Goal: Contribute content: Add original content to the website for others to see

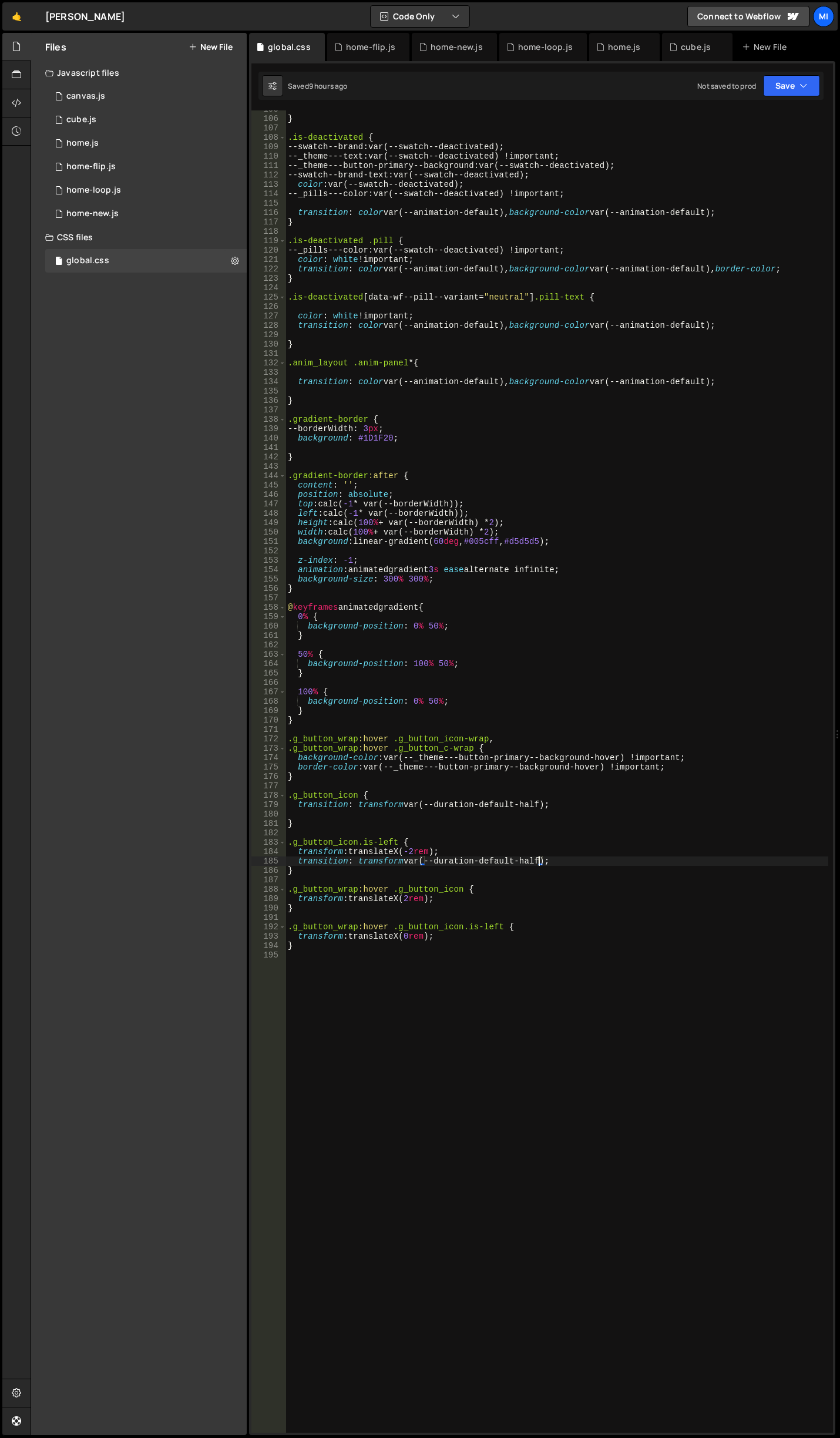
scroll to position [984, 0]
click at [18, 15] on link "🤙" at bounding box center [17, 16] width 29 height 28
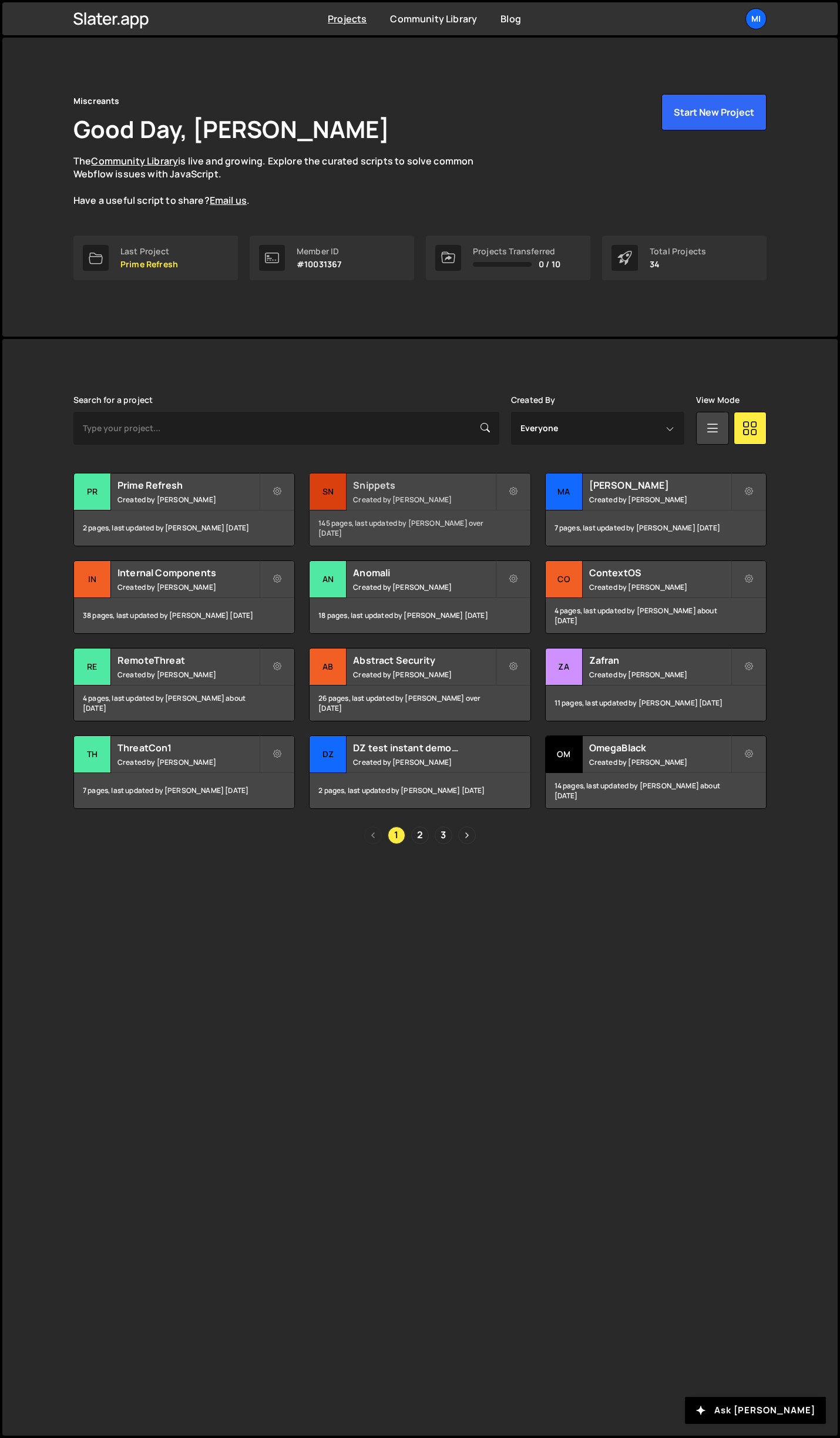
click at [467, 482] on h2 "Snippets" at bounding box center [424, 485] width 141 height 13
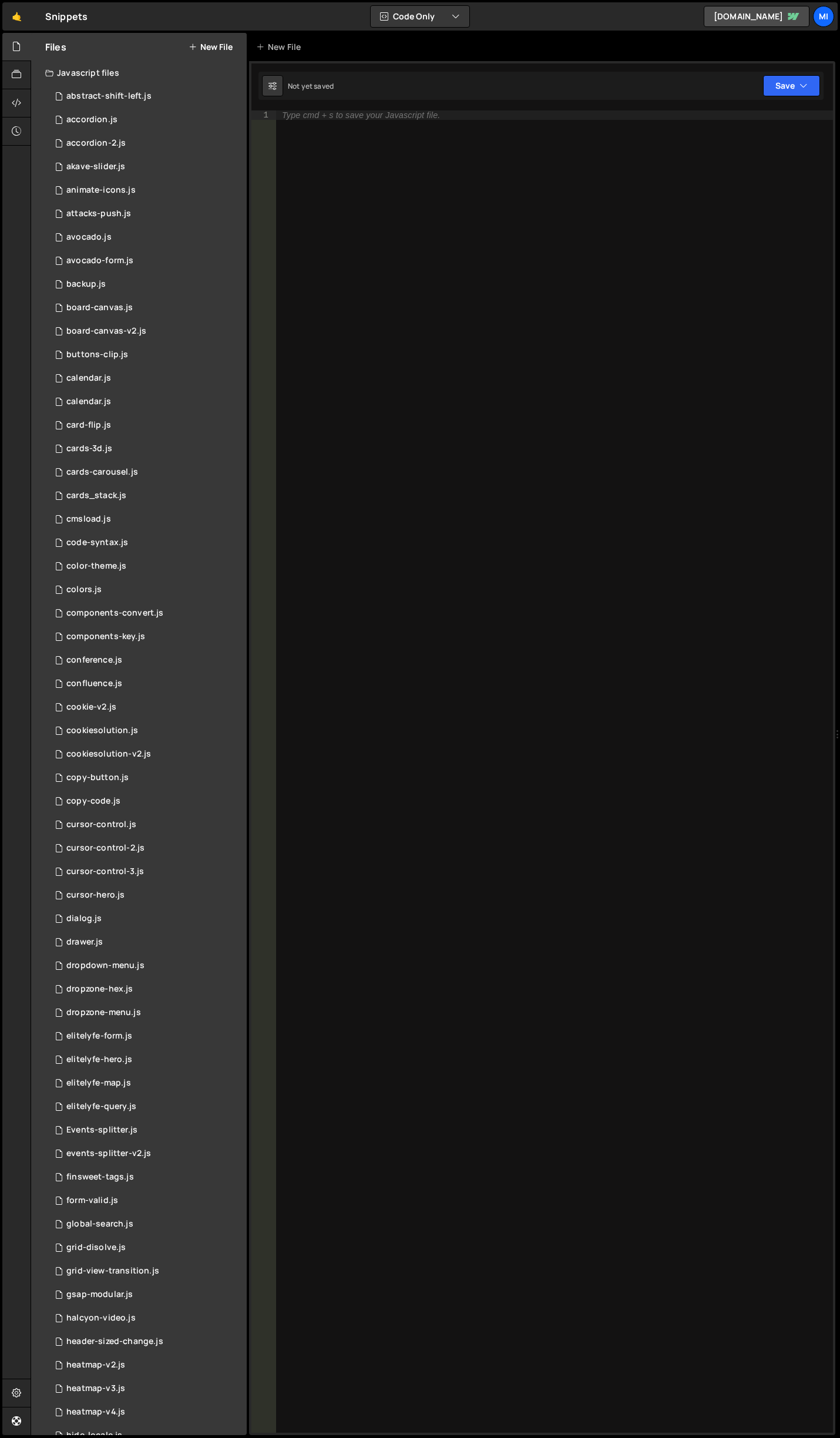
click at [210, 48] on button "New File" at bounding box center [210, 46] width 44 height 9
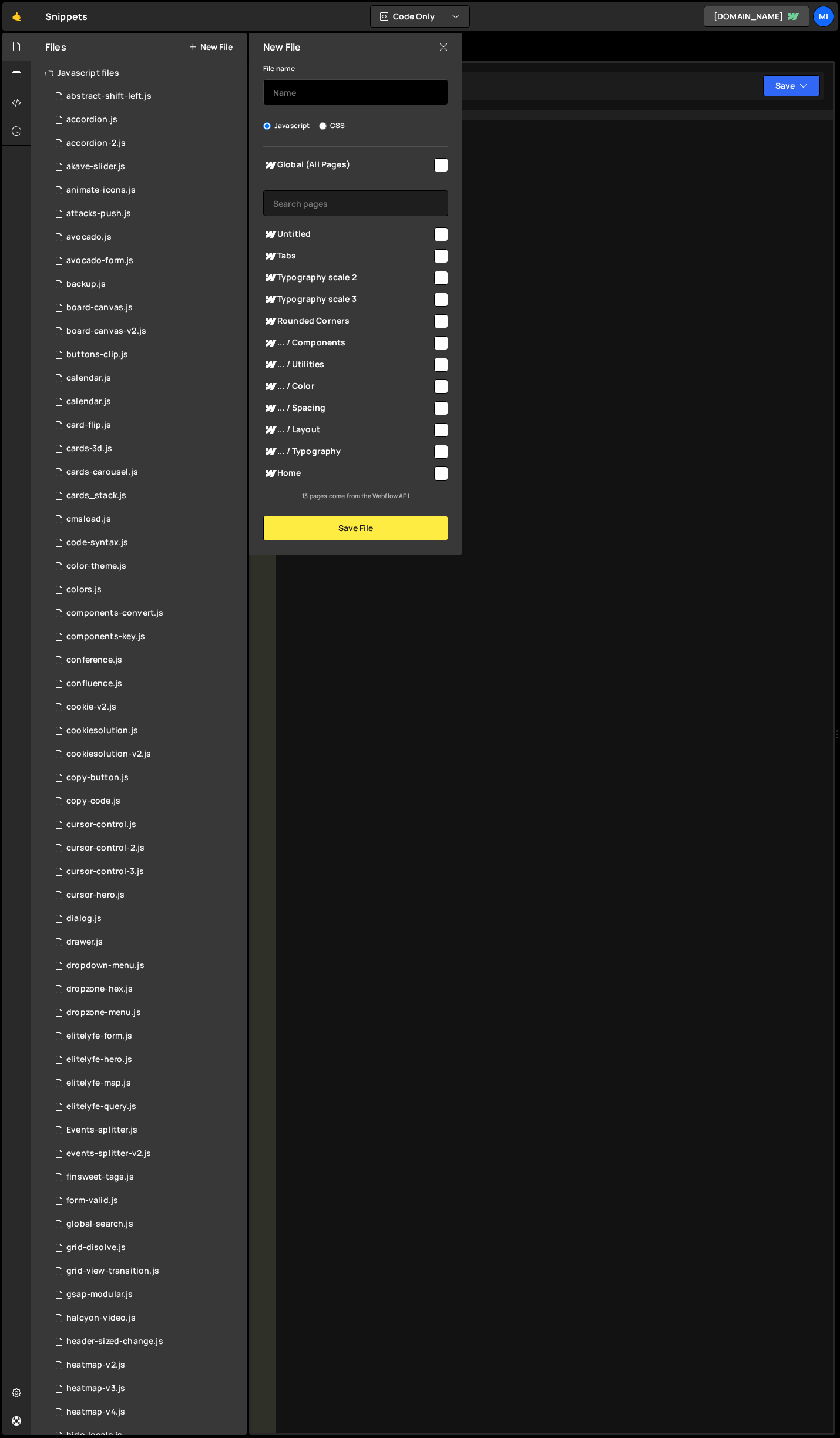
click at [333, 98] on input "text" at bounding box center [355, 92] width 185 height 26
type input "lightbox-new"
click at [326, 519] on button "Save File" at bounding box center [355, 528] width 185 height 25
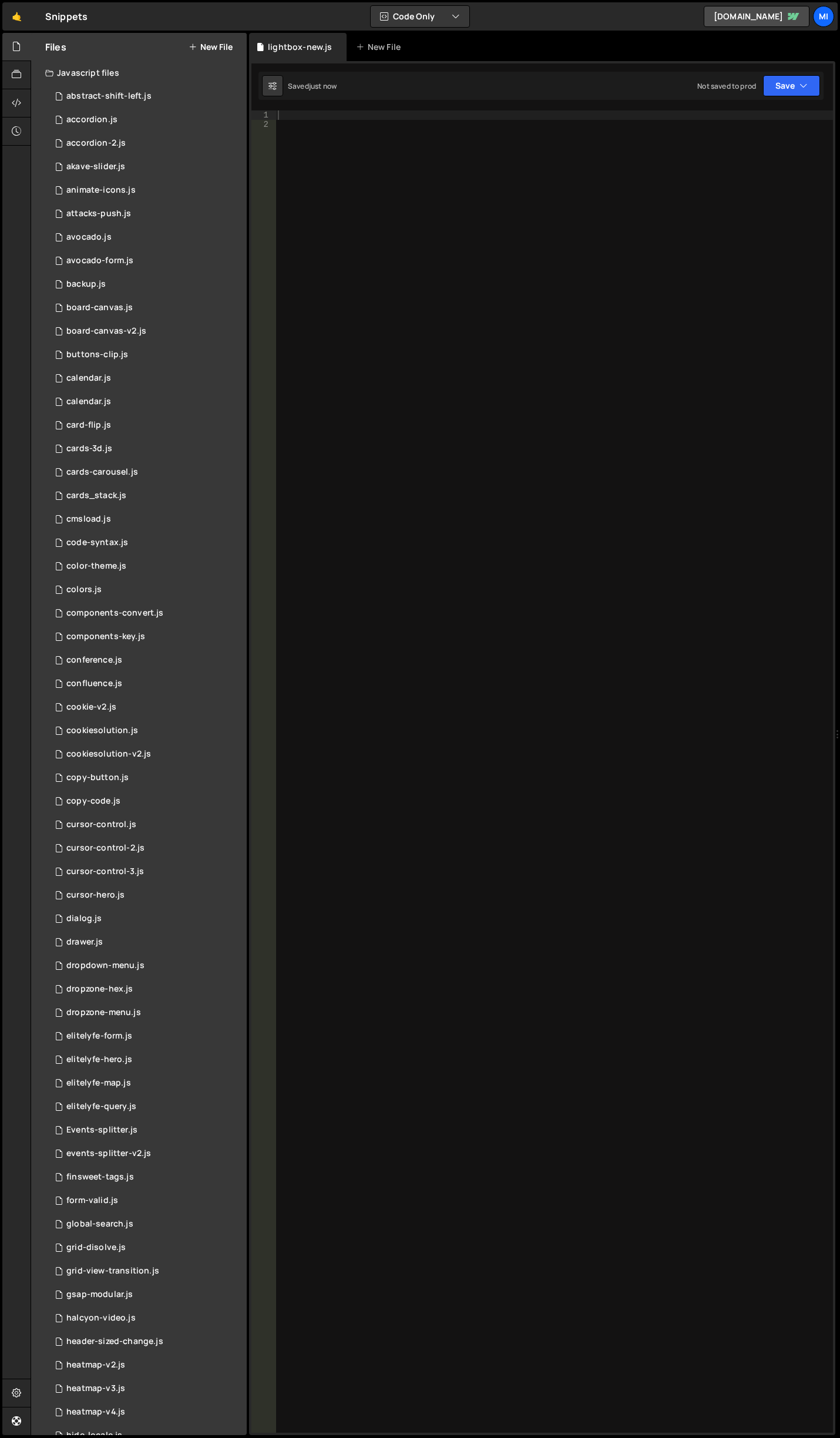
click at [403, 165] on div at bounding box center [554, 781] width 558 height 1341
paste textarea "})"
type textarea "})"
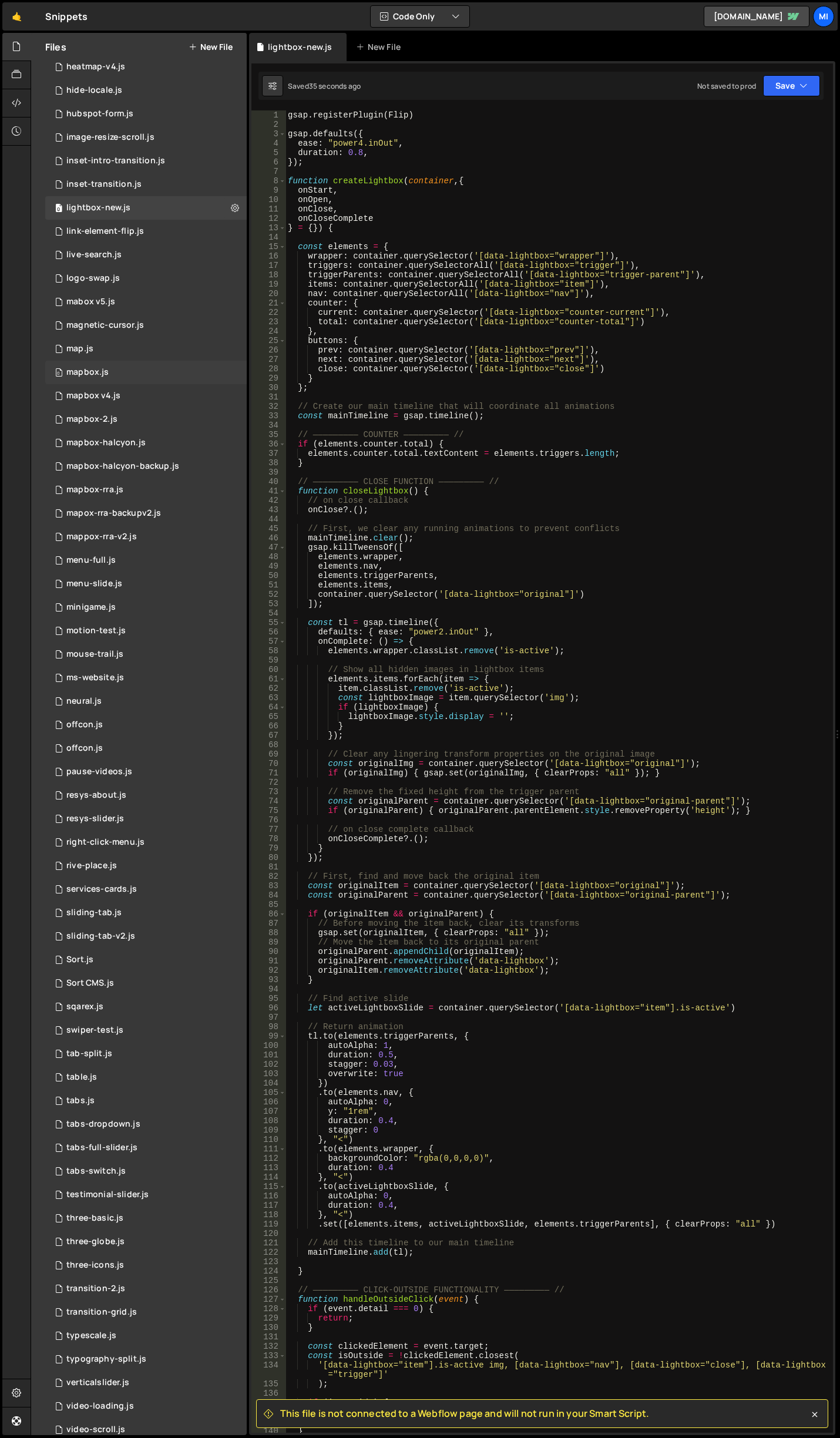
scroll to position [1351, 0]
click at [25, 100] on div at bounding box center [17, 103] width 29 height 28
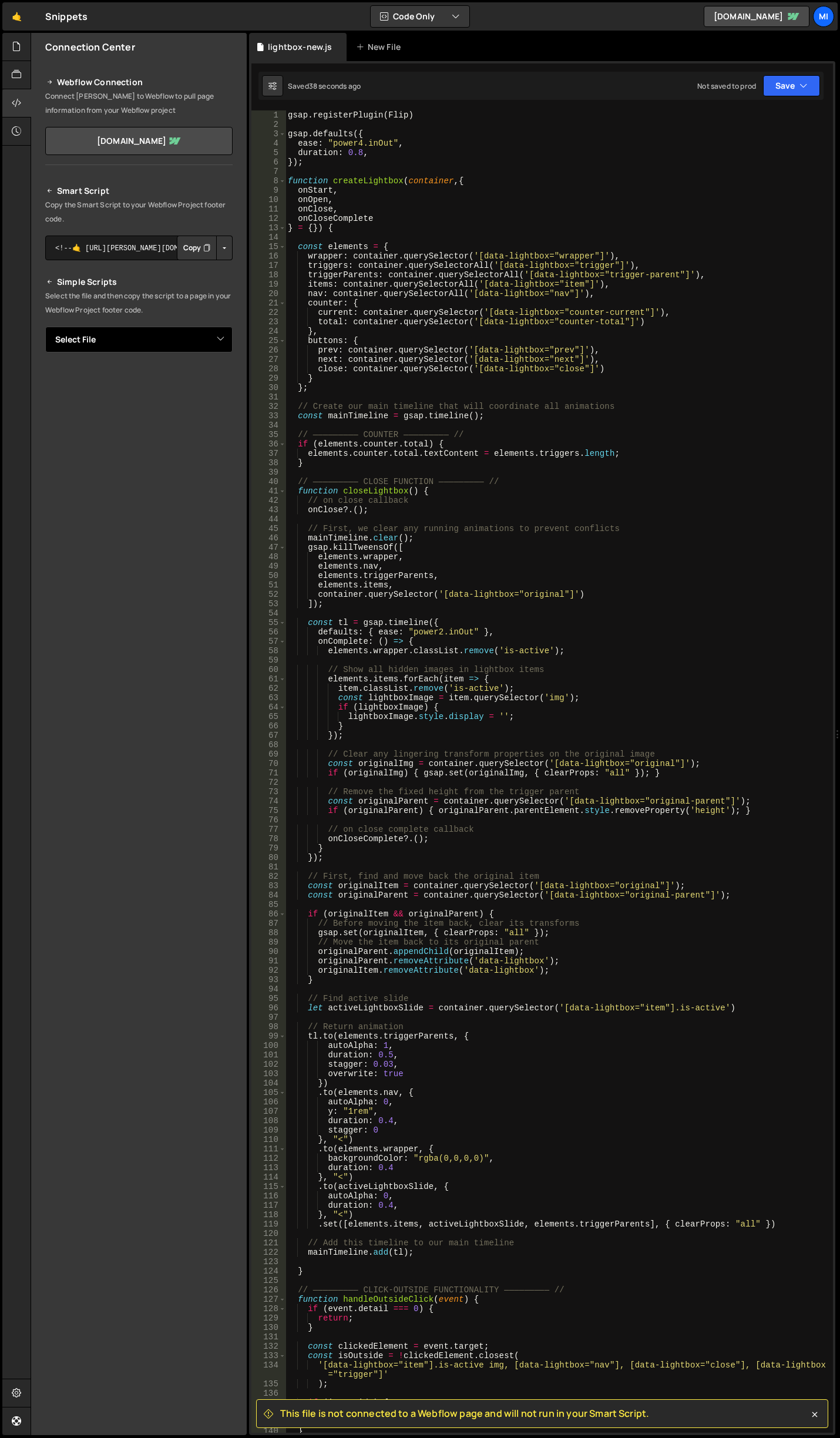
click at [190, 352] on select "Select File abstract-shift-left.js accordion.js accordion-2.js akave-slider.js …" at bounding box center [139, 339] width 188 height 26
select select "46650"
click at [46, 326] on select "Select File abstract-shift-left.js accordion.js accordion-2.js akave-slider.js …" at bounding box center [139, 339] width 188 height 26
click at [235, 377] on div "Smart Script Copy the Smart Script to your Webflow Project footer code. <!--🤙 h…" at bounding box center [138, 401] width 216 height 464
click at [231, 376] on button "Button group with nested dropdown" at bounding box center [224, 379] width 16 height 25
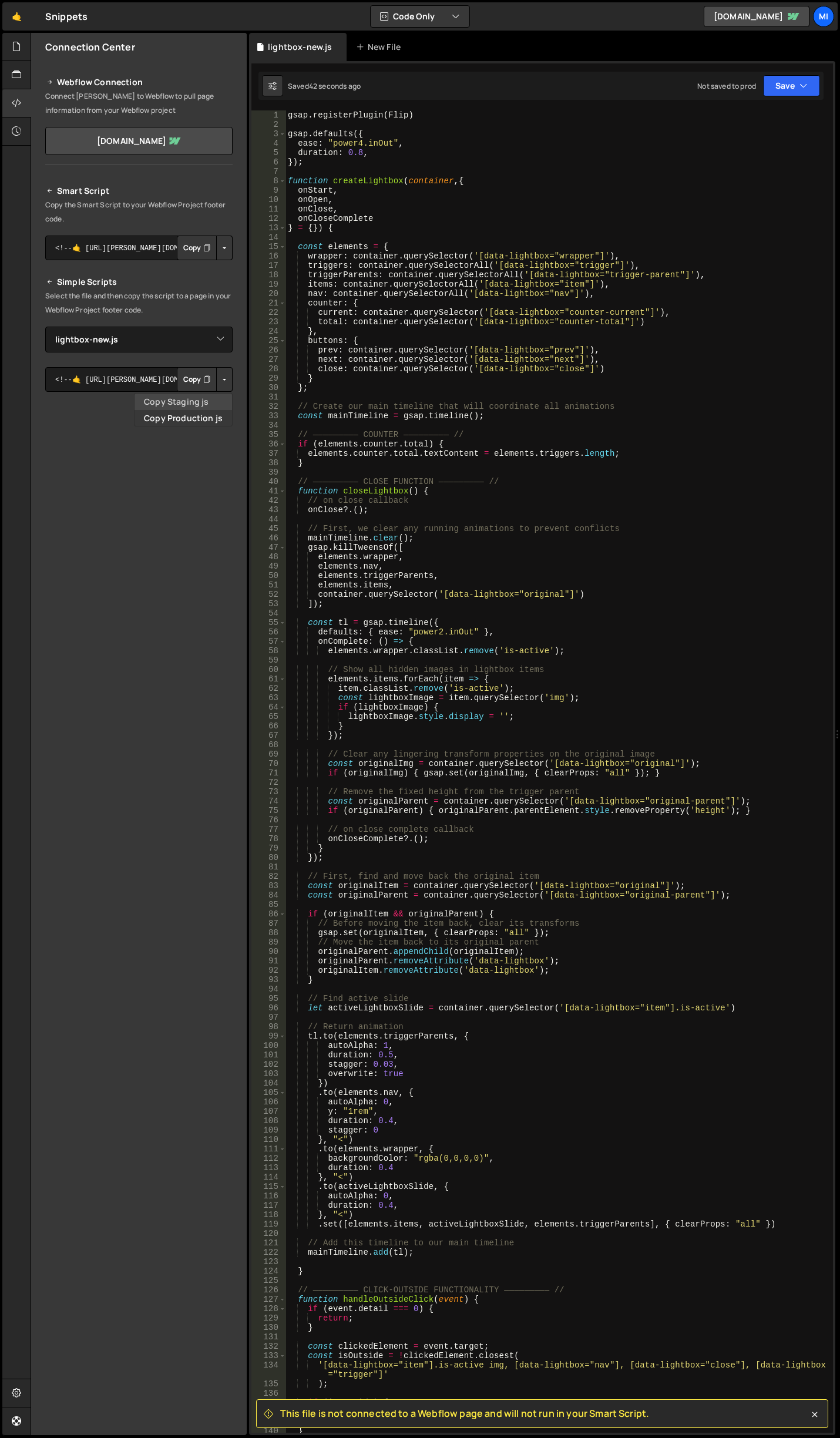
click at [219, 396] on link "Copy Staging js" at bounding box center [183, 402] width 97 height 16
type textarea "gsap.killTweensOf(["
click at [682, 545] on div "gsap . registerPlugin ( Flip ) gsap . defaults ({ ease : "power4.inOut" , durat…" at bounding box center [557, 781] width 543 height 1341
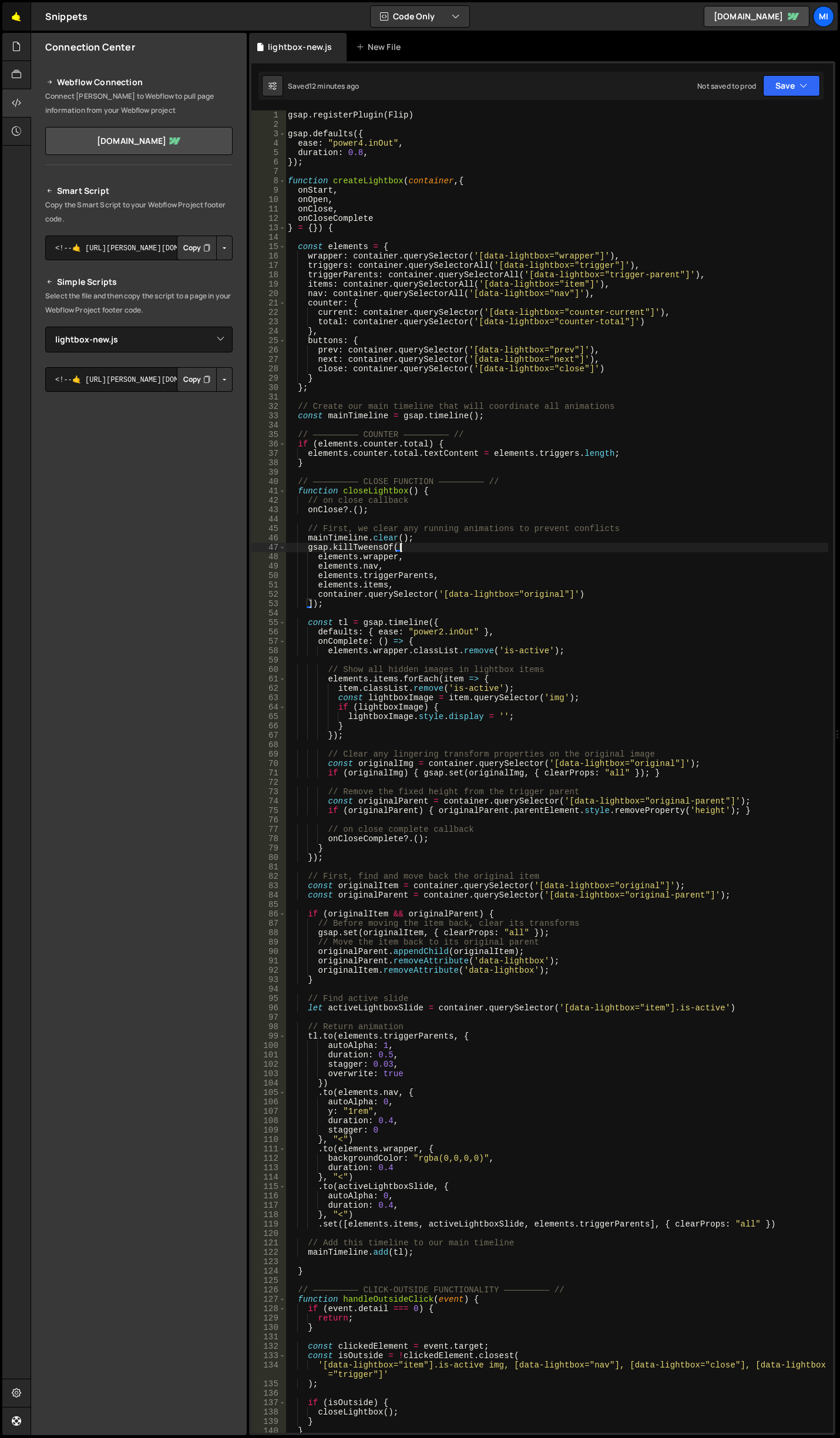
click at [4, 20] on link "🤙" at bounding box center [17, 16] width 29 height 28
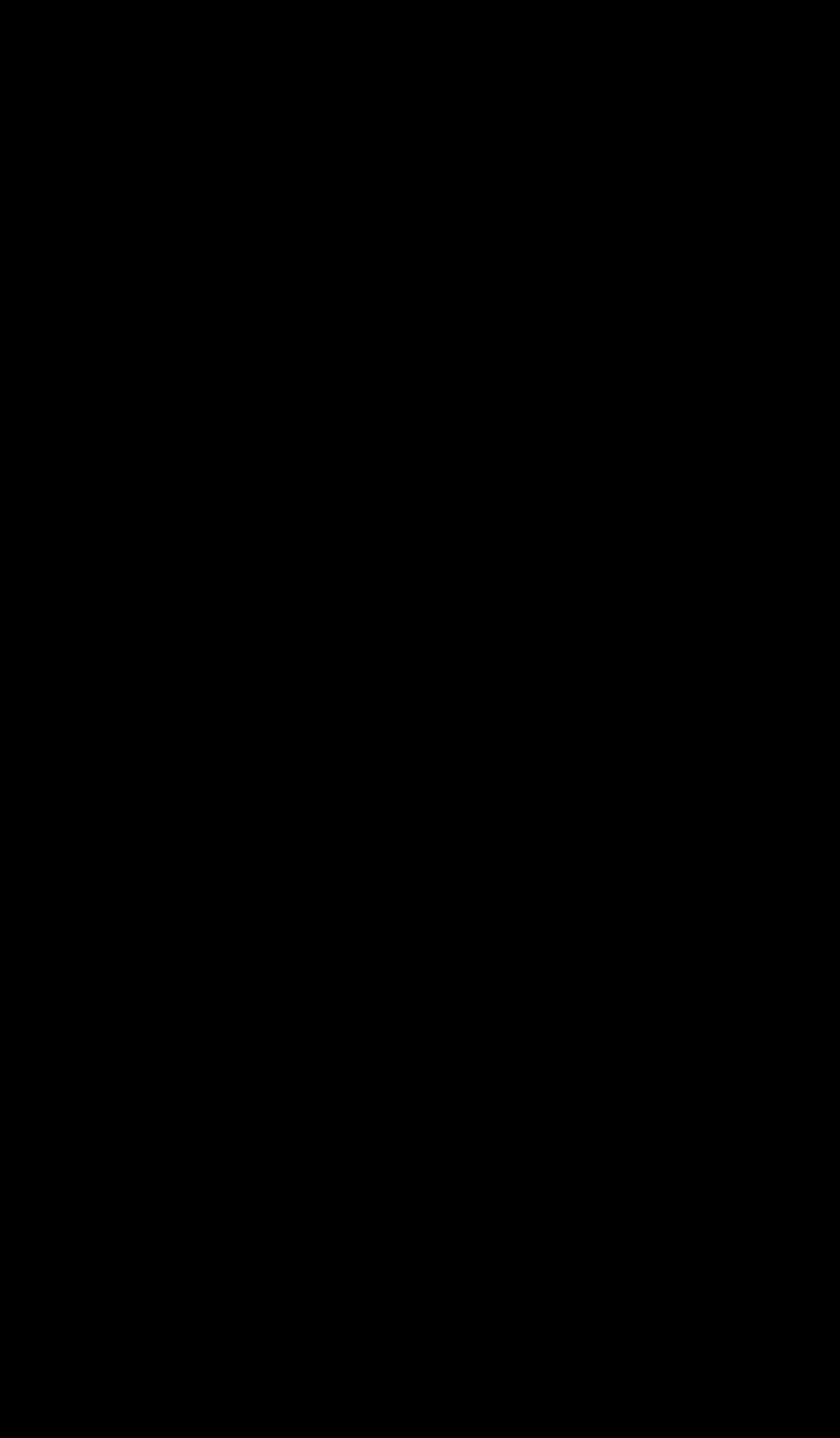
click at [17, 45] on div "Miscreants Good Day, [PERSON_NAME] The Community Library is live and growing. E…" at bounding box center [420, 187] width 835 height 299
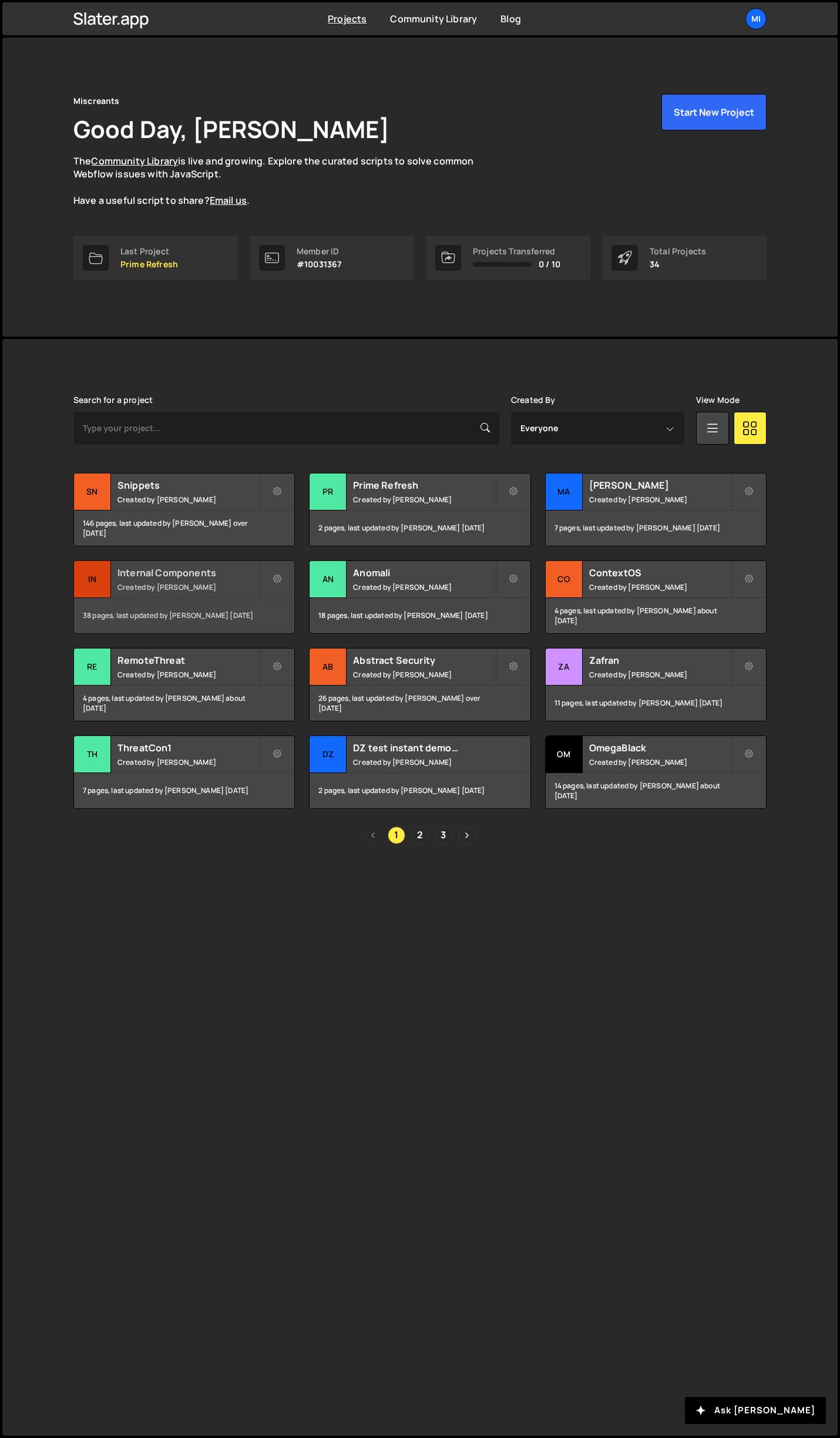
click at [253, 581] on div "Internal Components Created by Jarek Kowalczyk" at bounding box center [184, 580] width 220 height 36
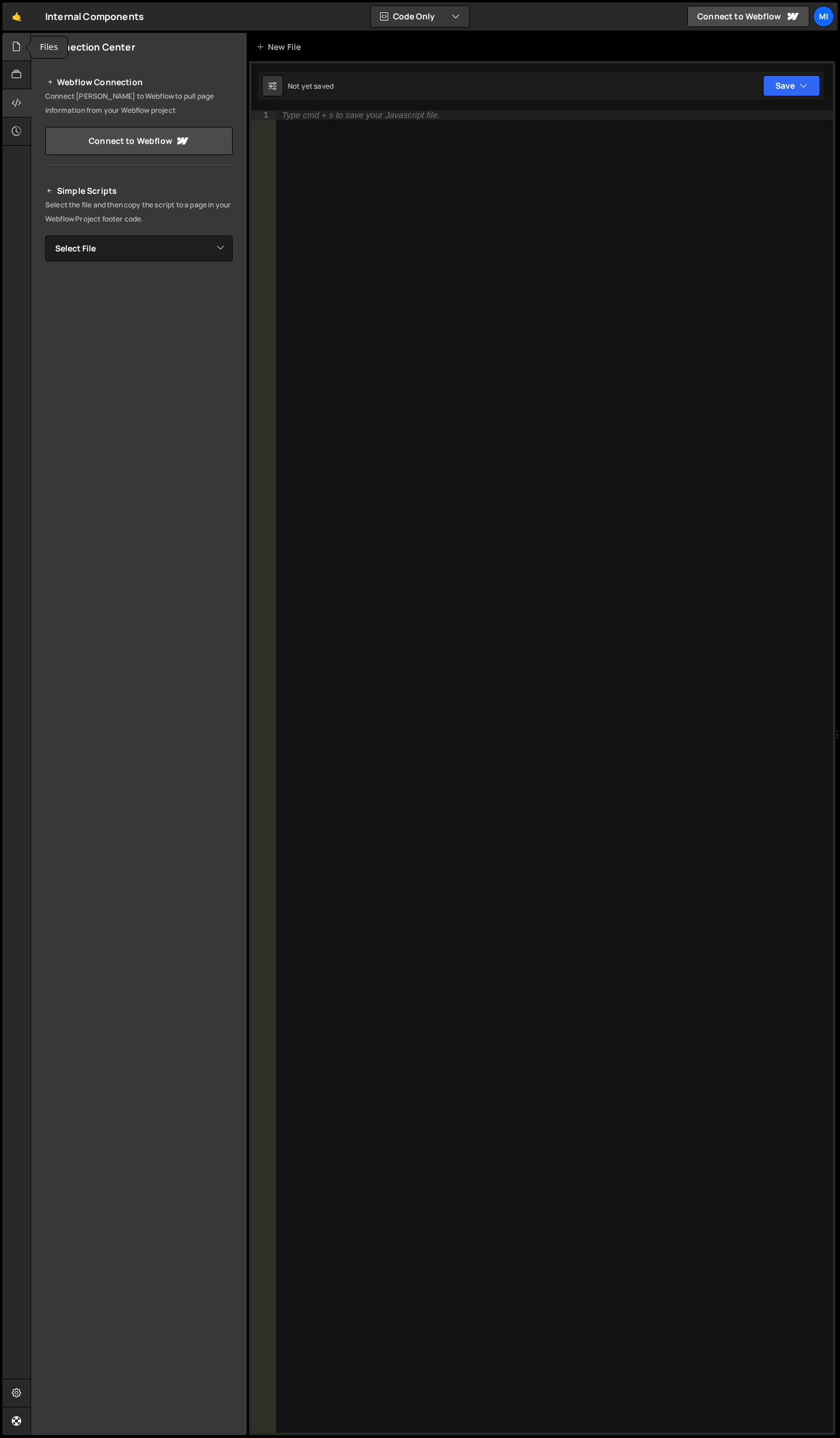
click at [15, 36] on div at bounding box center [17, 46] width 29 height 28
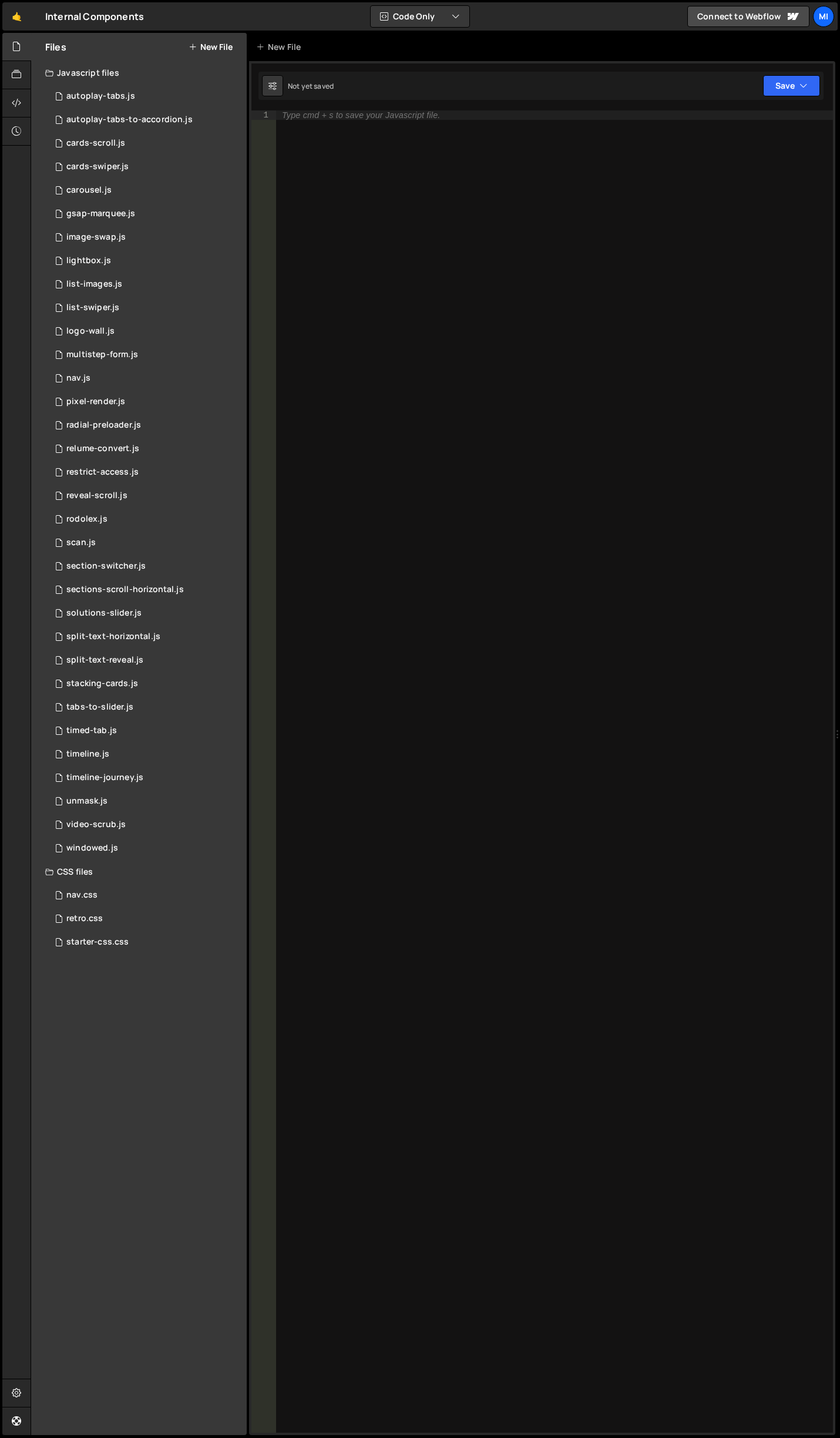
click at [211, 42] on button "New File" at bounding box center [210, 46] width 44 height 9
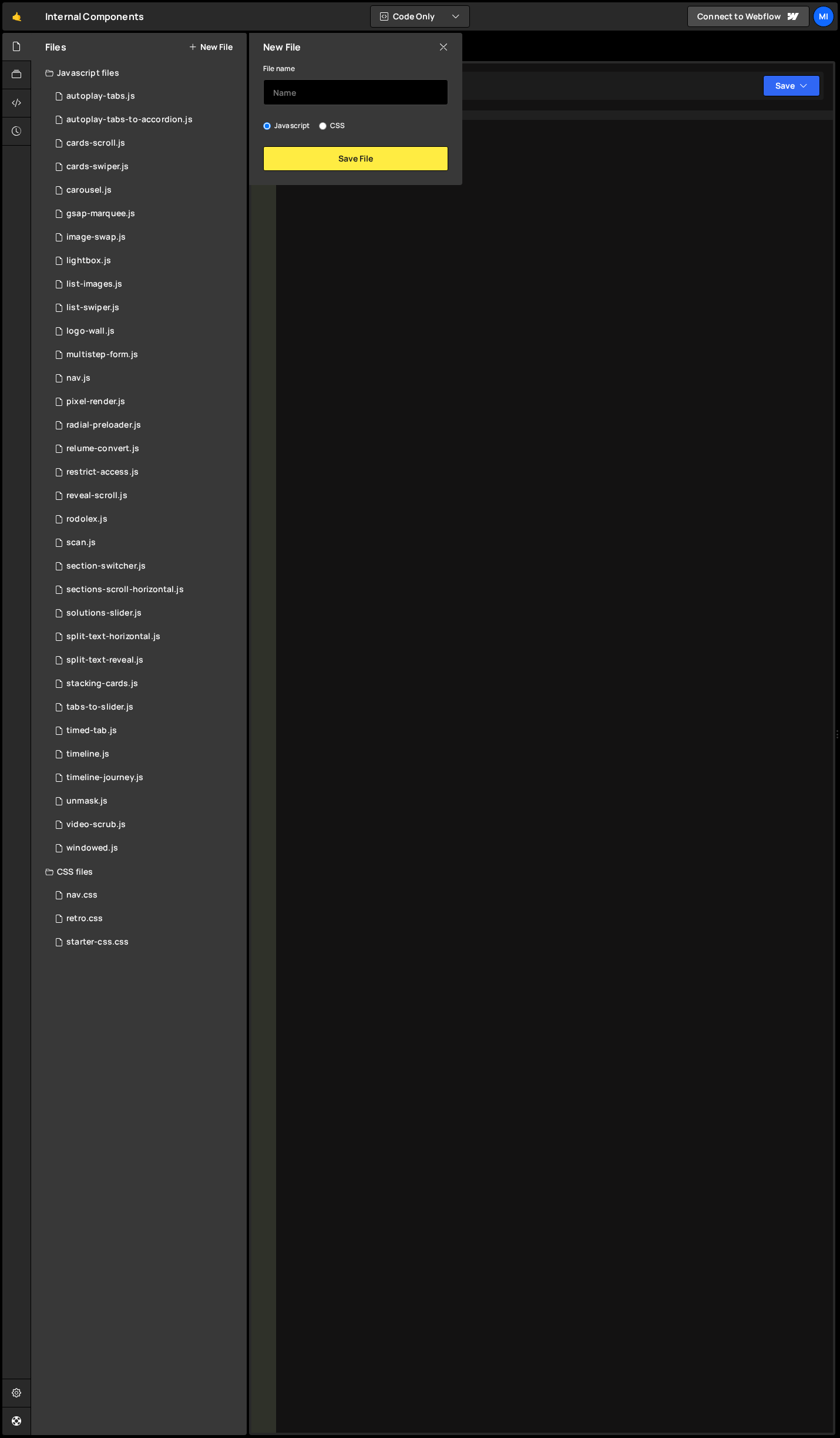
click at [318, 97] on input "text" at bounding box center [355, 92] width 185 height 26
type input "search-input"
click at [356, 149] on button "Save File" at bounding box center [355, 159] width 185 height 25
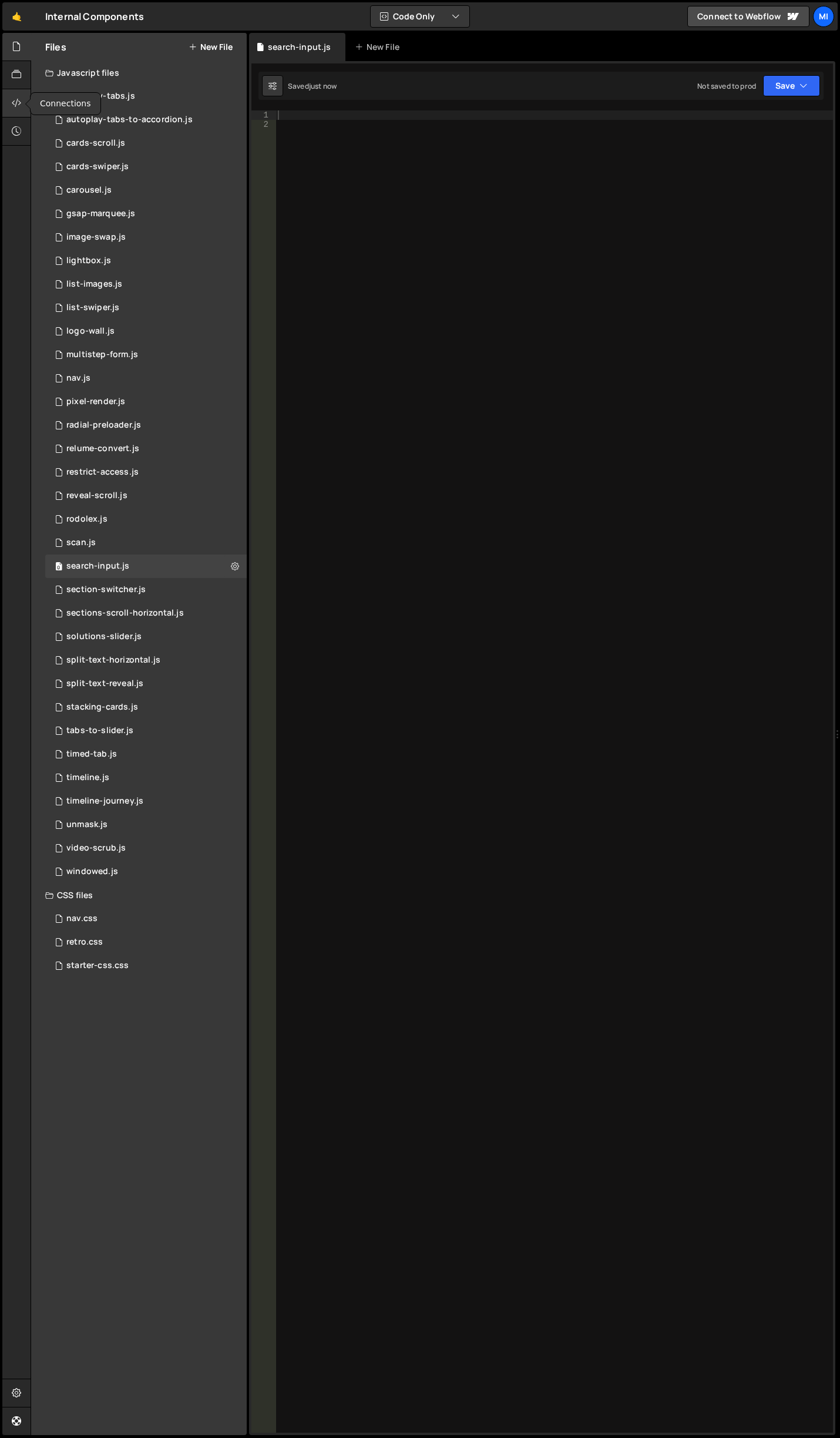
click at [5, 100] on div at bounding box center [17, 103] width 29 height 28
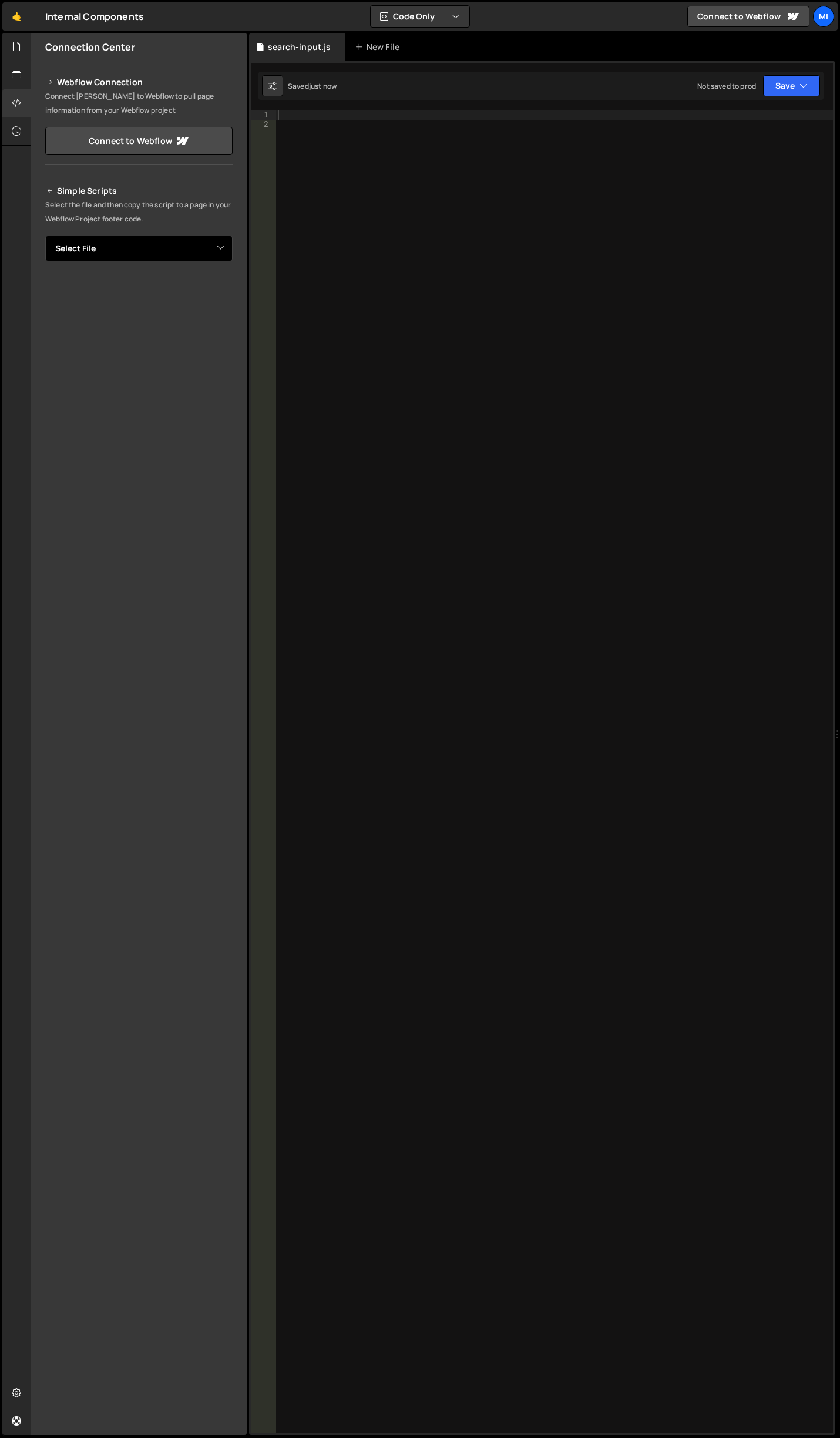
click at [183, 253] on select "Select File autoplay-tabs.js autoplay-tabs-to-accordion.js cards-scroll.js card…" at bounding box center [139, 249] width 188 height 26
select select "46654"
click at [46, 236] on select "Select File autoplay-tabs.js autoplay-tabs-to-accordion.js cards-scroll.js card…" at bounding box center [139, 249] width 188 height 26
click at [223, 295] on button "Button group with nested dropdown" at bounding box center [224, 288] width 16 height 25
click at [212, 311] on link "Copy Staging js" at bounding box center [183, 311] width 97 height 16
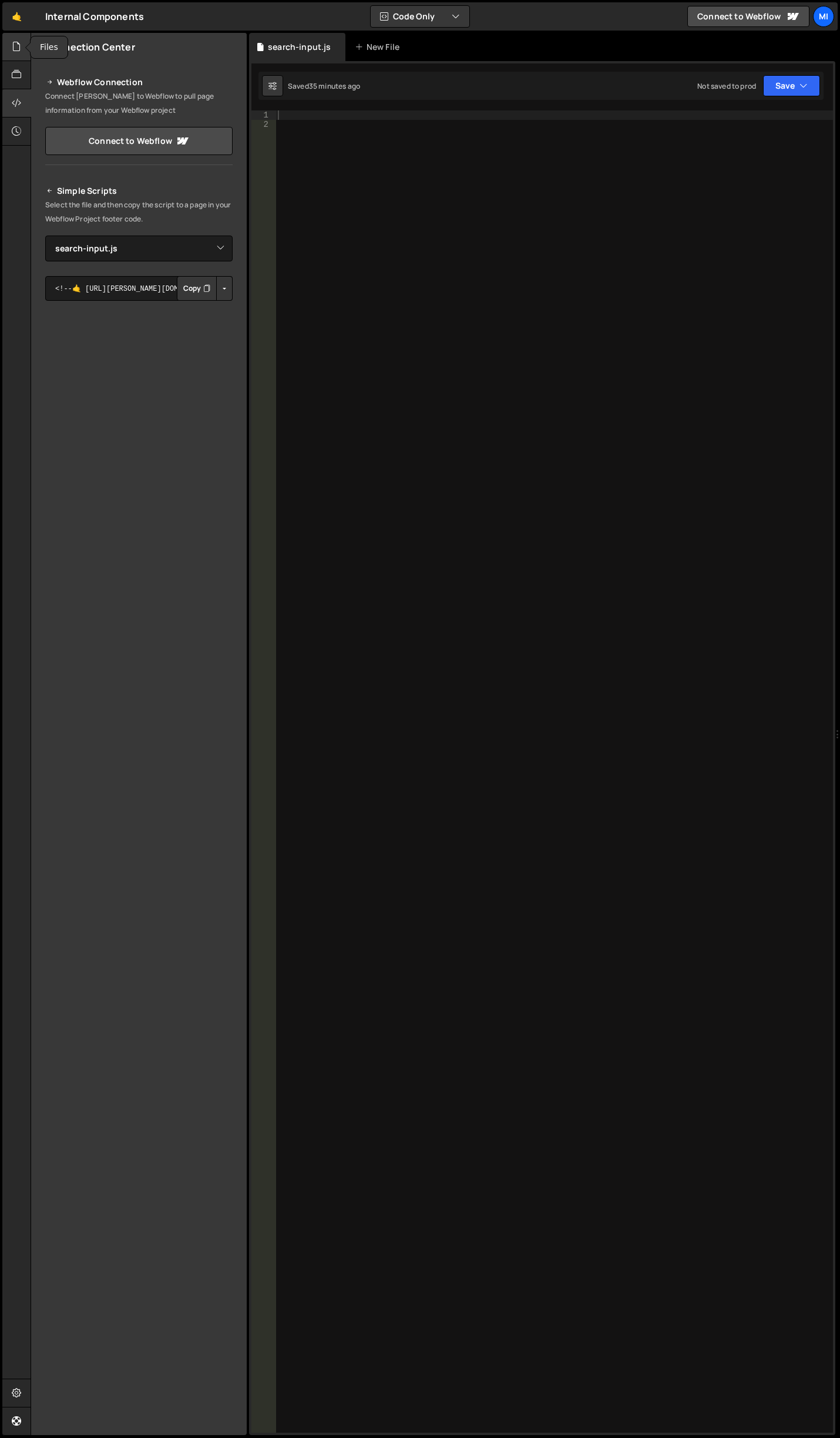
click at [19, 46] on icon at bounding box center [16, 46] width 9 height 13
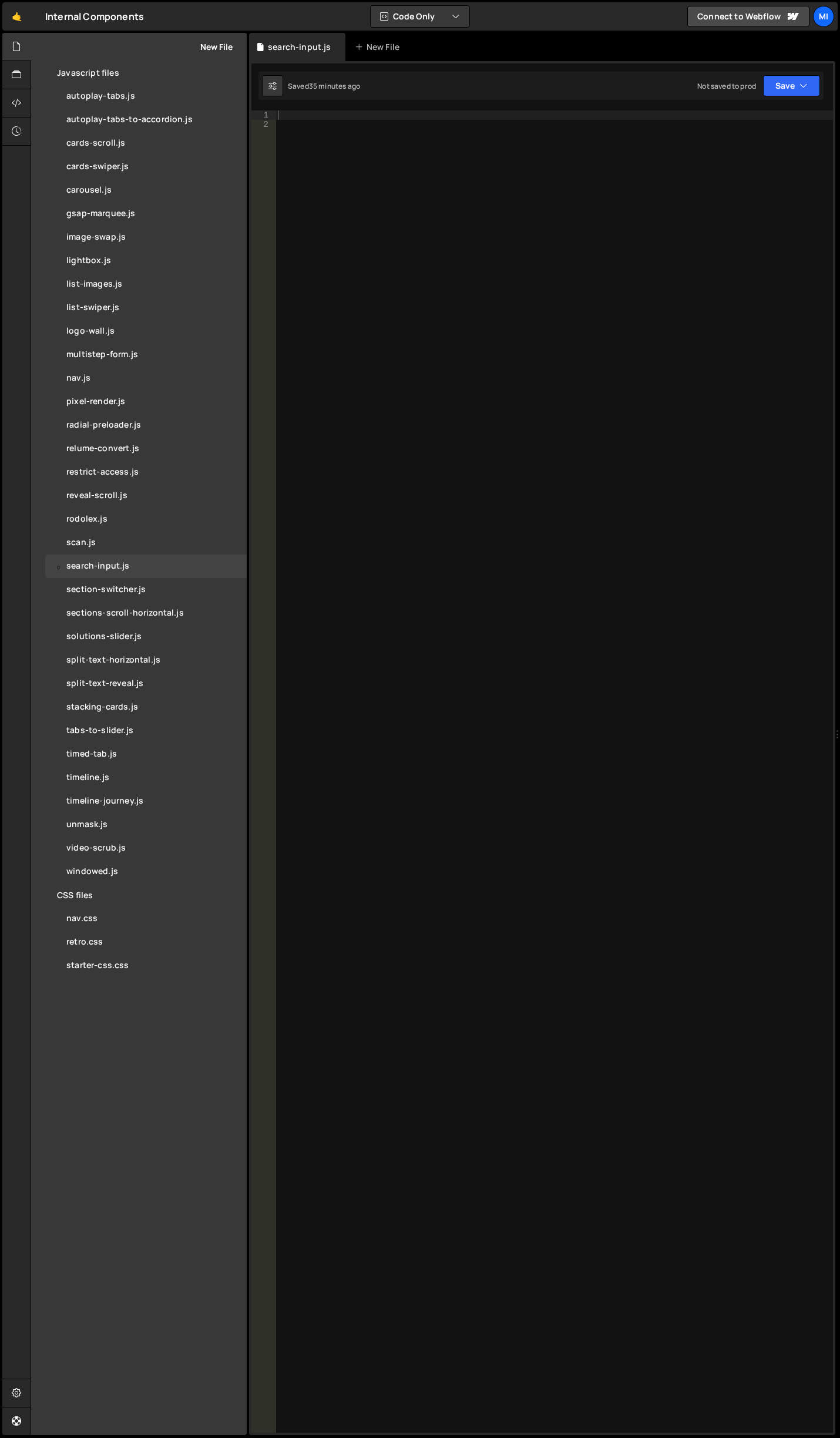
click at [222, 50] on button "New File" at bounding box center [210, 46] width 44 height 9
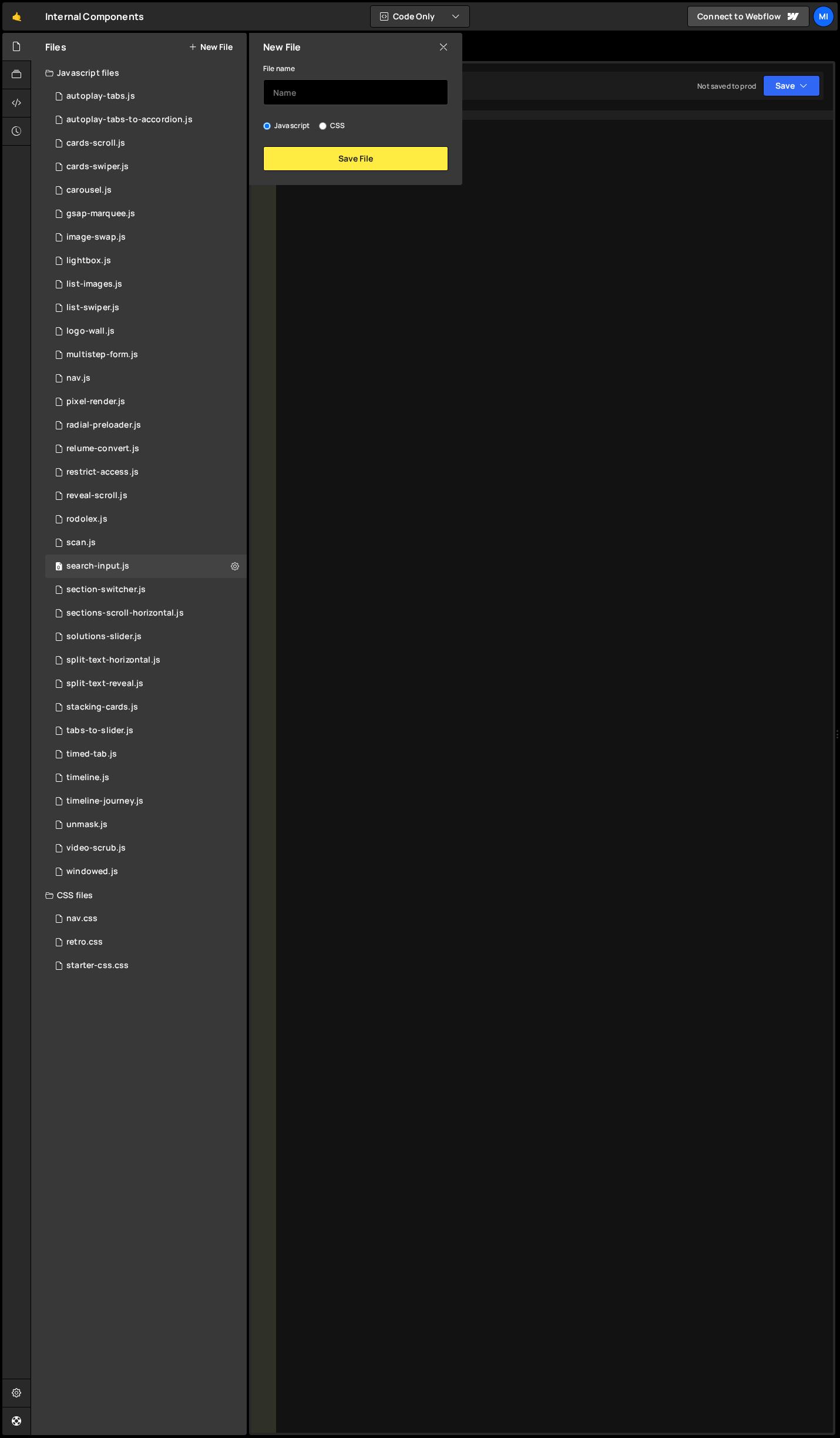
drag, startPoint x: 339, startPoint y: 88, endPoint x: 343, endPoint y: 104, distance: 16.5
click at [339, 88] on input "text" at bounding box center [355, 92] width 185 height 26
click at [305, 112] on div "File name Javascript CSS Save File" at bounding box center [355, 116] width 213 height 110
click at [330, 120] on label "CSS" at bounding box center [332, 126] width 26 height 12
click at [333, 125] on label "CSS" at bounding box center [332, 126] width 26 height 12
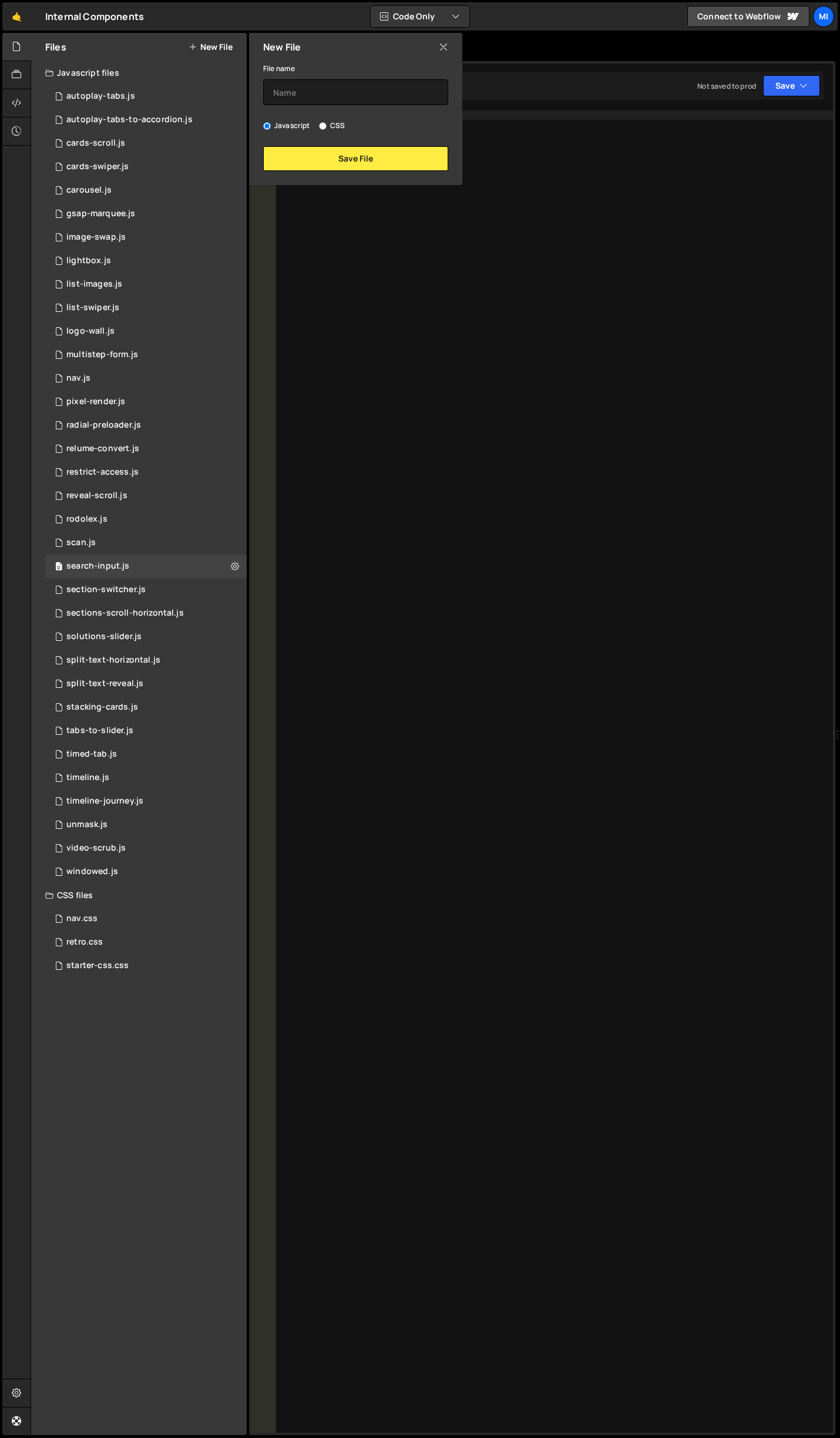
click at [326, 125] on input "CSS" at bounding box center [323, 126] width 7 height 7
radio input "true"
click at [343, 100] on input "text" at bounding box center [355, 92] width 185 height 26
type input "search"
click at [355, 153] on button "Save File" at bounding box center [355, 159] width 185 height 25
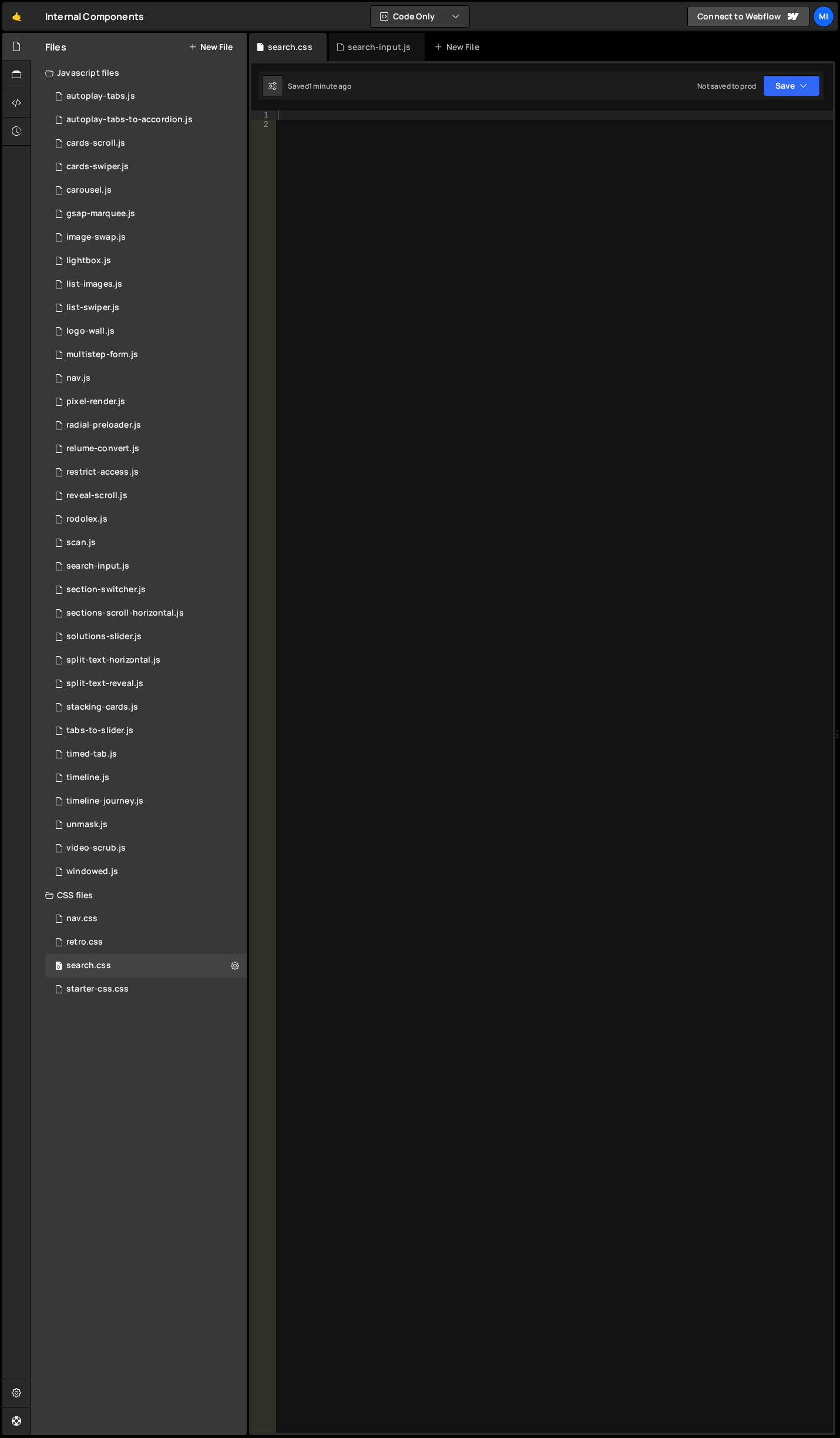
click at [775, 417] on div at bounding box center [554, 781] width 558 height 1341
paste textarea "search-bar"
click at [403, 125] on div ".search-bar :j" at bounding box center [554, 781] width 558 height 1341
drag, startPoint x: 401, startPoint y: 123, endPoint x: 60, endPoint y: 97, distance: 342.0
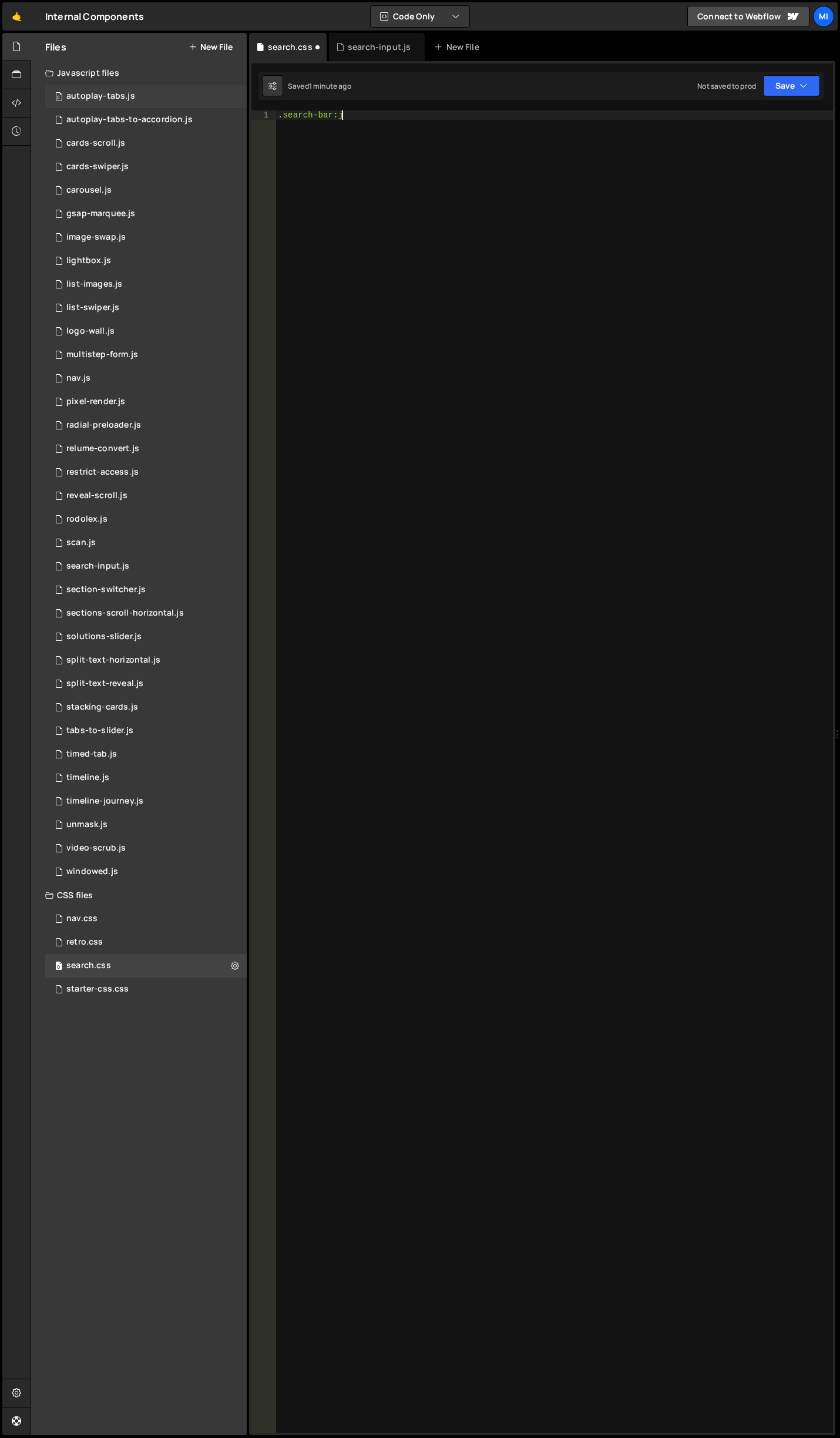
click at [60, 97] on div "Files New File Javascript files 0 autoplay-tabs.js 0 0 autoplay-tabs-to-accordi…" at bounding box center [435, 734] width 809 height 1403
click at [310, 290] on div ".search-bar :j" at bounding box center [554, 771] width 558 height 1322
paste textarea "}"
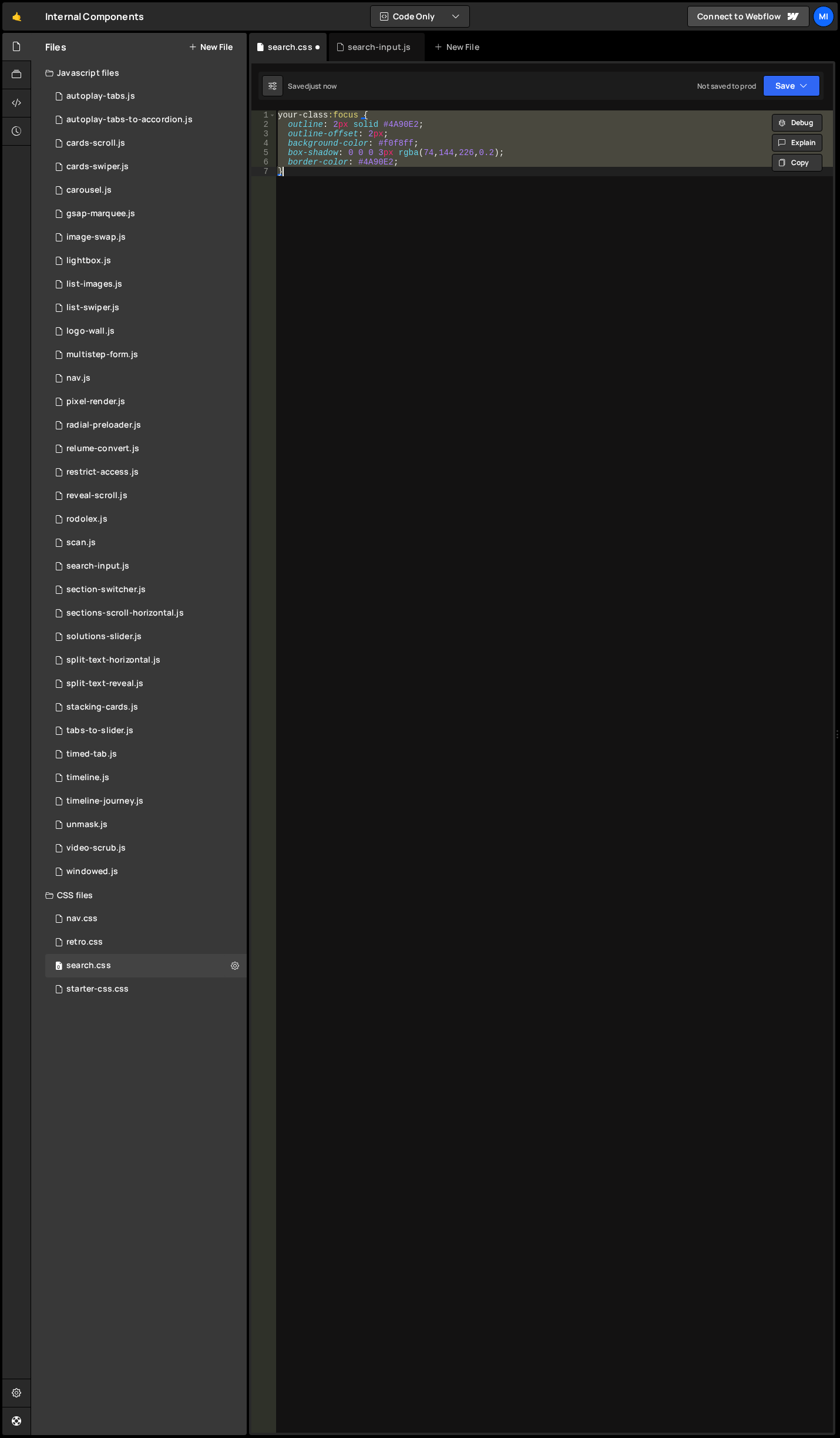
click at [368, 118] on div "your-class :focus { outline : 2 px solid #4A90E2 ; outline-offset : 2 px ; back…" at bounding box center [554, 771] width 558 height 1322
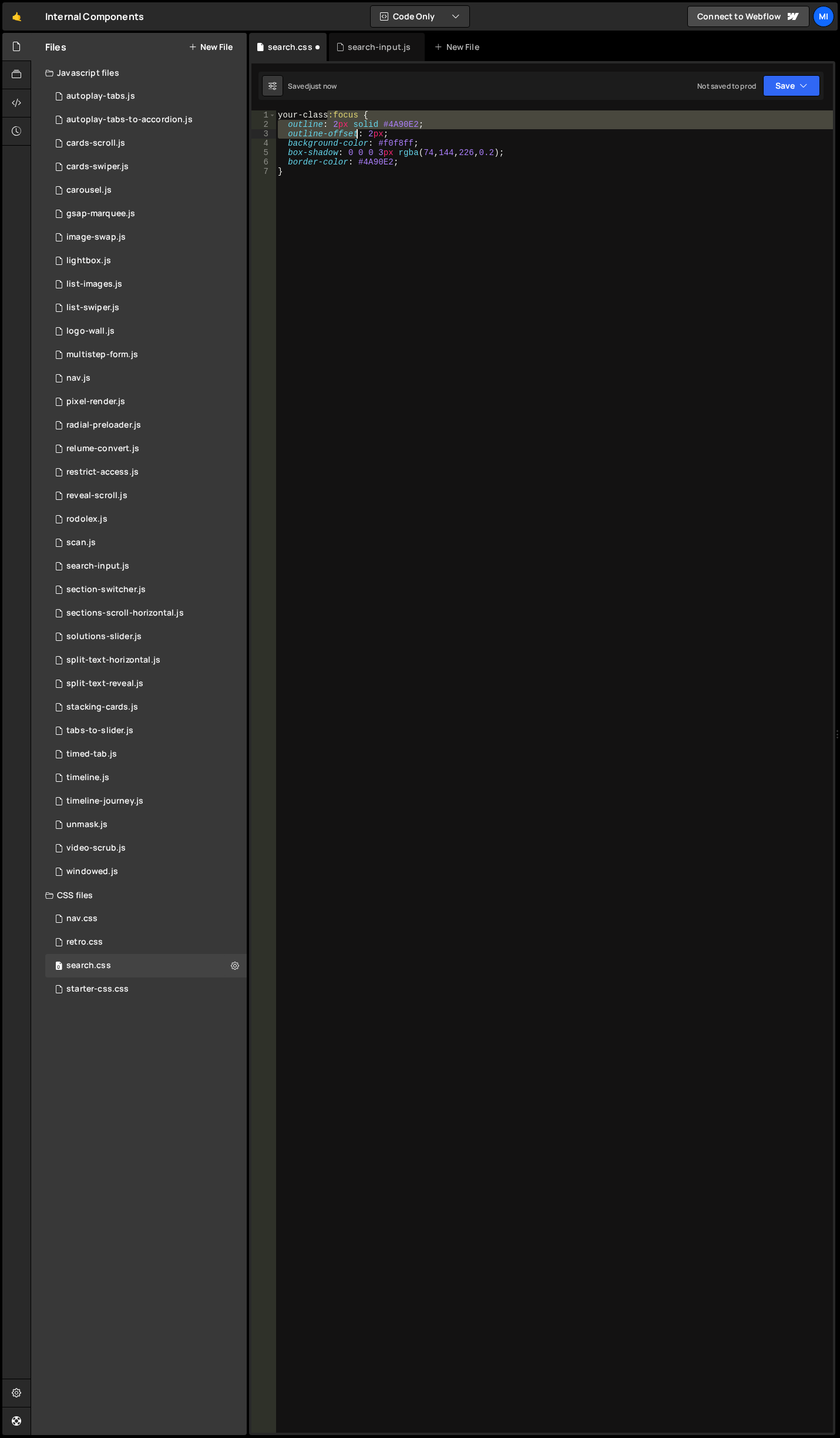
drag, startPoint x: 329, startPoint y: 114, endPoint x: 473, endPoint y: 223, distance: 180.6
click at [472, 222] on div "your-class :focus { outline : 2 px solid #4A90E2 ; outline-offset : 2 px ; back…" at bounding box center [554, 781] width 558 height 1341
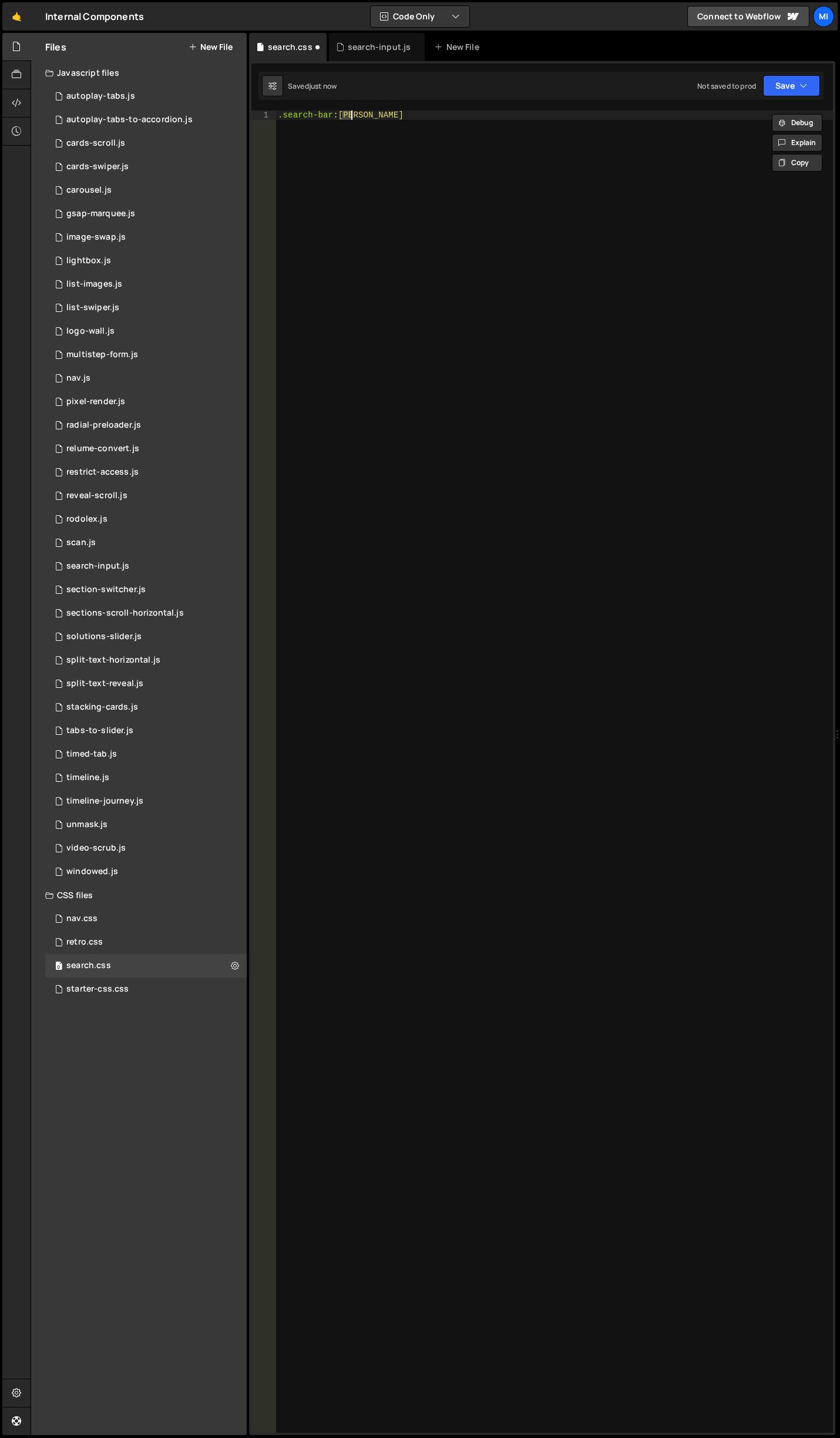
click at [382, 145] on div ".search-bar :jas" at bounding box center [554, 771] width 558 height 1322
drag, startPoint x: 337, startPoint y: 117, endPoint x: 393, endPoint y: 155, distance: 67.7
click at [393, 155] on div ".search-bar :jas" at bounding box center [554, 781] width 558 height 1341
paste textarea "}"
type textarea "}"
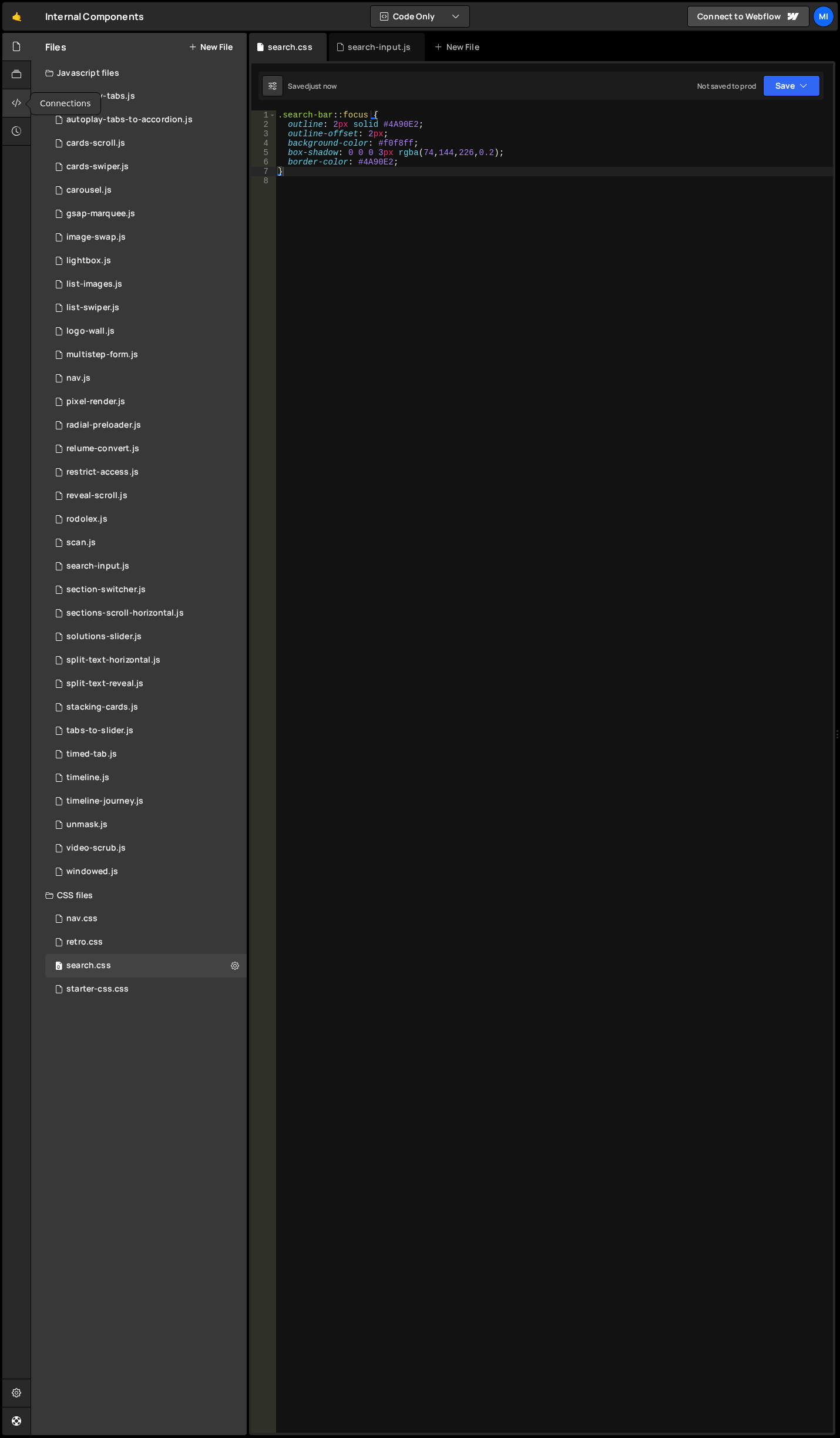
click at [19, 107] on icon at bounding box center [16, 103] width 9 height 13
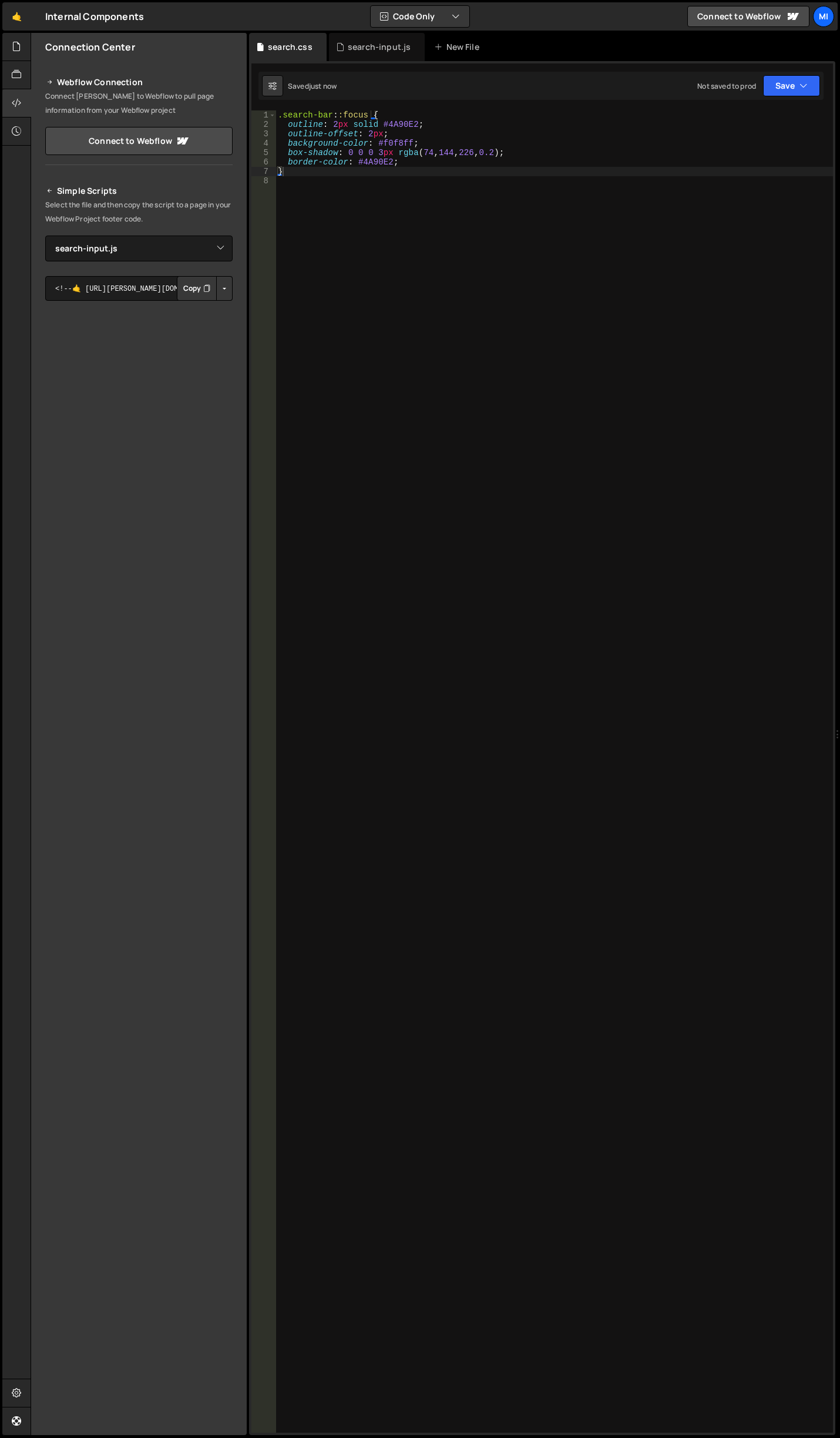
click at [222, 290] on button "Button group with nested dropdown" at bounding box center [224, 288] width 16 height 25
click at [149, 292] on textarea "<!--🤙 https://slater.app/15229/46654.js--> <script>document.addEventListener("D…" at bounding box center [139, 288] width 188 height 25
click at [225, 285] on button "Button group with nested dropdown" at bounding box center [224, 288] width 16 height 25
click at [132, 289] on textarea "<!--🤙 https://slater.app/15229/46654.js--> <script>document.addEventListener("D…" at bounding box center [139, 288] width 188 height 25
click at [169, 252] on select "Select File autoplay-tabs.js autoplay-tabs-to-accordion.js cards-scroll.js card…" at bounding box center [139, 249] width 188 height 26
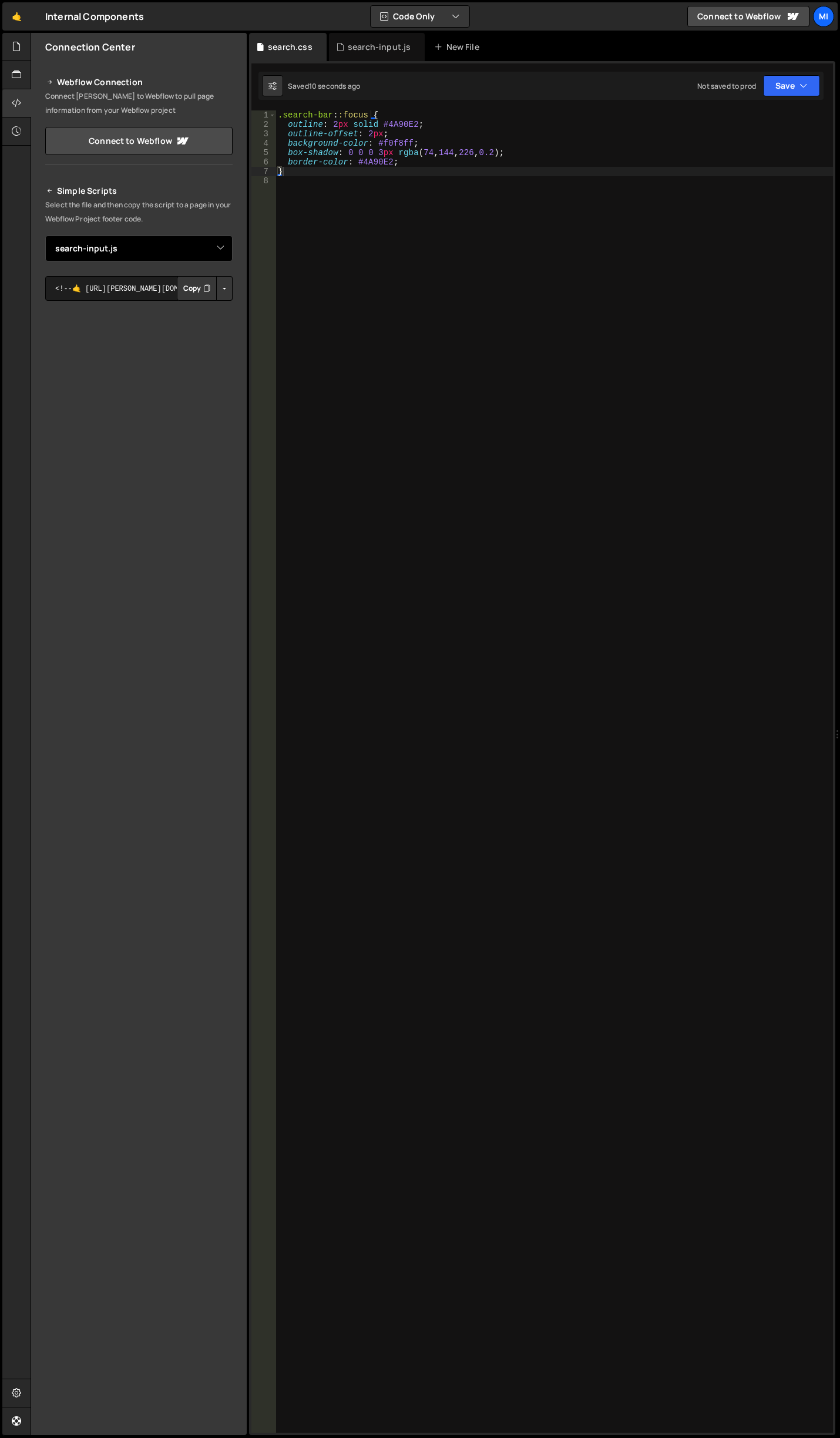
select select "46655"
click at [46, 236] on select "Select File autoplay-tabs.js autoplay-tabs-to-accordion.js cards-scroll.js card…" at bounding box center [139, 249] width 188 height 26
click at [229, 289] on button "Button group with nested dropdown" at bounding box center [224, 288] width 16 height 25
click at [207, 312] on link "Copy Staging css" at bounding box center [179, 311] width 105 height 16
click at [425, 227] on div ".search-bar : :focus { outline : 2 px solid #4A90E2 ; outline-offset : 2 px ; b…" at bounding box center [554, 781] width 558 height 1341
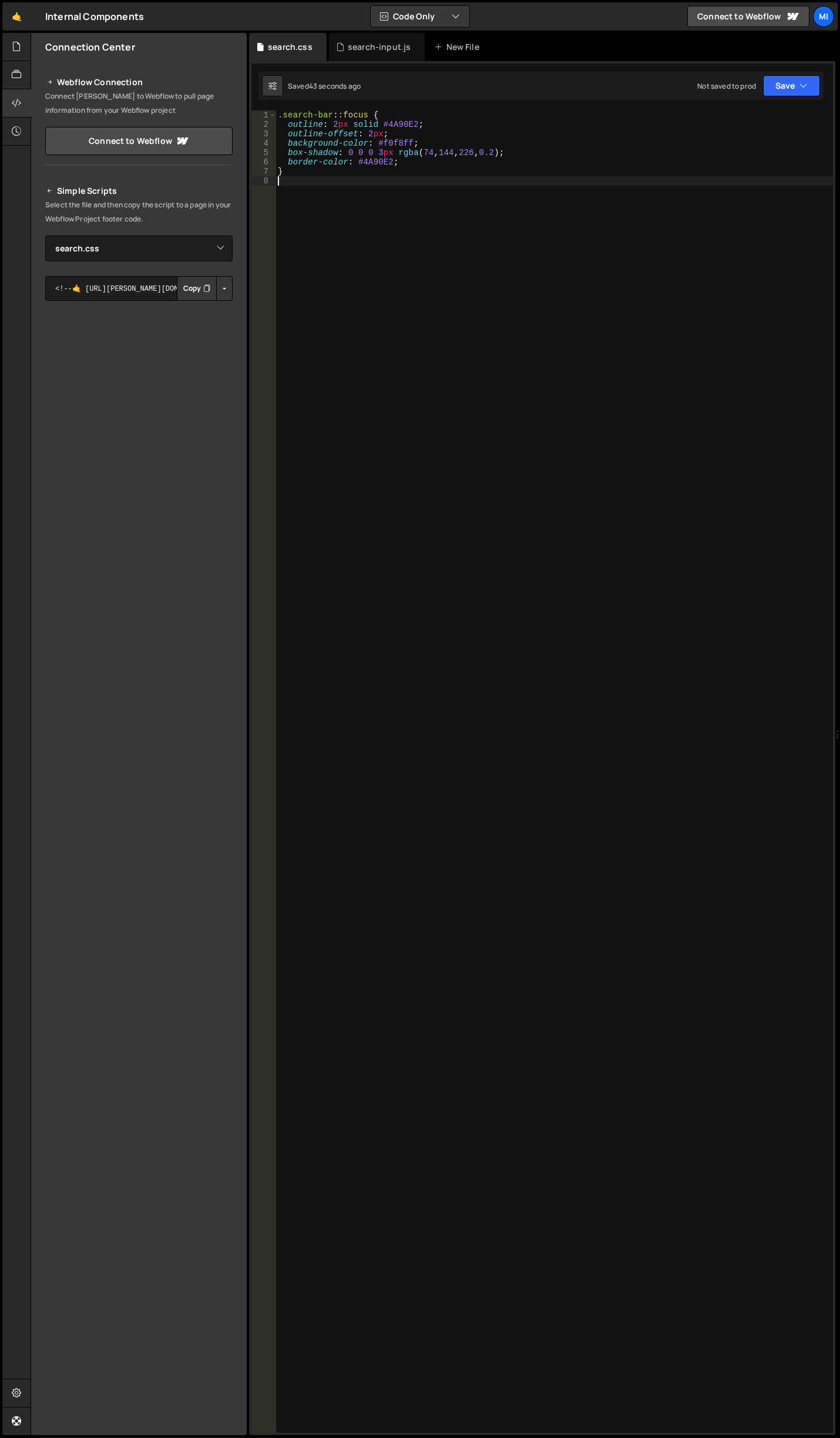
click at [443, 190] on div ".search-bar : :focus { outline : 2 px solid #4A90E2 ; outline-offset : 2 px ; b…" at bounding box center [554, 781] width 558 height 1341
click at [446, 128] on div ".search-bar : :focus { outline : 2 px solid #4A90E2 ; outline-offset : 2 px ; b…" at bounding box center [554, 781] width 558 height 1341
click at [501, 174] on div ".search-bar : :focus { outline : 2 px solid #4A90E2 ; outline-offset : 2 px ; b…" at bounding box center [554, 781] width 558 height 1341
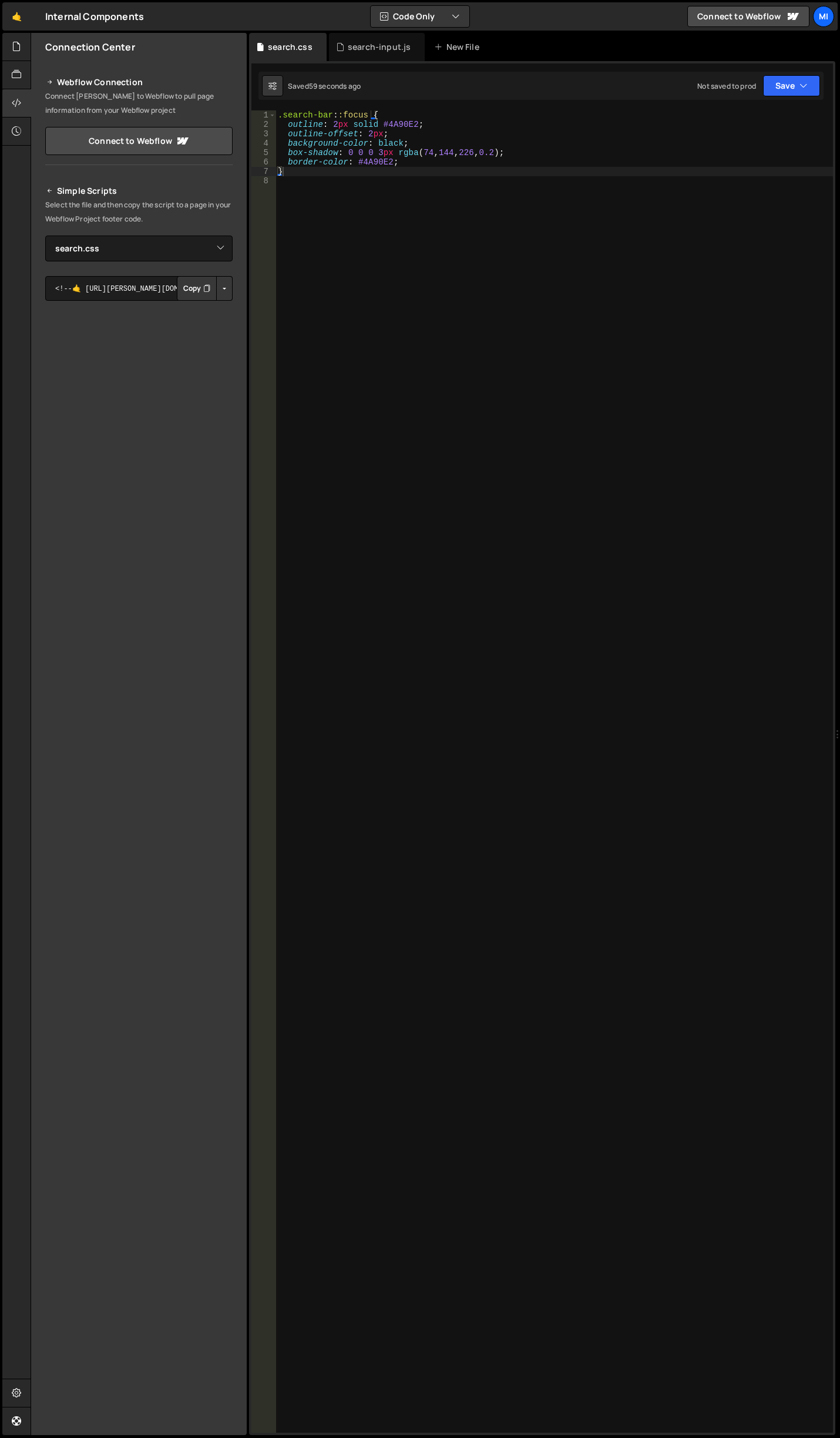
click at [404, 140] on div ".search-bar : :focus { outline : 2 px solid #4A90E2 ; outline-offset : 2 px ; b…" at bounding box center [554, 781] width 558 height 1341
click at [399, 142] on div ".search-bar : :focus { outline : 2 px solid #4A90E2 ; outline-offset : 2 px ; b…" at bounding box center [554, 781] width 558 height 1341
type textarea "background-color: black !important;"
click at [358, 207] on div ".search-bar : :focus { outline : 2 px solid #4A90E2 ; outline-offset : 2 px ; b…" at bounding box center [554, 781] width 558 height 1341
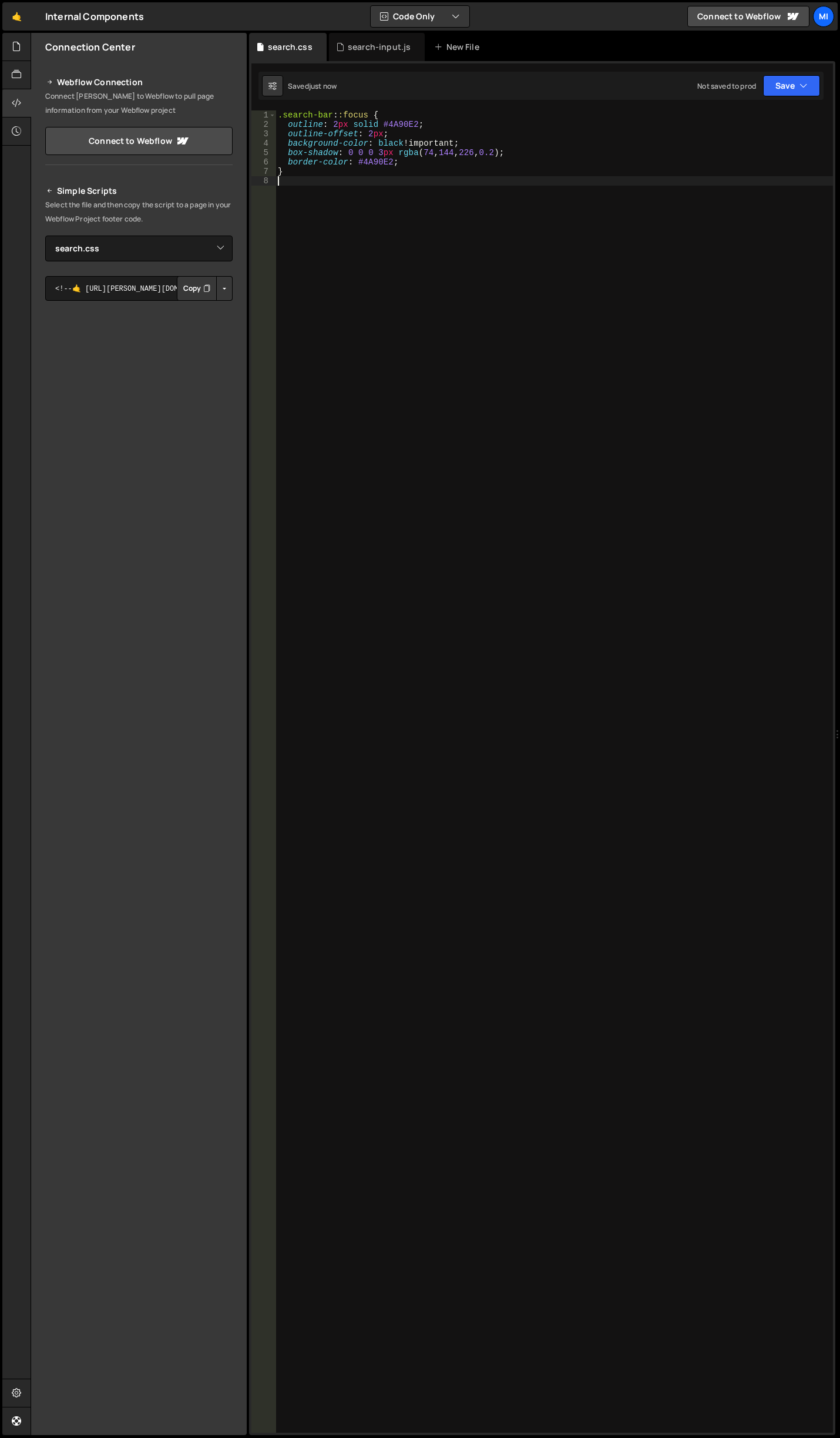
scroll to position [0, 0]
click at [375, 177] on div ".search-bar : :focus { outline : 2 px solid #4A90E2 ; outline-offset : 2 px ; b…" at bounding box center [554, 781] width 558 height 1341
click at [408, 185] on div ".search-bar : :focus { outline : 2 px solid #4A90E2 ; outline-offset : 2 px ; b…" at bounding box center [554, 781] width 558 height 1341
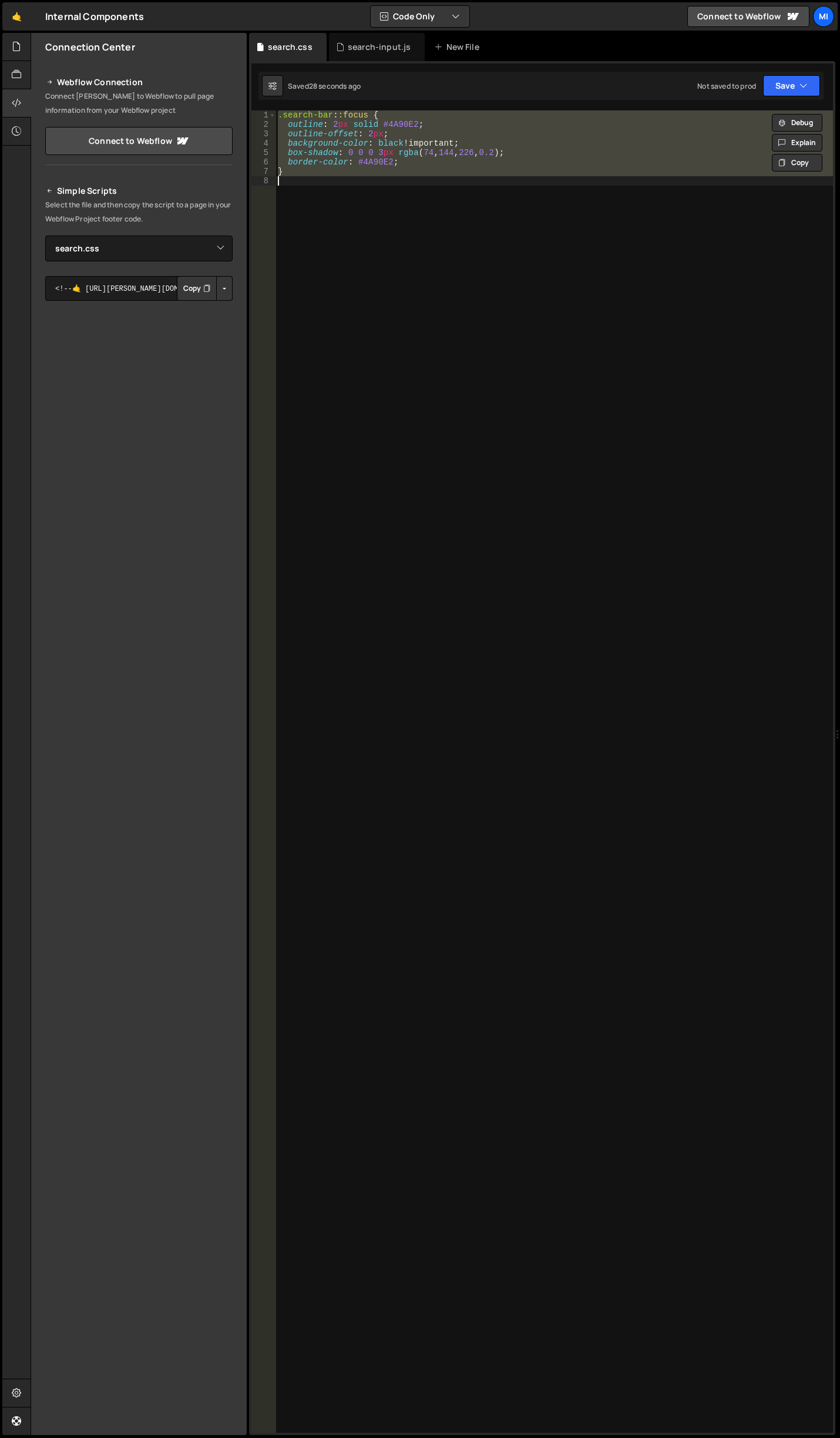
click at [404, 136] on div ".search-bar : :focus { outline : 2 px solid #4A90E2 ; outline-offset : 2 px ; b…" at bounding box center [554, 771] width 558 height 1322
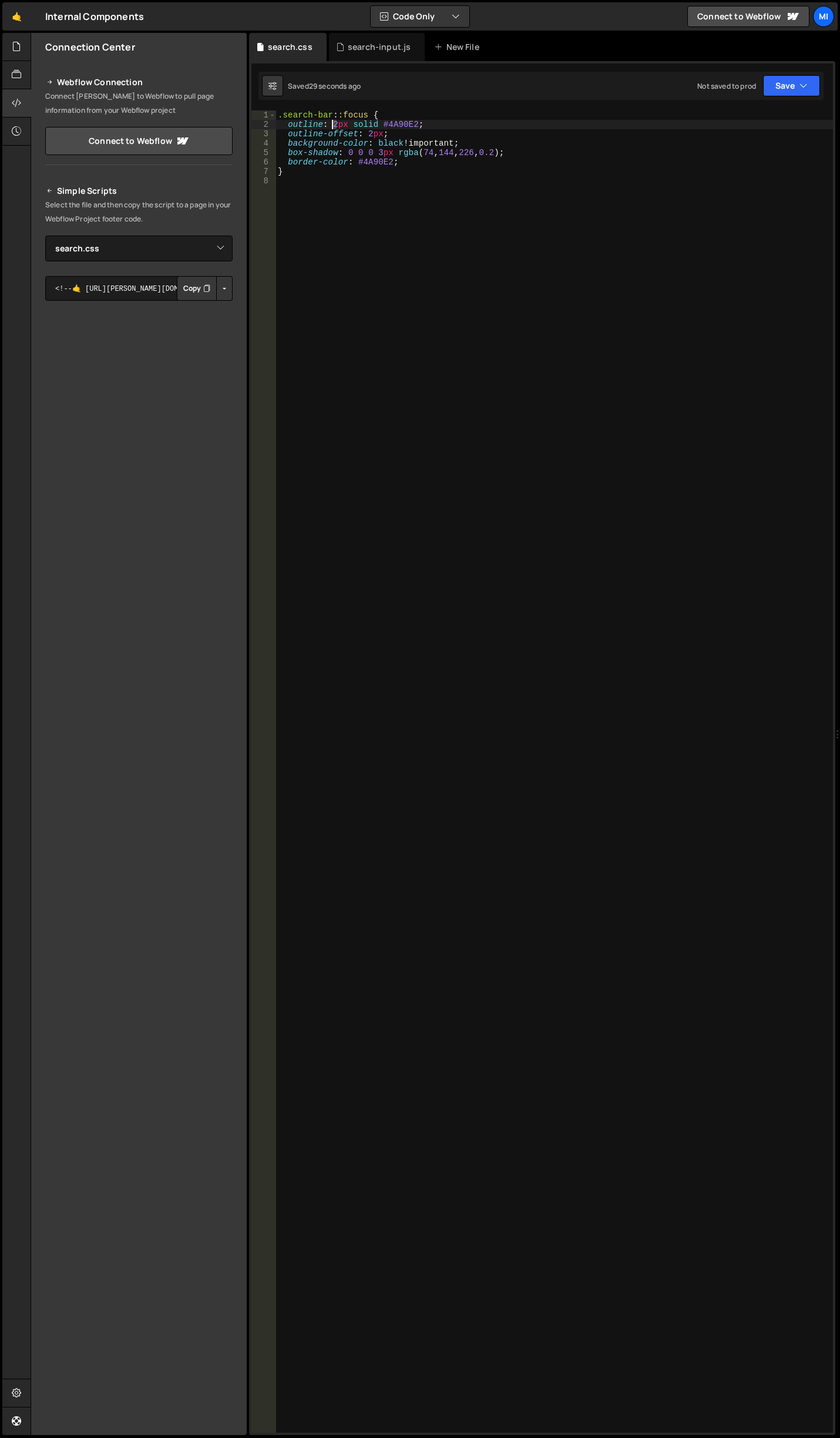
click at [333, 123] on div ".search-bar : :focus { outline : 2 px solid #4A90E2 ; outline-offset : 2 px ; b…" at bounding box center [554, 781] width 558 height 1341
type textarea "outline: 4px solid #4A90E2;"
click at [367, 197] on div ".search-bar : :focus { outline : 4 px solid #4A90E2 ; outline-offset : 2 px ; b…" at bounding box center [554, 781] width 558 height 1341
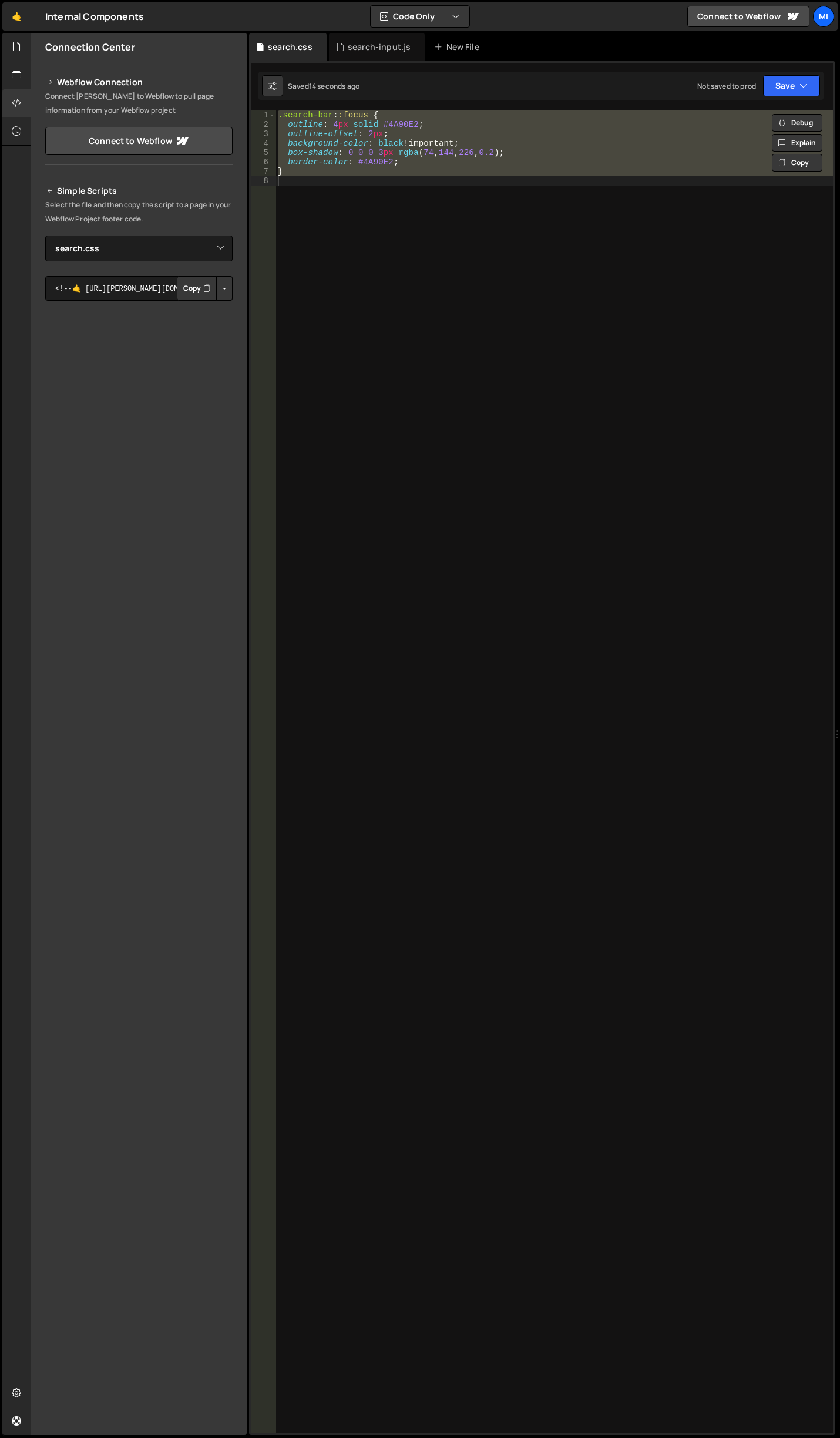
click at [360, 126] on div ".search-bar : :focus { outline : 4 px solid #4A90E2 ; outline-offset : 2 px ; b…" at bounding box center [554, 771] width 558 height 1322
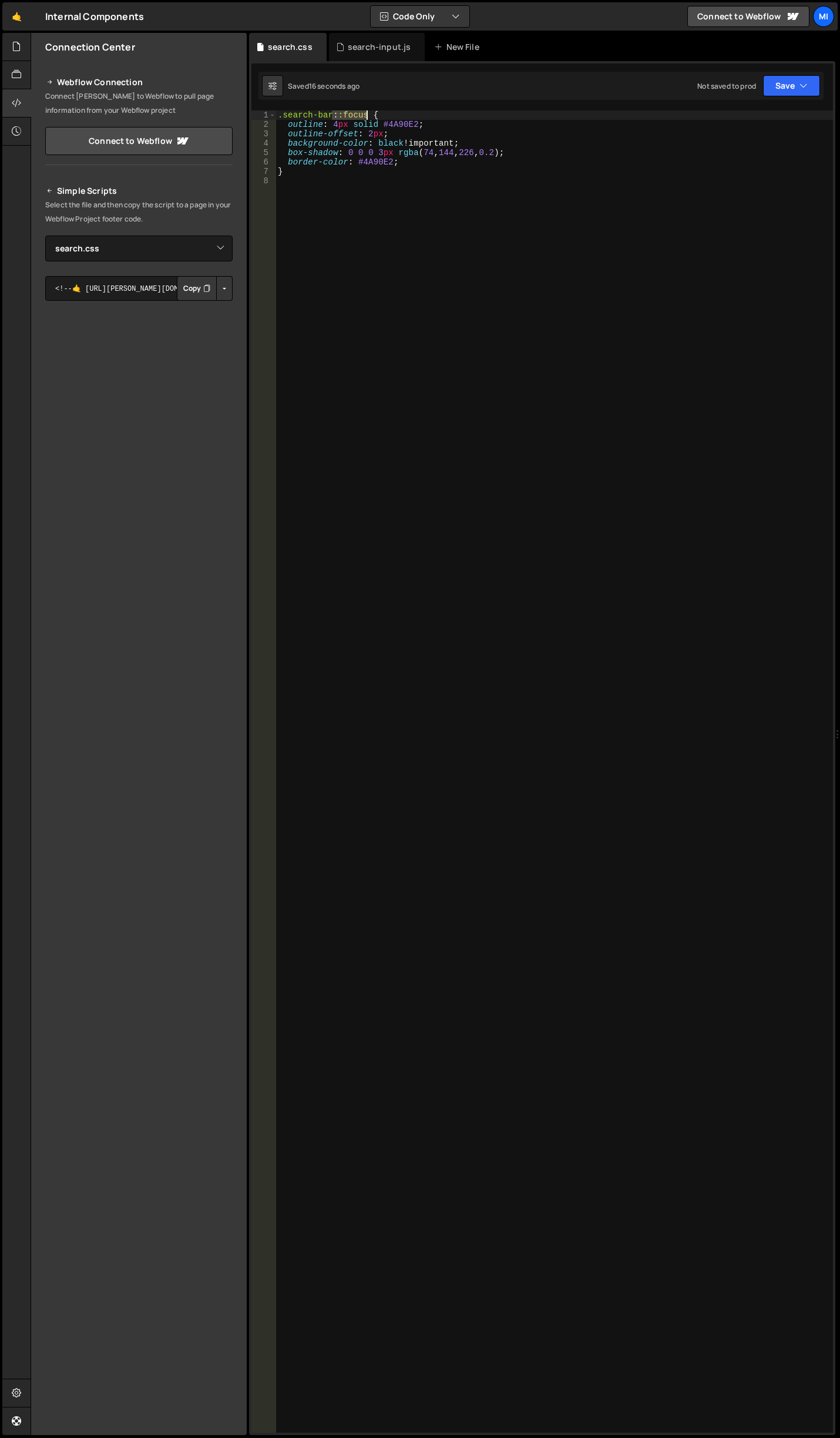
drag, startPoint x: 333, startPoint y: 114, endPoint x: 366, endPoint y: 116, distance: 33.1
click at [366, 116] on div ".search-bar : :focus { outline : 4 px solid #4A90E2 ; outline-offset : 2 px ; b…" at bounding box center [554, 781] width 558 height 1341
click at [401, 113] on div ".search-bar { outline : 4 px solid #4A90E2 ; outline-offset : 2 px ; background…" at bounding box center [554, 781] width 558 height 1341
click at [332, 117] on div ".search-bar { outline : 4 px solid #4A90E2 ; outline-offset : 2 px ; background…" at bounding box center [554, 781] width 558 height 1341
paste textarea "::focus"
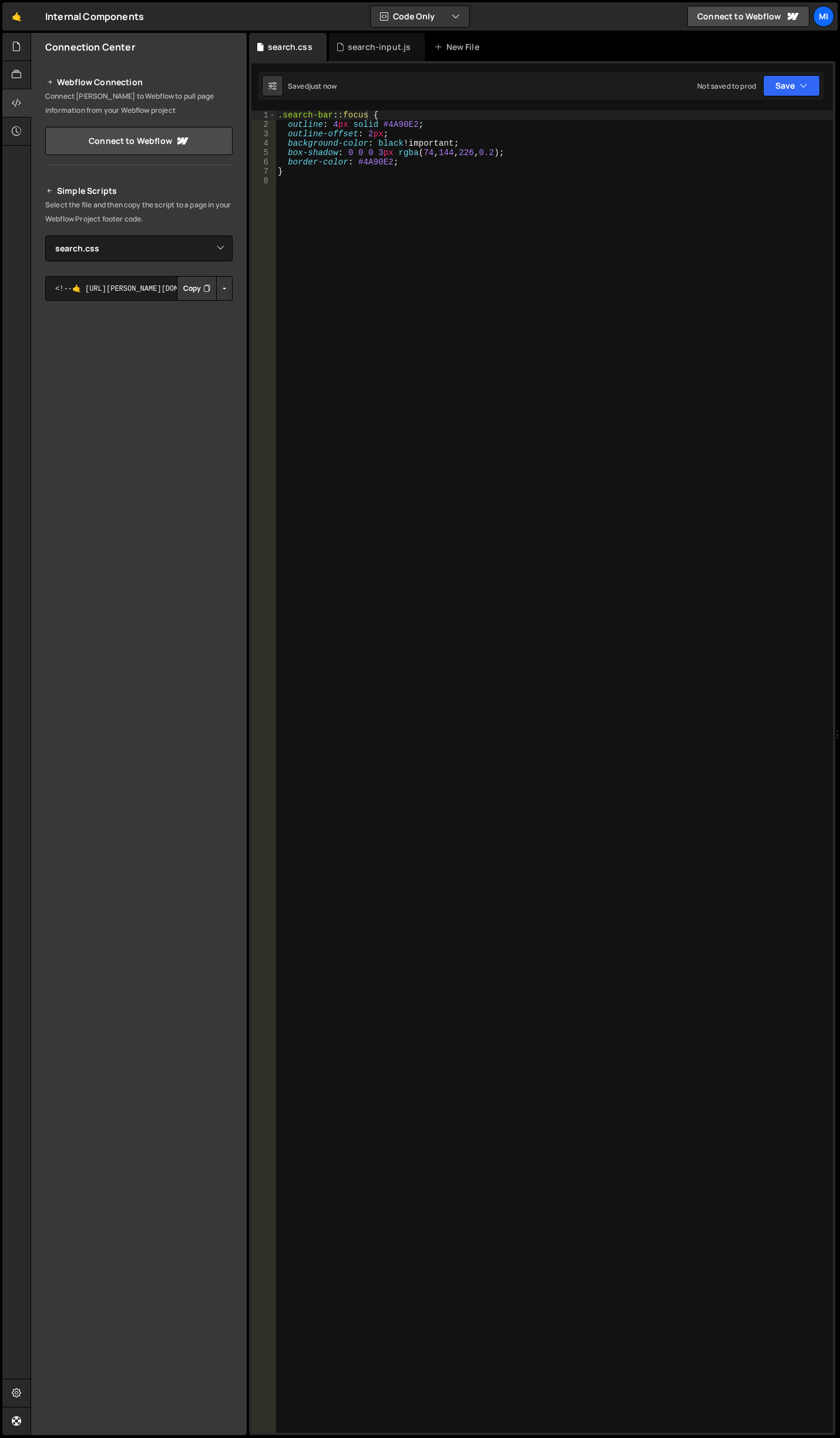
drag, startPoint x: 338, startPoint y: 113, endPoint x: 338, endPoint y: 98, distance: 15.0
click at [338, 113] on div ".search-bar : :focus { outline : 4 px solid #4A90E2 ; outline-offset : 2 px ; b…" at bounding box center [554, 781] width 558 height 1341
click at [427, 161] on div ".search-bar :focus { outline : 4 px solid #4A90E2 ; outline-offset : 2 px ; bac…" at bounding box center [554, 781] width 558 height 1341
click at [333, 120] on div ".search-bar :focus { outline : 4 px solid #4A90E2 ; outline-offset : 2 px ; bac…" at bounding box center [554, 781] width 558 height 1341
type textarea "outline: 2px solid #4A90E2;"
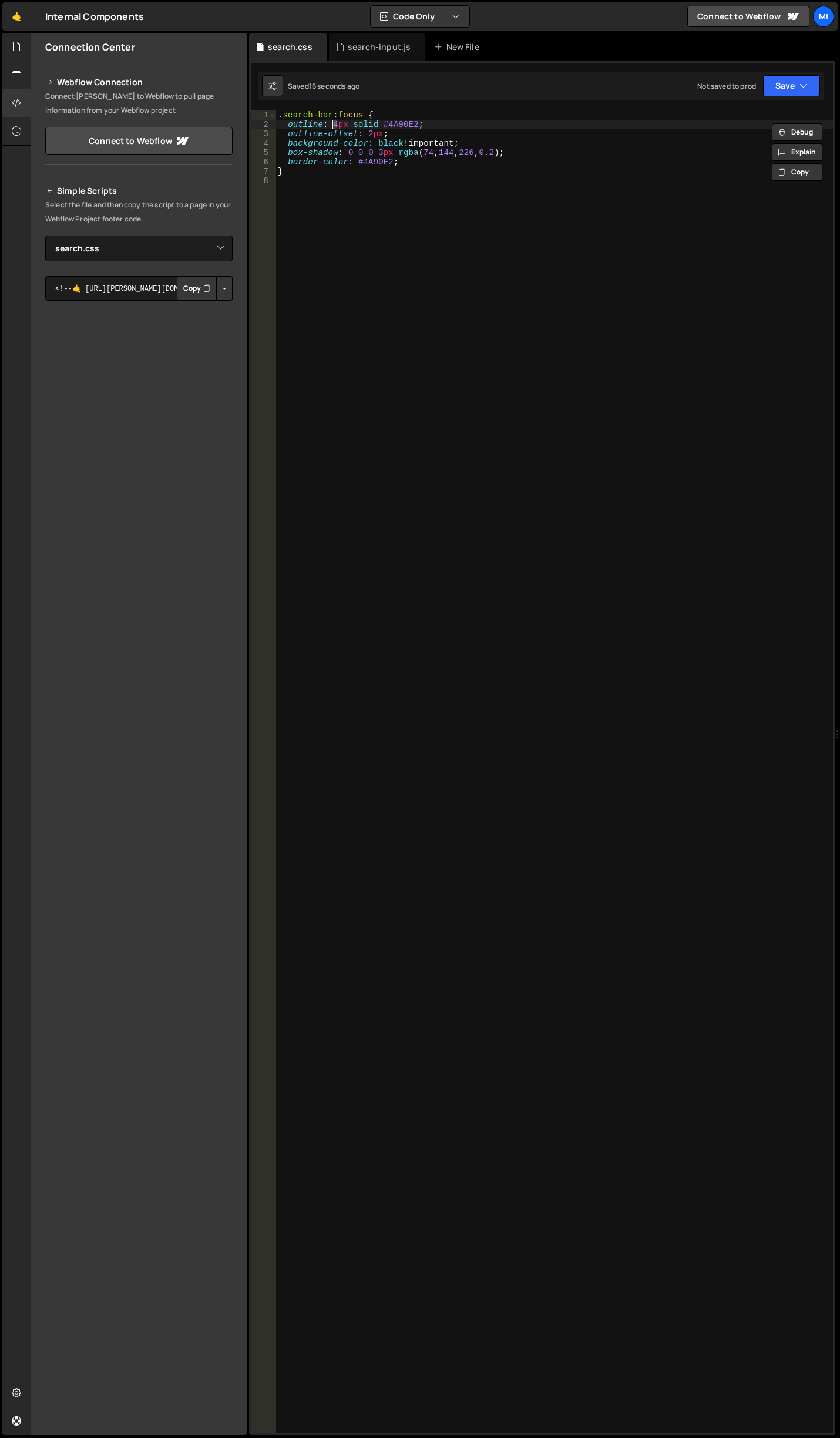
scroll to position [0, 5]
drag, startPoint x: 285, startPoint y: 123, endPoint x: 439, endPoint y: 123, distance: 154.0
click at [439, 123] on div ".search-bar :focus { outline : 2 px solid #4A90E2 ; outline-offset : 2 px ; bac…" at bounding box center [554, 781] width 558 height 1341
drag, startPoint x: 404, startPoint y: 144, endPoint x: 456, endPoint y: 143, distance: 52.0
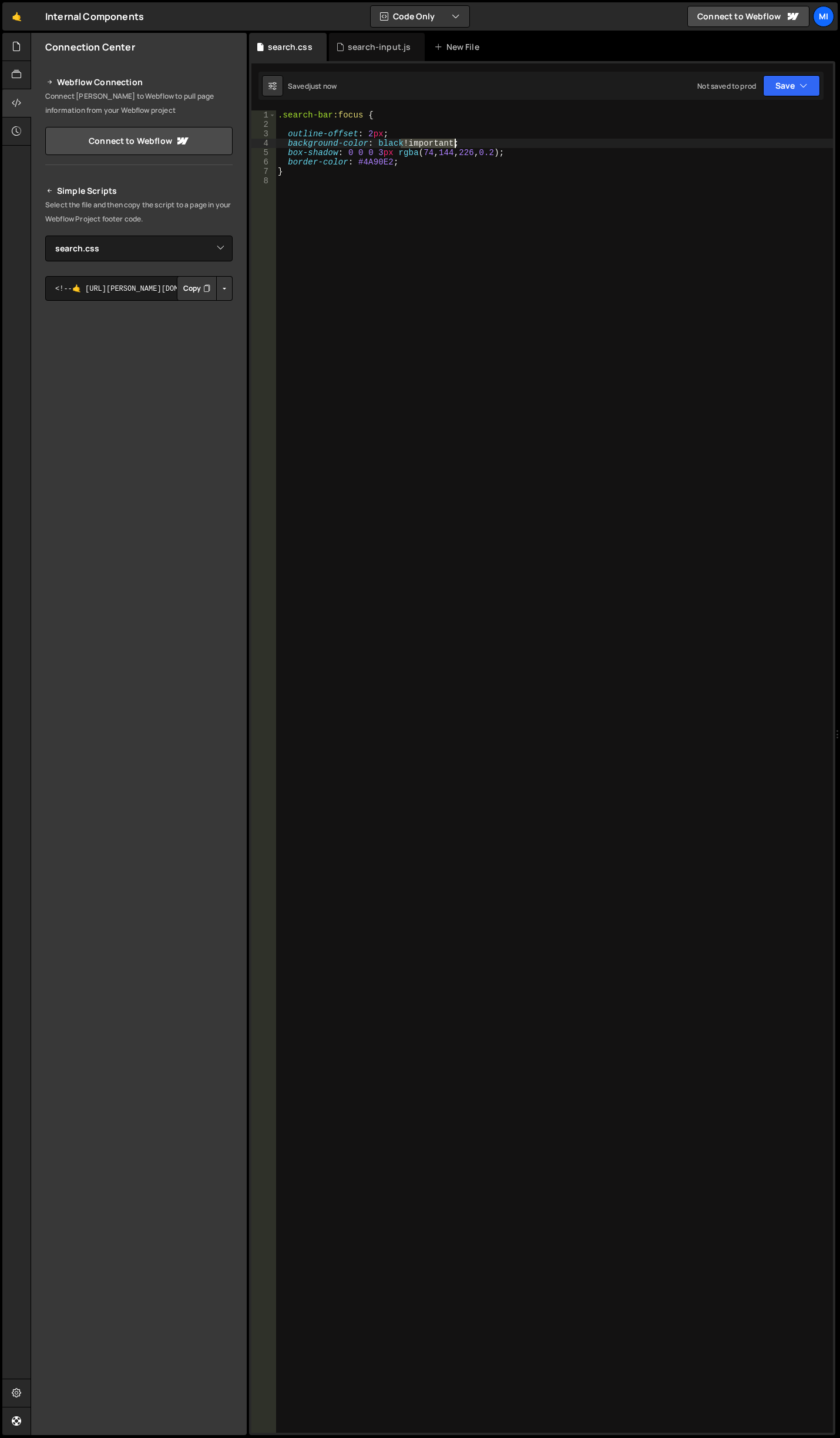
click at [456, 143] on div ".search-bar :focus { outline-offset : 2 px ; background-color : black !importan…" at bounding box center [554, 781] width 558 height 1341
drag, startPoint x: 378, startPoint y: 143, endPoint x: 400, endPoint y: 143, distance: 22.0
click at [400, 143] on div ".search-bar :focus { outline-offset : 2 px ; background-color : black ; box-sha…" at bounding box center [554, 781] width 558 height 1341
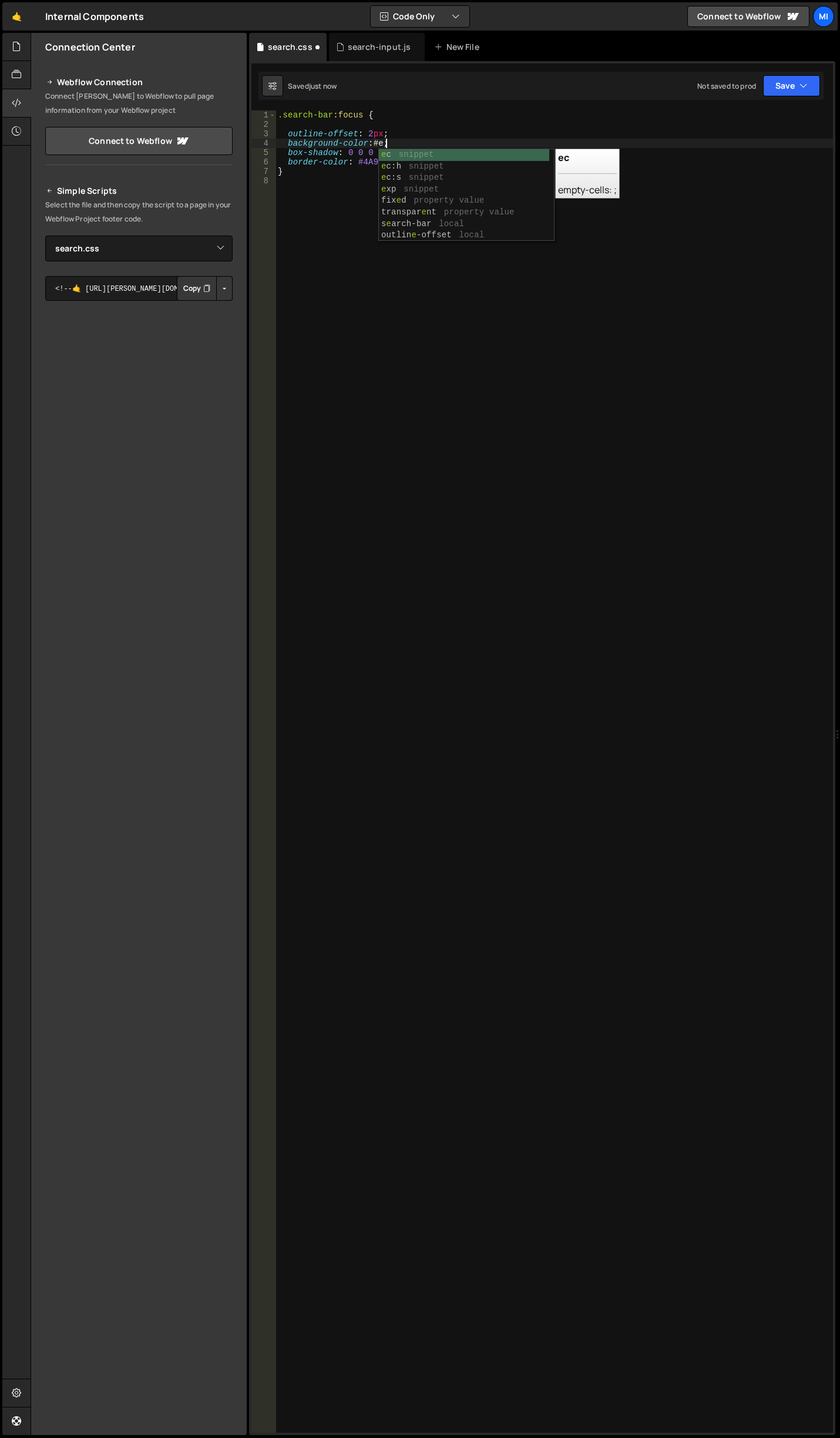
scroll to position [0, 7]
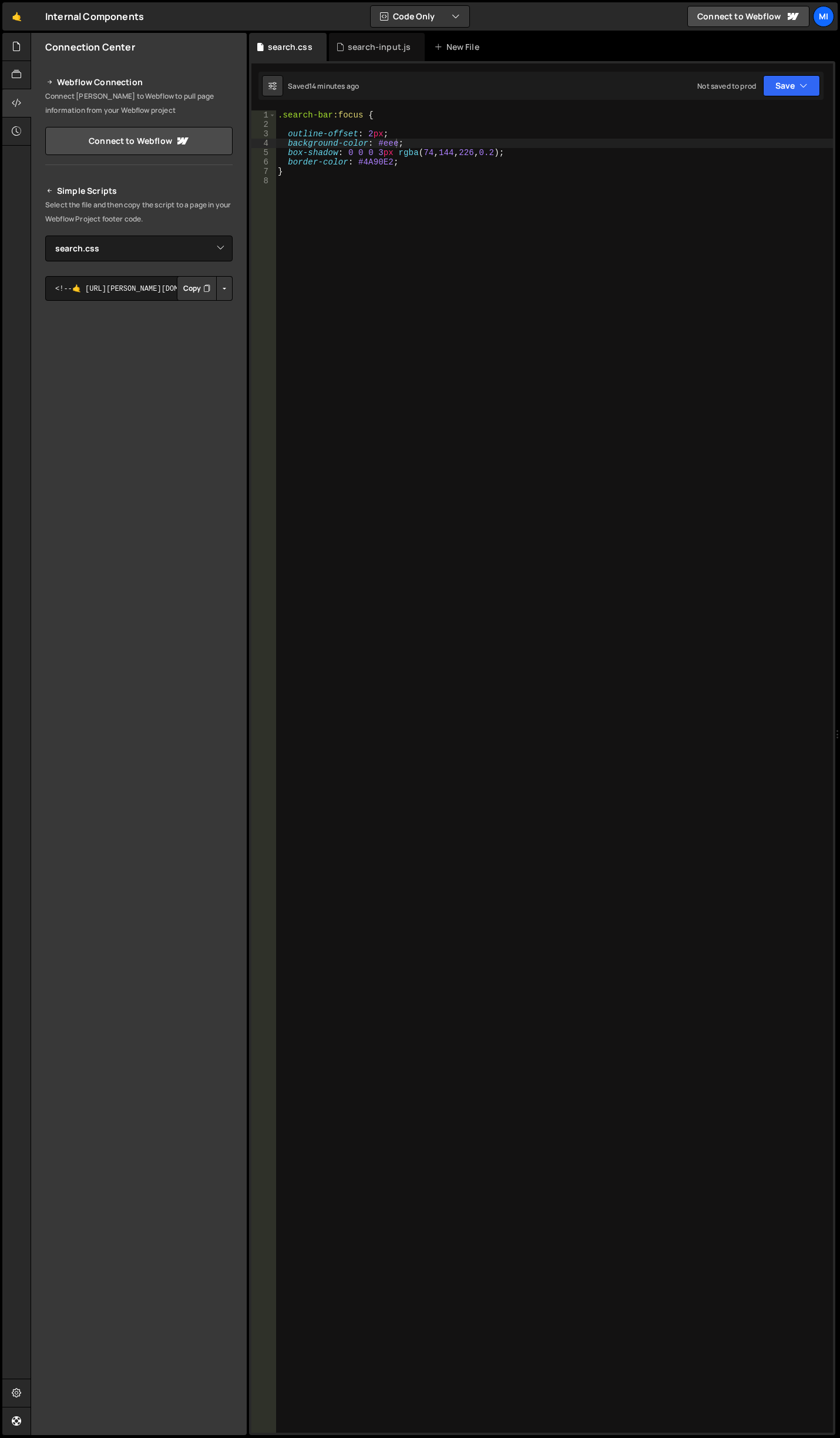
click at [278, 117] on div ".search-bar :focus { outline-offset : 2 px ; background-color : #eee ; box-shad…" at bounding box center [554, 781] width 558 height 1341
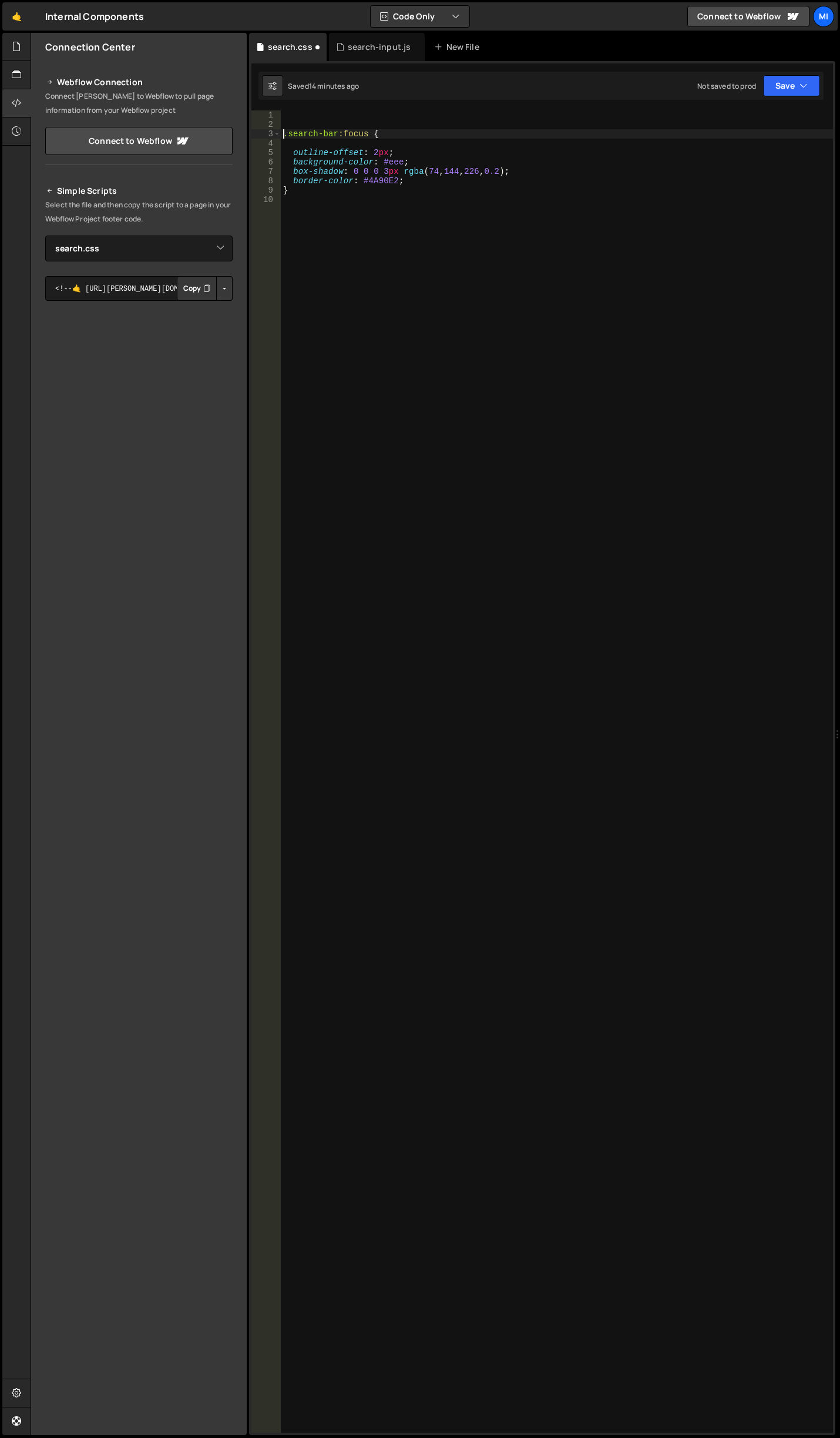
type textarea ".search-bar:focus {"
click at [300, 116] on div ".search-bar :focus { outline-offset : 2 px ; background-color : #eee ; box-shad…" at bounding box center [557, 781] width 552 height 1341
paste textarea "search-input_wrap"
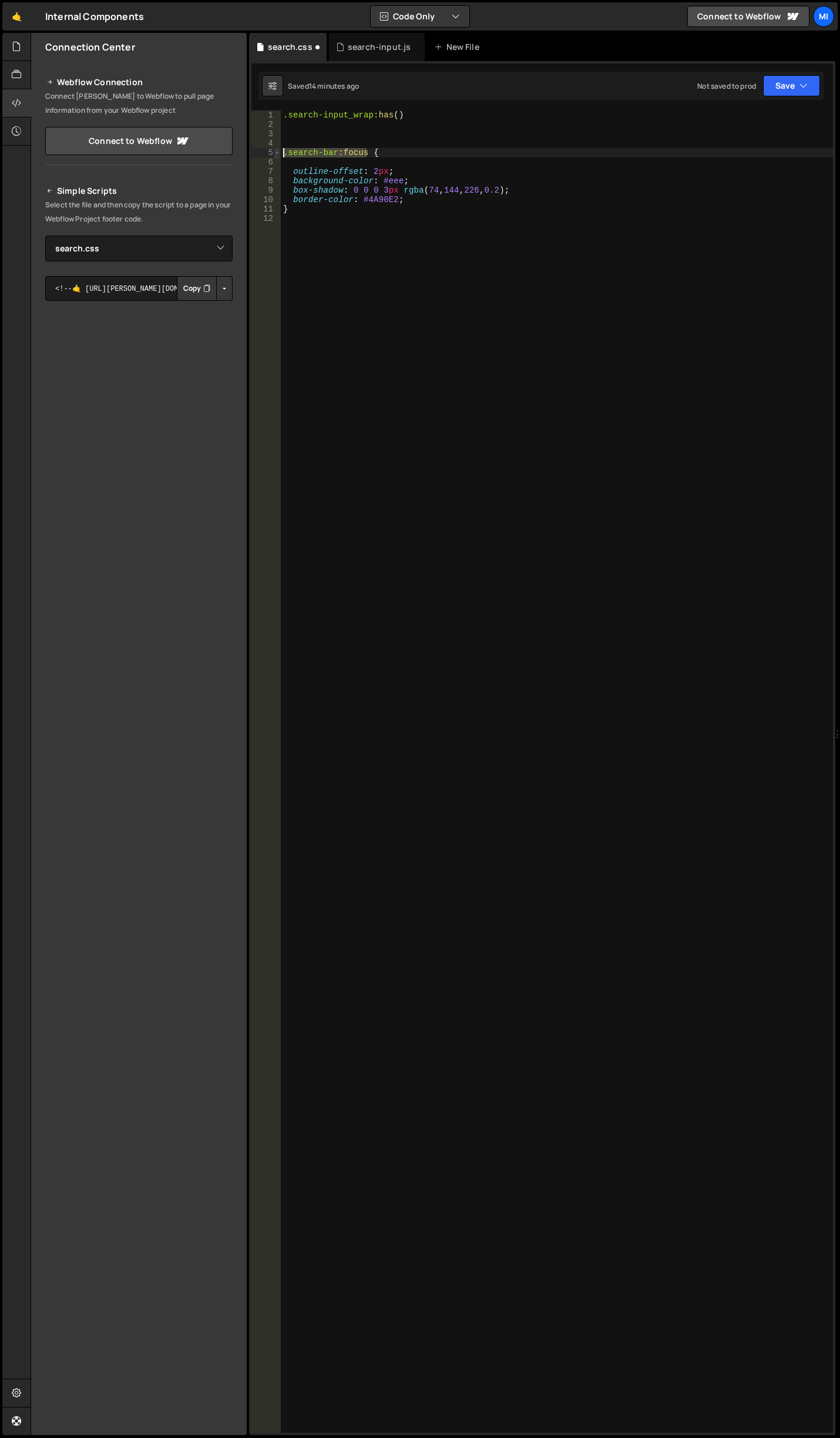
drag, startPoint x: 366, startPoint y: 149, endPoint x: 278, endPoint y: 151, distance: 88.0
click at [278, 151] on div ".search-input_wrap:has( 1 2 3 4 5 6 7 8 9 10 11 12 .search-input_wrap :has () .…" at bounding box center [542, 771] width 581 height 1322
click at [397, 115] on div ".search-input_wrap :has () .search-bar :focus { outline-offset : 2 px ; backgro…" at bounding box center [557, 781] width 552 height 1341
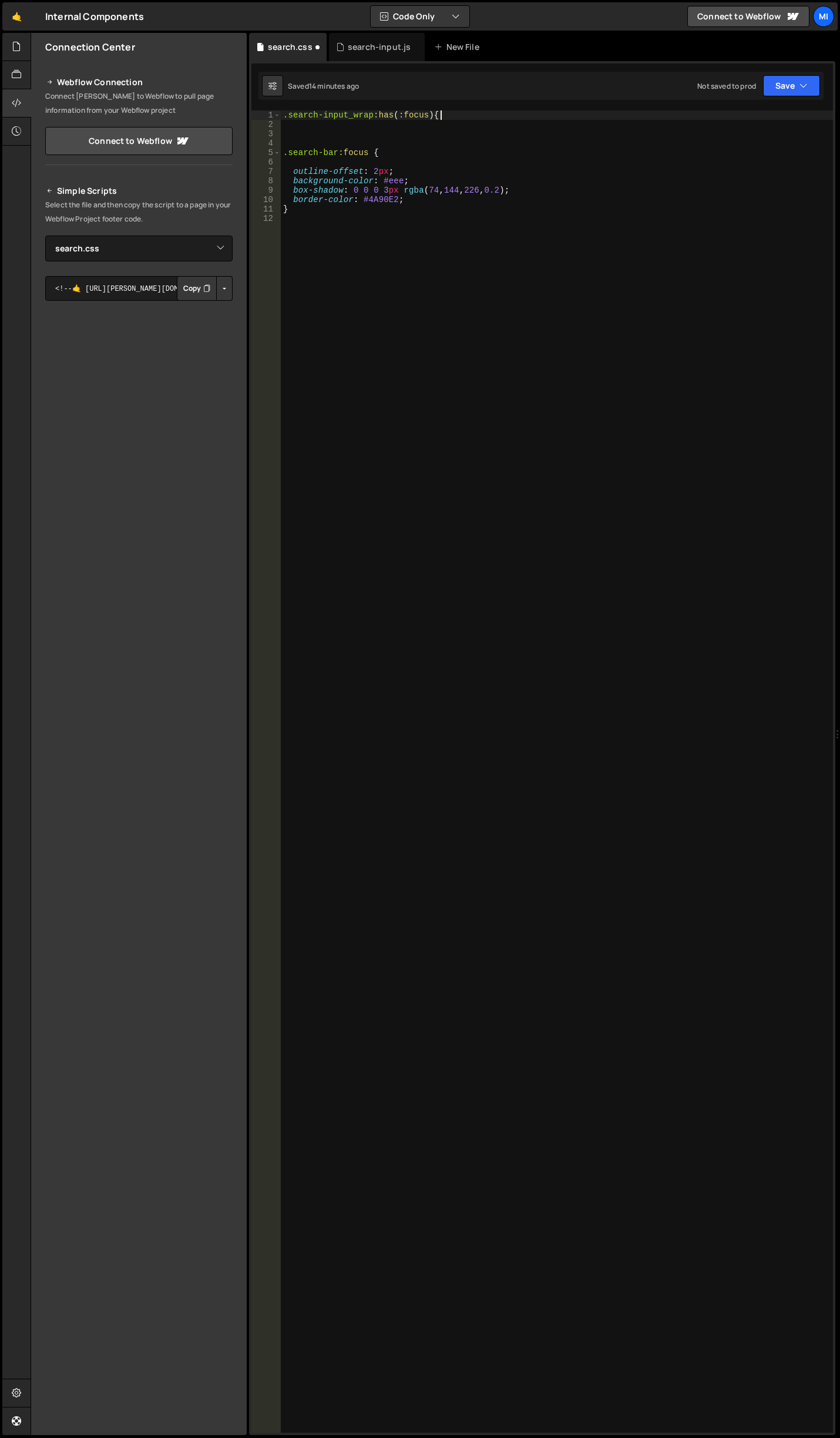
type textarea ".search-input_wrap:has(:focus) {}"
click at [432, 114] on div ".search-input_wrap :has ( :focus ) { } .search-bar :focus { outline-offset : 2 …" at bounding box center [557, 781] width 552 height 1341
paste textarea "search-input_layer"
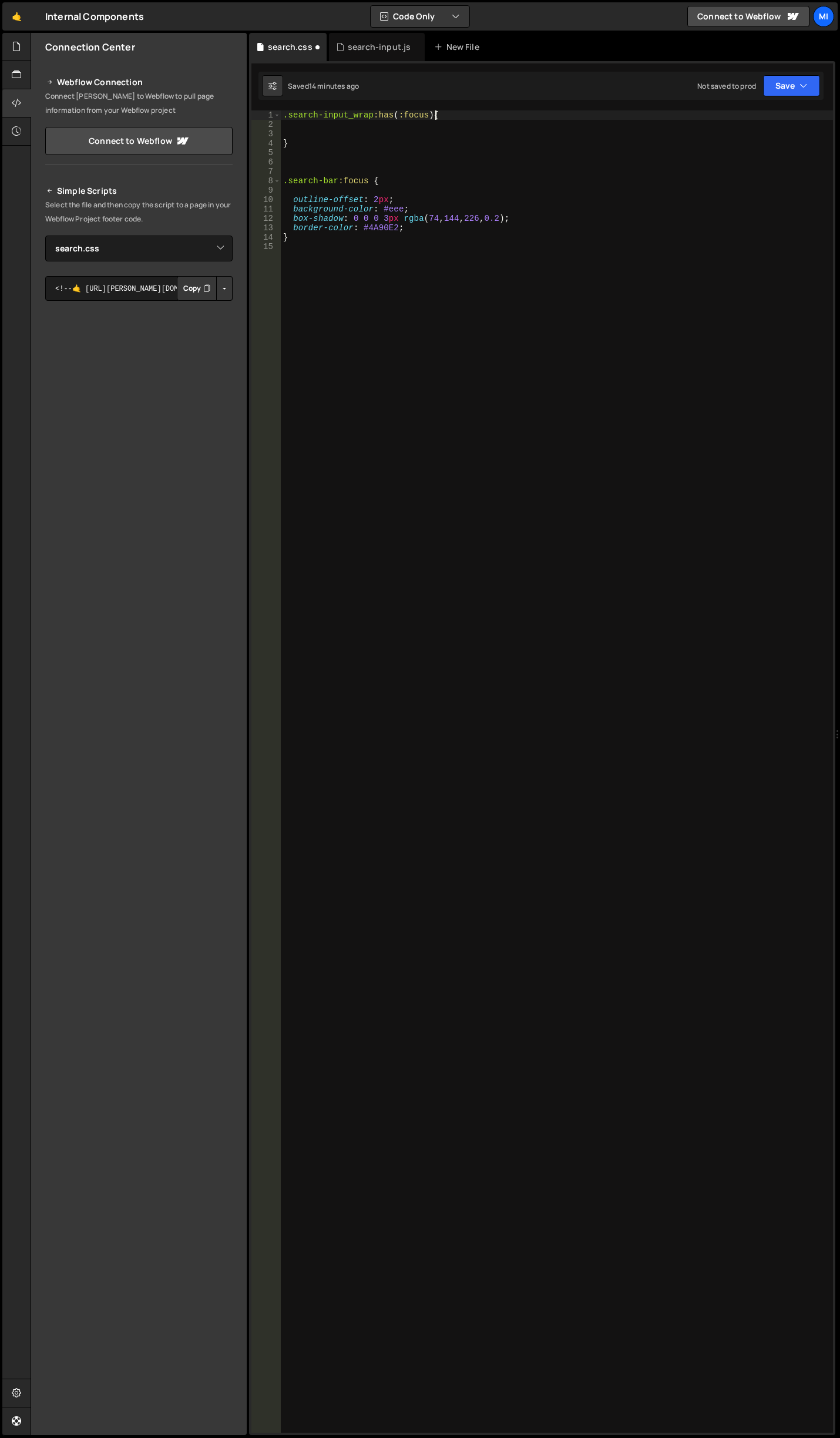
type textarea ".search-input_wrap:has(:focus) .search-input_layer {"
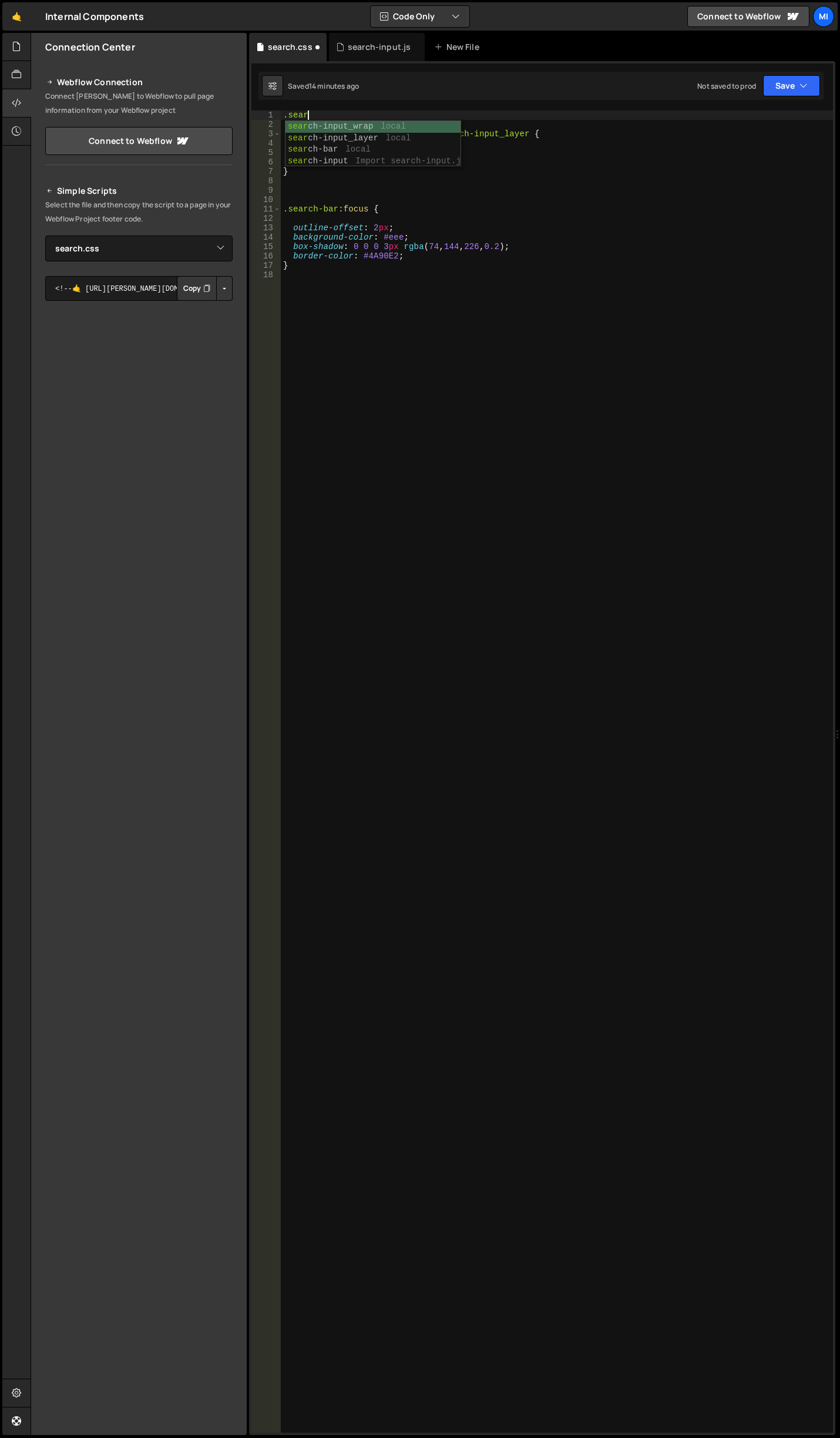
scroll to position [0, 1]
type textarea ".search-input_layer {}"
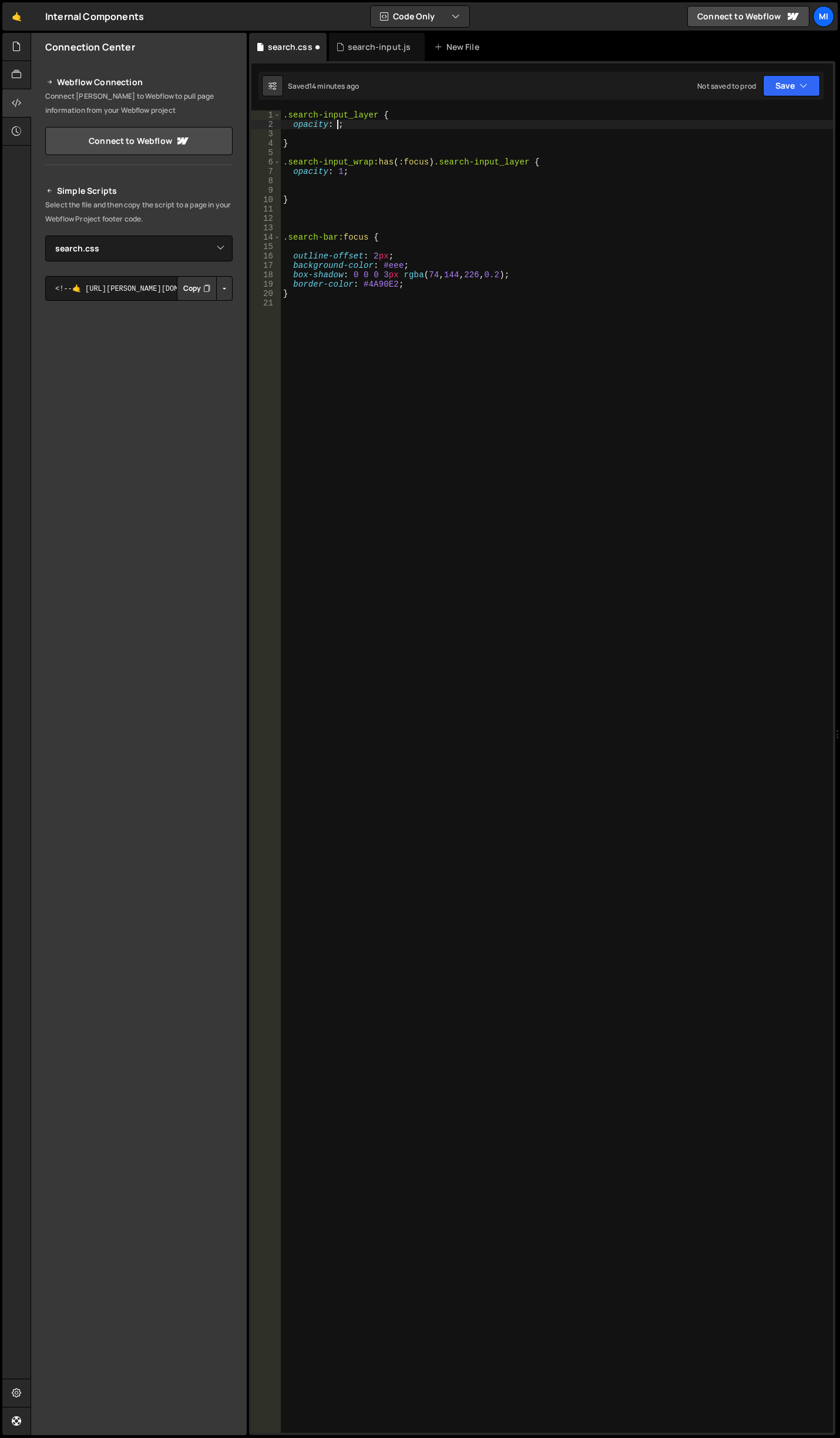
scroll to position [0, 4]
click at [339, 147] on div ".search-input_layer { opacity : 0 ; } .search-input_wrap :has ( :focus ) .searc…" at bounding box center [557, 781] width 552 height 1341
type textarea "}"
type textarea ".search-bar {}"
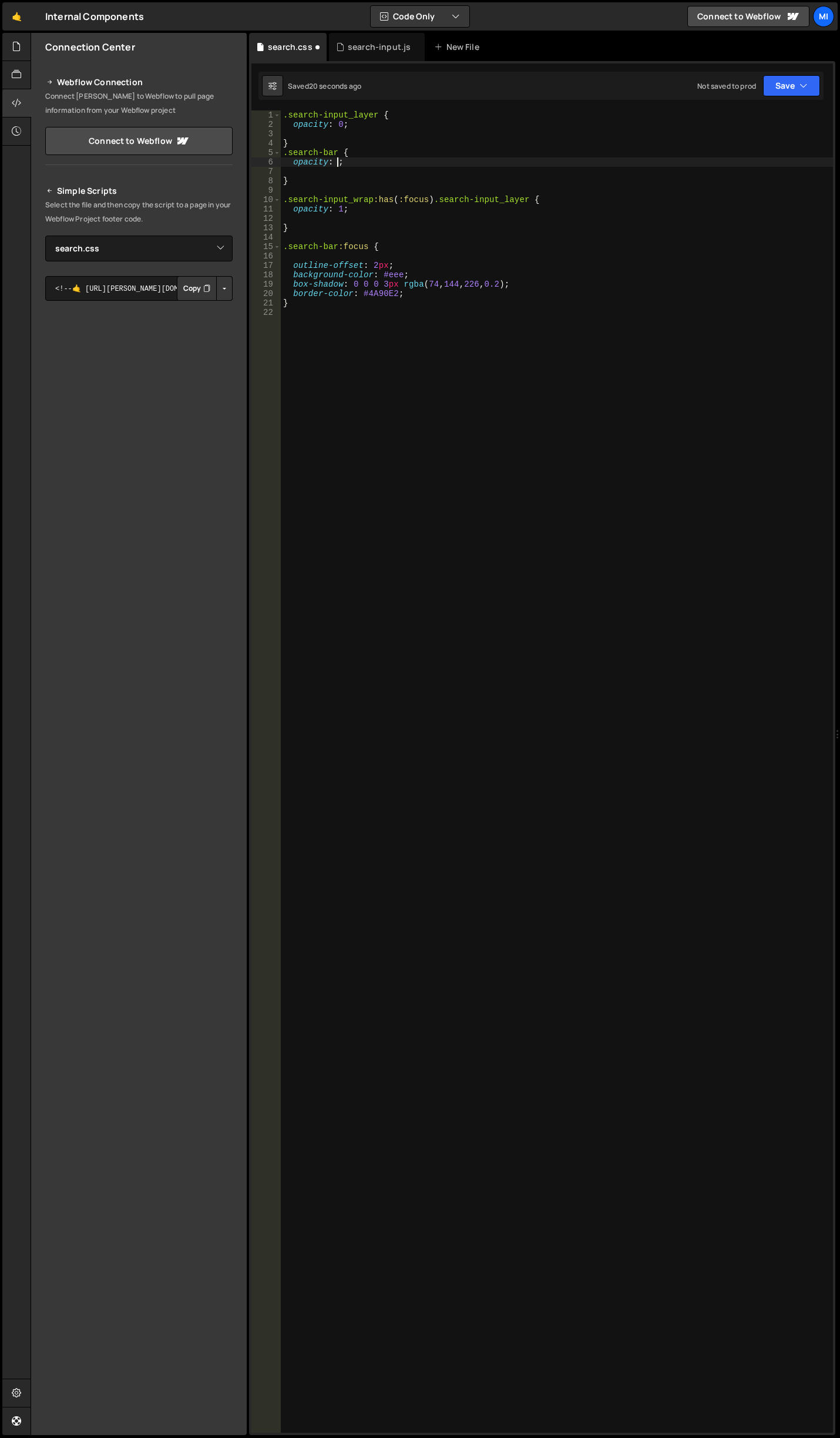
scroll to position [0, 4]
click at [340, 171] on div ".search-input_layer { opacity : 0 ; } .search-bar { opacity : 1 ; } .search-inp…" at bounding box center [557, 781] width 552 height 1341
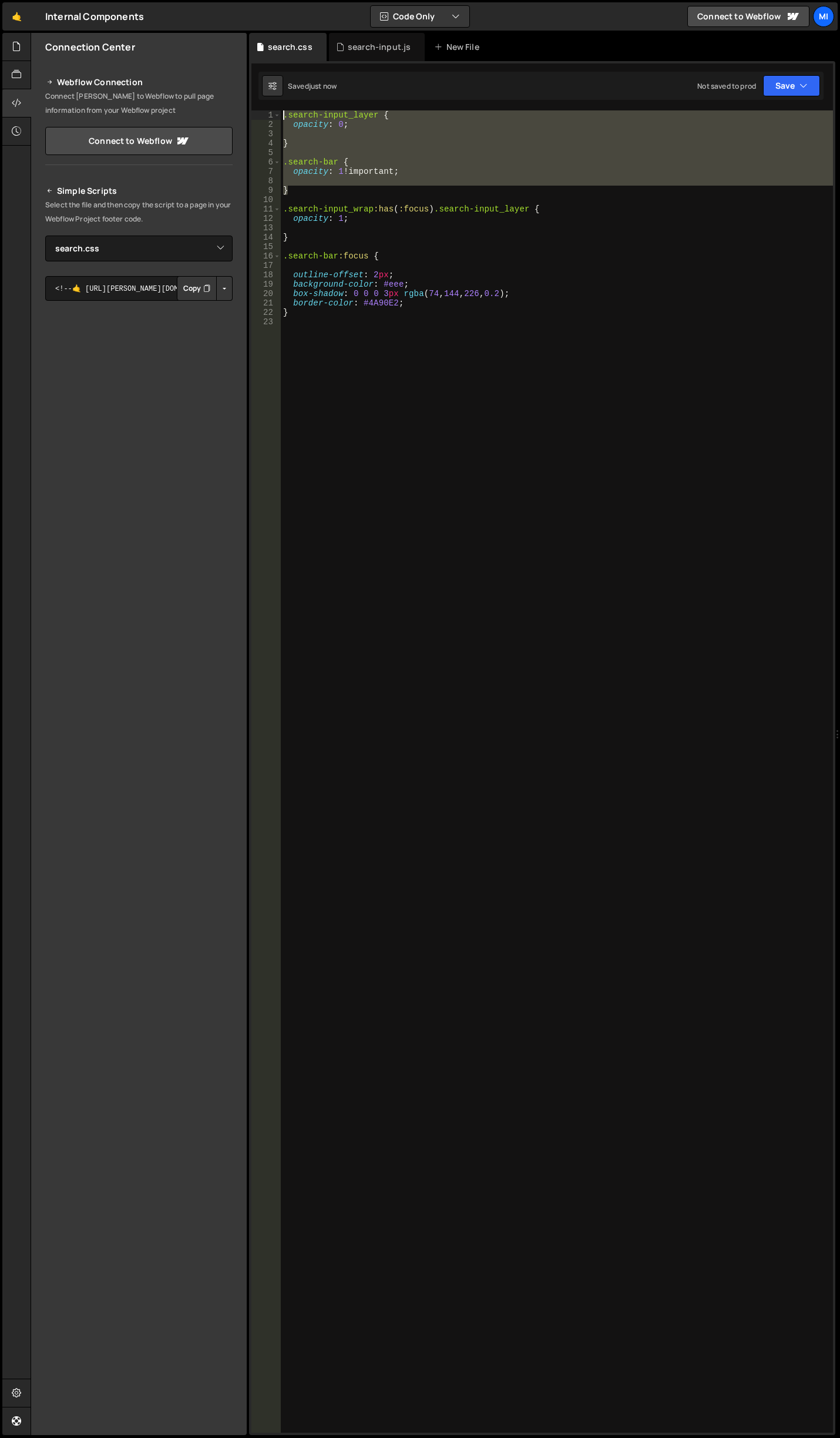
drag, startPoint x: 299, startPoint y: 192, endPoint x: 201, endPoint y: 42, distance: 179.2
click at [201, 42] on div "Files New File Javascript files 0 autoplay-tabs.js 0 0 autoplay-tabs-to-accordi…" at bounding box center [435, 734] width 809 height 1403
type textarea ".search-input_layer { opacity: 0;"
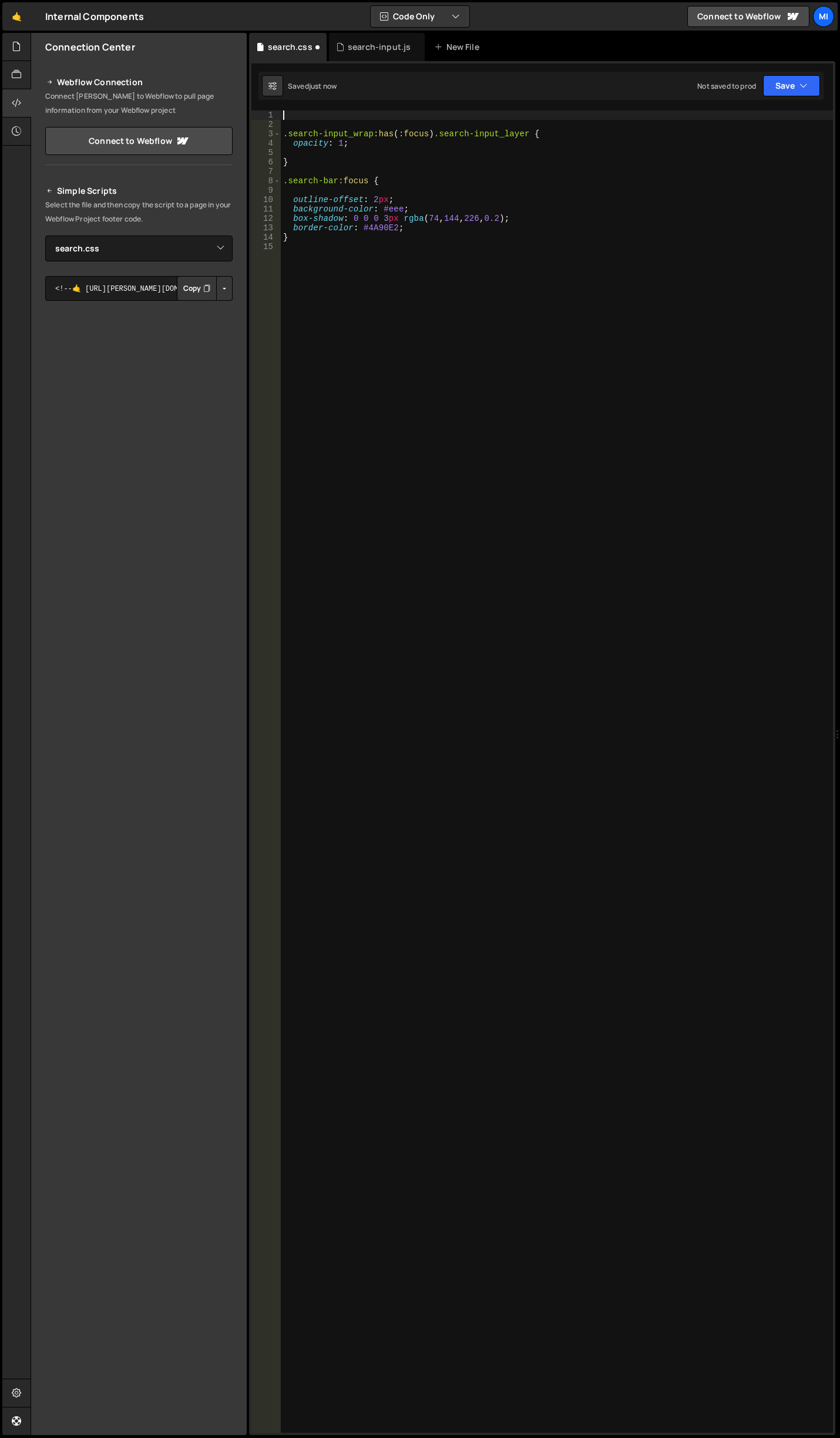
scroll to position [0, 0]
click at [351, 139] on div ".search-input_wrap :has ( :focus ) .search-input_layer { opacity : 1 ; } .searc…" at bounding box center [557, 781] width 552 height 1341
drag, startPoint x: 442, startPoint y: 115, endPoint x: 528, endPoint y: 113, distance: 86.0
click at [528, 113] on div ".search-input_wrap :has ( :focus ) .search-input_layer { opacity : 1 ; } .searc…" at bounding box center [557, 781] width 552 height 1341
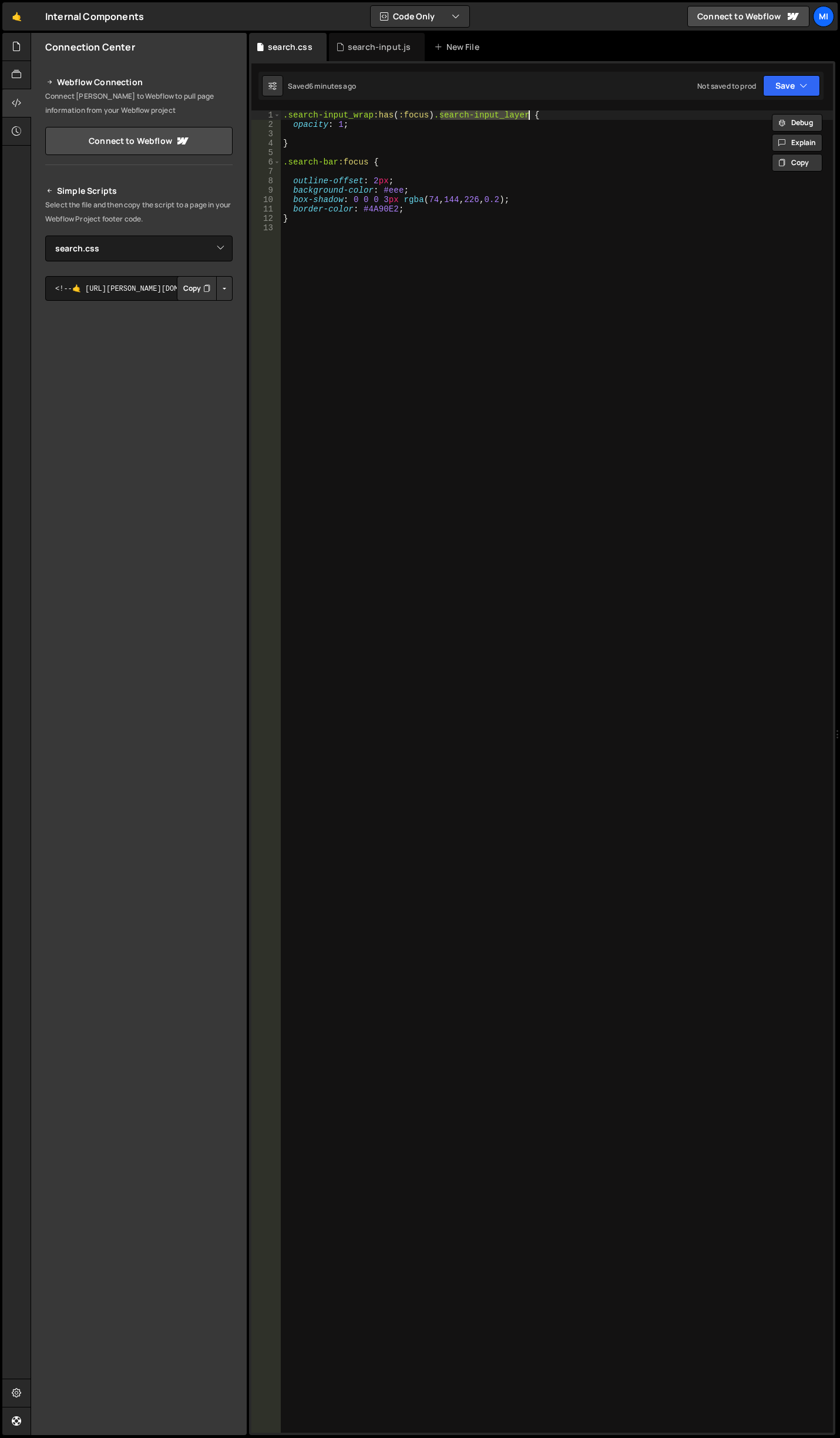
paste textarea "bg"
type textarea ".search-input_wrap:has(:focus) .search-input_bg {"
drag, startPoint x: 438, startPoint y: 115, endPoint x: 514, endPoint y: 114, distance: 76.0
click at [514, 114] on div ".search-input_wrap :has ( :focus ) .search-input_bg { opacity : 1 ; } .search-b…" at bounding box center [557, 781] width 552 height 1341
click at [310, 134] on div ".search-input_wrap :has ( :focus ) .search-input_bg { opacity : 1 ; } .search-b…" at bounding box center [557, 781] width 552 height 1341
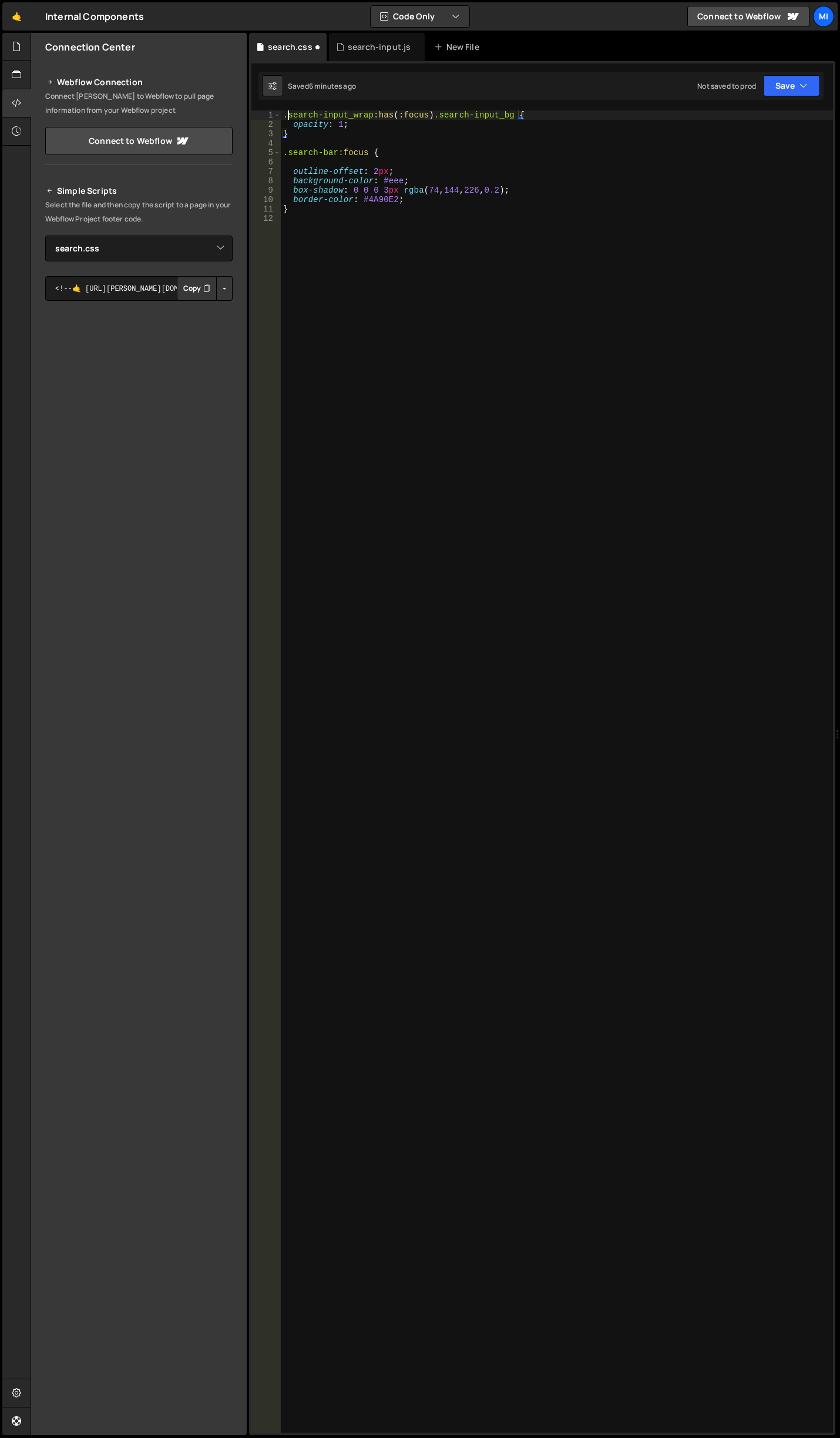
click at [286, 114] on div ".search-input_wrap :has ( :focus ) .search-input_bg { opacity : 1 ; } .search-b…" at bounding box center [557, 781] width 552 height 1341
type textarea ".search-input_wrap:has(:focus) .search-input_bg {"
click at [313, 111] on div ".search-input_wrap :has ( :focus ) .search-input_bg { opacity : 1 ; } .search-b…" at bounding box center [557, 781] width 552 height 1341
paste textarea "search-input_bg"
type textarea ".search-input_bg {}"
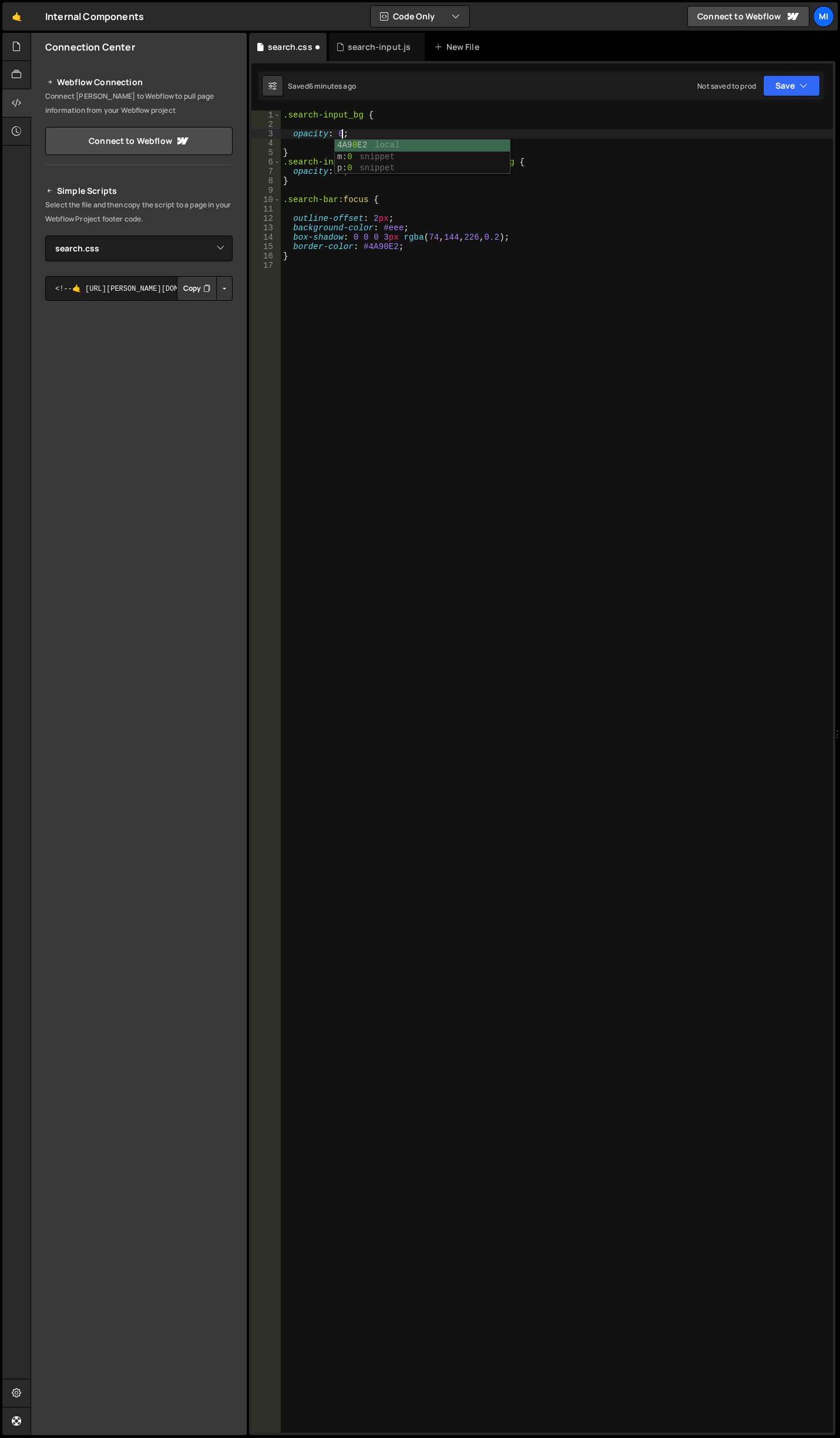
scroll to position [0, 4]
click at [401, 169] on div ".search-input_bg { opacity : 0 ; } .search-input_wrap :has ( :focus ) .search-i…" at bounding box center [557, 781] width 552 height 1341
drag, startPoint x: 292, startPoint y: 190, endPoint x: 224, endPoint y: 14, distance: 188.7
click at [196, 39] on div "Files New File Javascript files 0 autoplay-tabs.js 0 0 autoplay-tabs-to-accordi…" at bounding box center [435, 734] width 809 height 1403
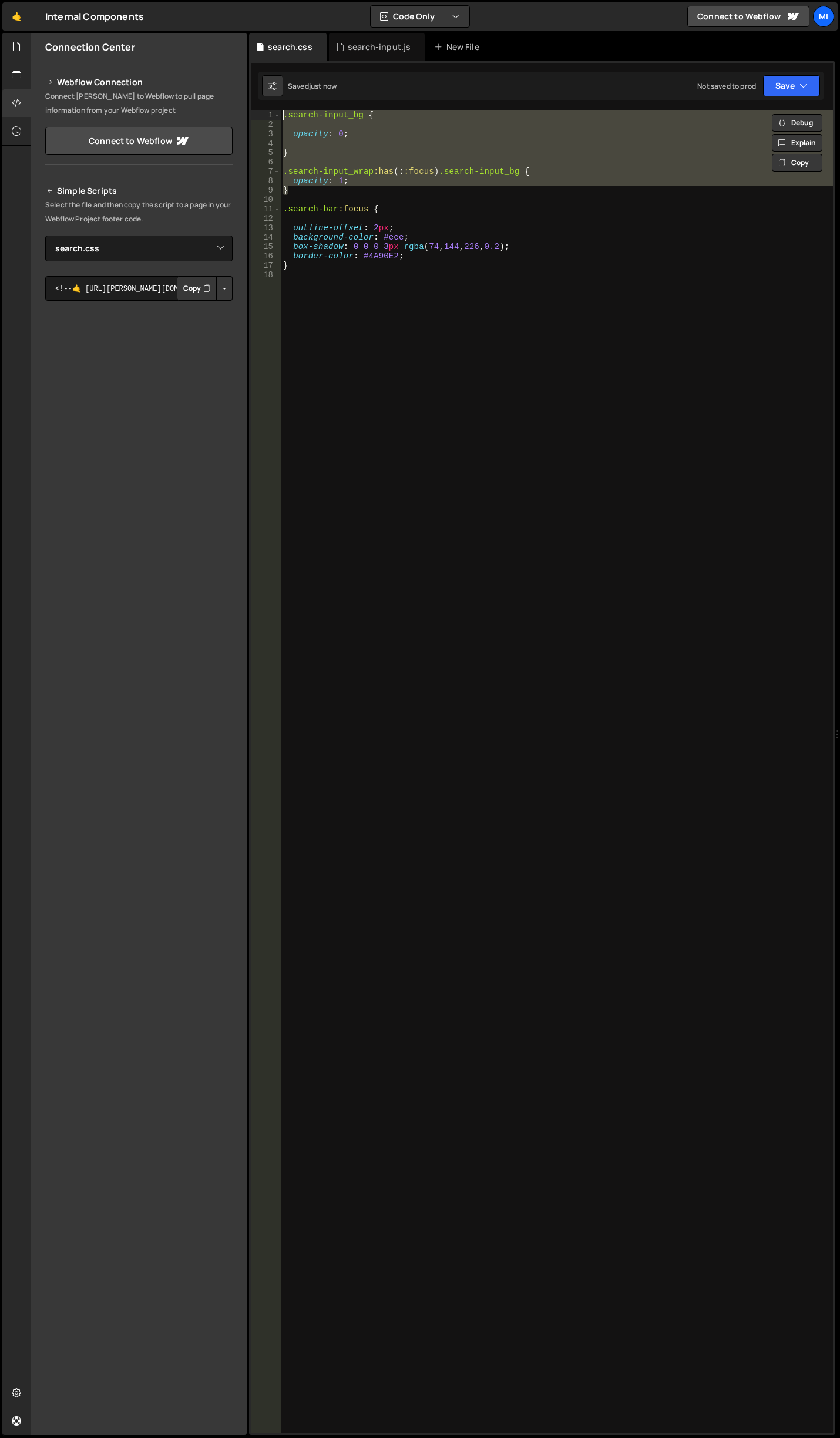
scroll to position [0, 5]
click at [456, 169] on div ".search-input_bg { opacity : 0 ; } .search-input_wrap :has (: :focus ) .search-…" at bounding box center [557, 771] width 552 height 1322
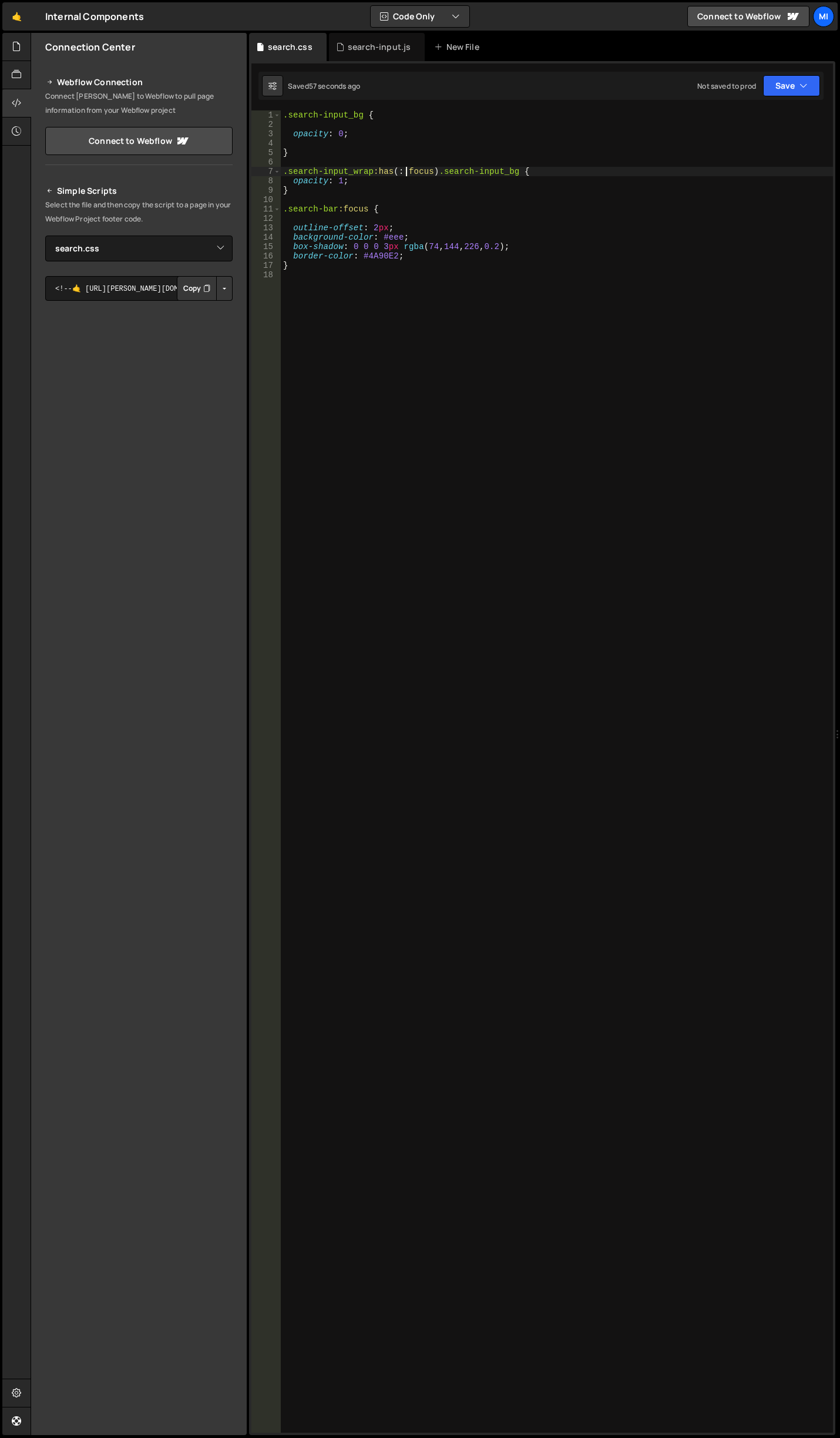
click at [405, 171] on div ".search-input_bg { opacity : 0 ; } .search-input_wrap :has (: :focus ) .search-…" at bounding box center [557, 781] width 552 height 1341
drag, startPoint x: 297, startPoint y: 189, endPoint x: 257, endPoint y: 166, distance: 46.1
click at [257, 166] on div ".search-input_wrap:has(:focus) .search-input_bg { 1 2 3 4 5 6 7 8 9 10 11 12 13…" at bounding box center [542, 771] width 581 height 1322
paste textarea "}"
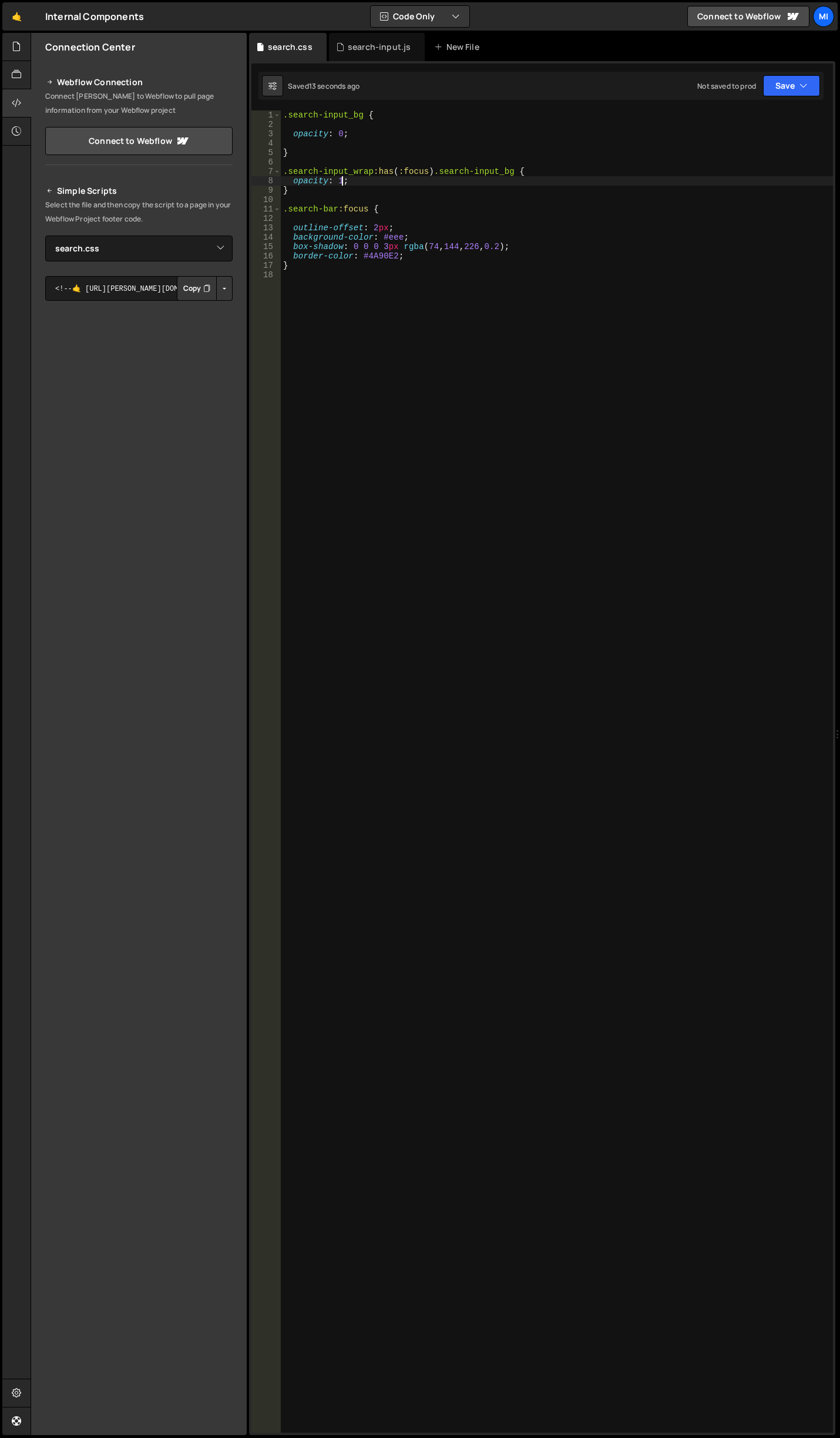
click at [340, 178] on div ".search-input_bg { opacity : 0 ; } .search-input_wrap :has ( :focus ) .search-i…" at bounding box center [557, 781] width 552 height 1341
type textarea "opacity: 1 !important;"
click at [423, 276] on div ".search-input_bg { opacity : 0 ; } .search-input_wrap :has ( :focus ) .search-i…" at bounding box center [557, 781] width 552 height 1341
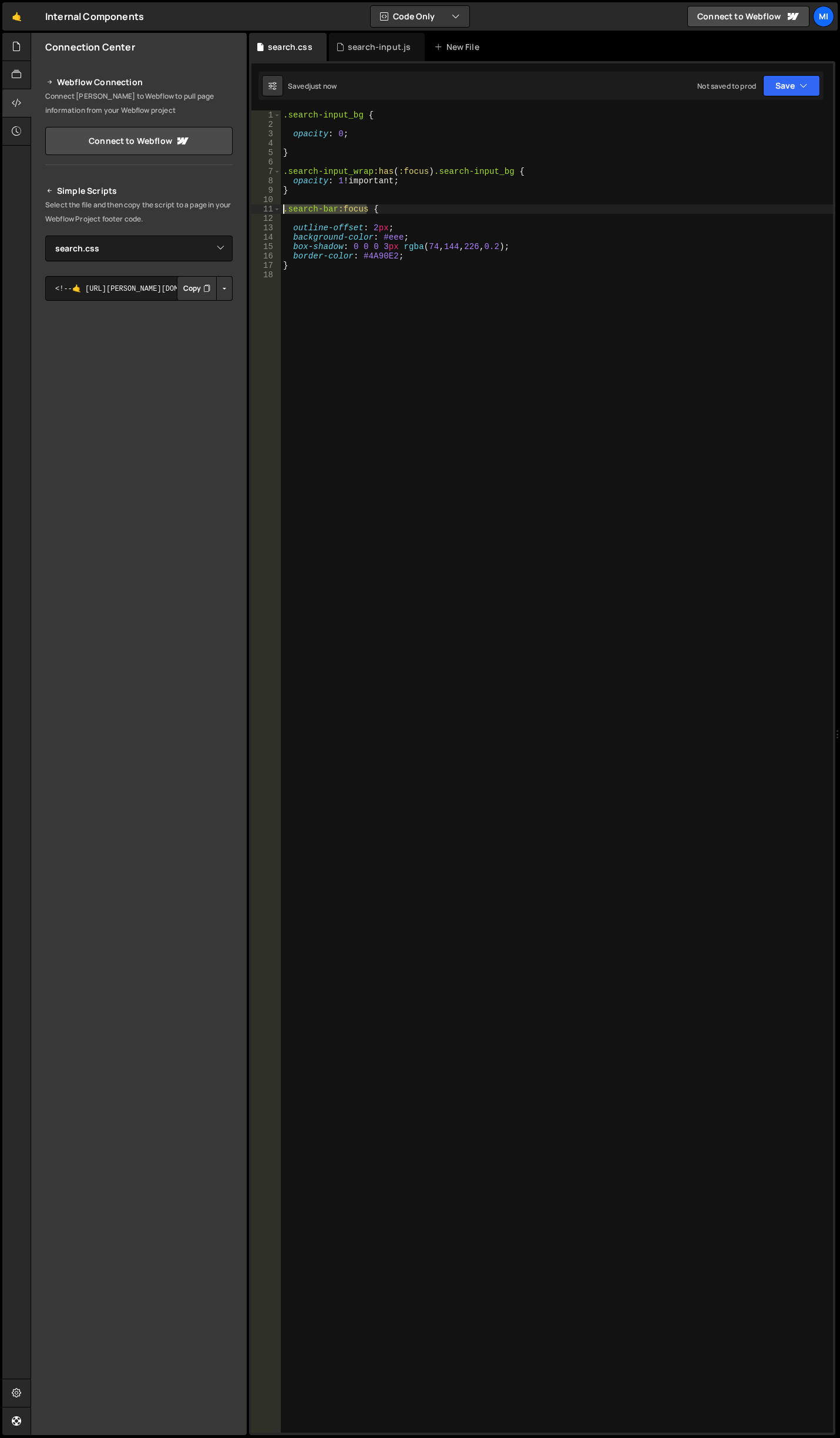
drag, startPoint x: 368, startPoint y: 209, endPoint x: 284, endPoint y: 211, distance: 84.0
click at [284, 211] on div ".search-input_bg { opacity : 0 ; } .search-input_wrap :has ( :focus ) .search-i…" at bounding box center [557, 781] width 552 height 1341
drag, startPoint x: 394, startPoint y: 171, endPoint x: 426, endPoint y: 169, distance: 32.1
click at [426, 169] on div ".search-input_bg { opacity : 0 ; } .search-input_wrap :has ( :focus ) .search-i…" at bounding box center [557, 781] width 552 height 1341
paste textarea ".search-bar"
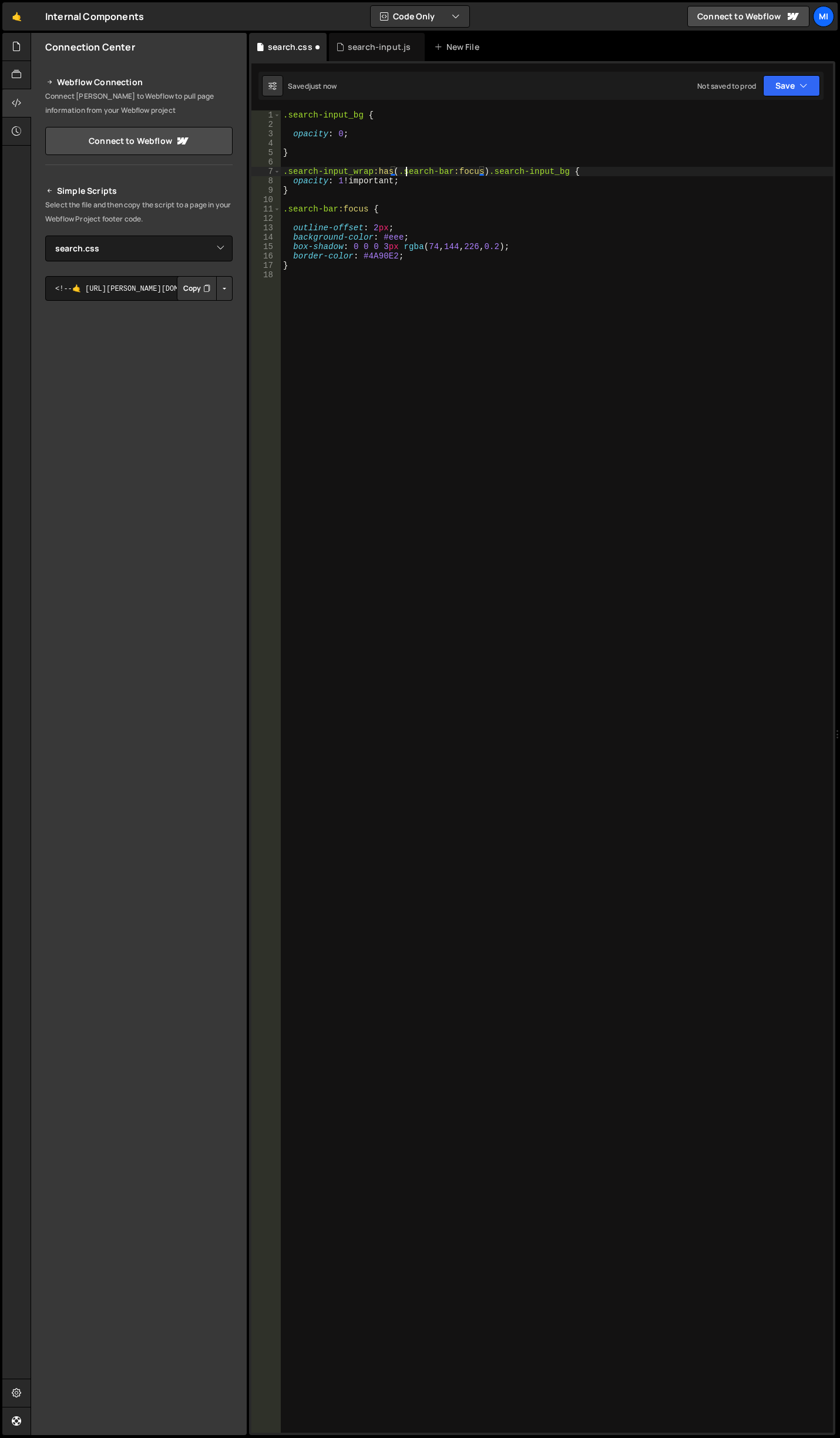
click at [405, 172] on div ".search-input_bg { opacity : 0 ; } .search-input_wrap :has ( .search-bar :focus…" at bounding box center [557, 781] width 552 height 1341
drag, startPoint x: 323, startPoint y: 190, endPoint x: 237, endPoint y: 174, distance: 87.5
click at [237, 174] on div "Files New File Javascript files 0 autoplay-tabs.js 0 0 autoplay-tabs-to-accordi…" at bounding box center [435, 734] width 809 height 1403
type textarea ".search-input_wrap:has(.search-bar:focus) .search-input_bg { opacity: 1 !import…"
click at [343, 195] on div ".search-input_bg { opacity : 0 ; } .search-input_wrap :has ( .search-bar :focus…" at bounding box center [557, 781] width 552 height 1341
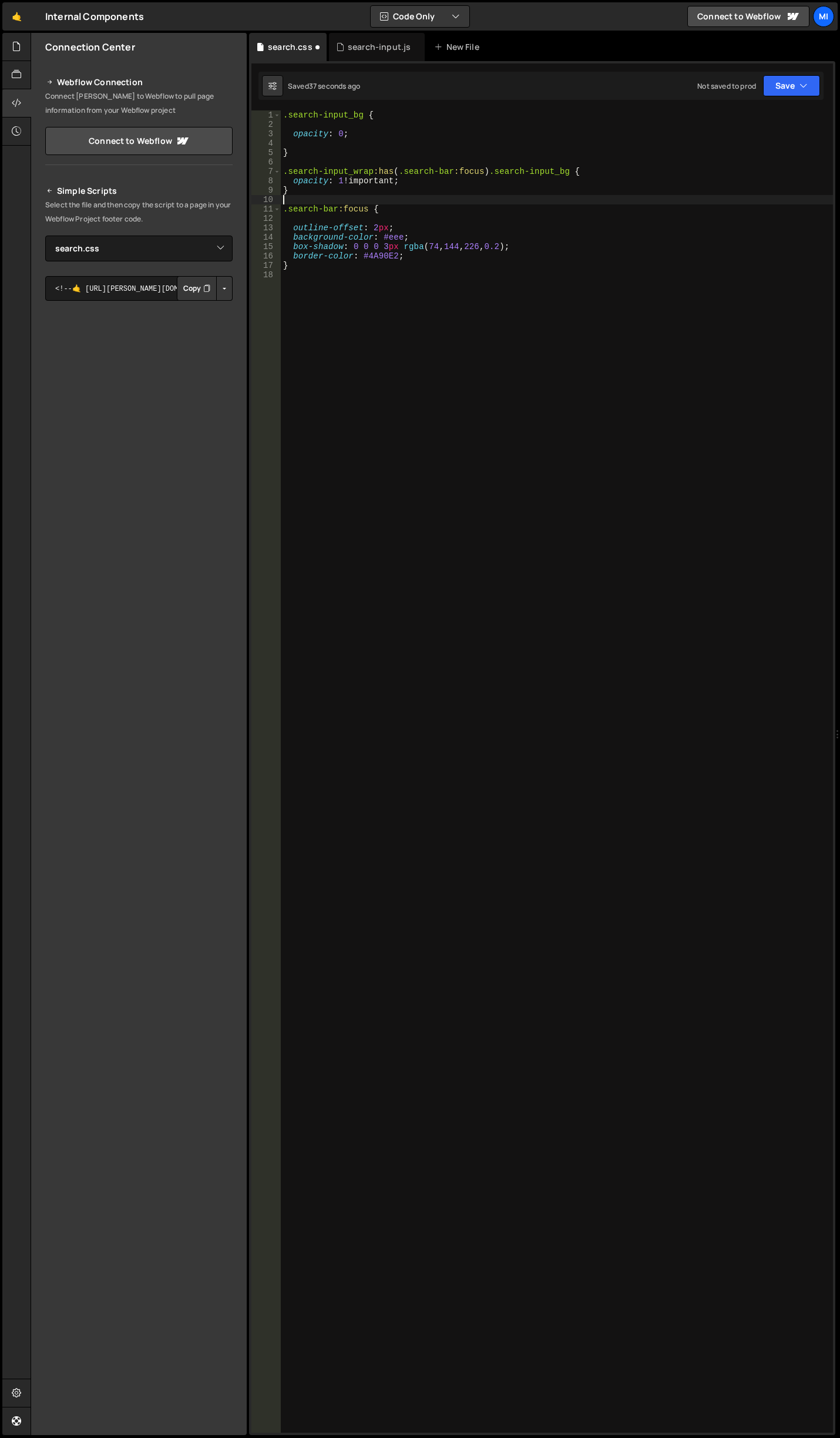
click at [358, 125] on div ".search-input_bg { opacity : 0 ; } .search-input_wrap :has ( .search-bar :focus…" at bounding box center [557, 781] width 552 height 1341
type textarea "opacity: 0;"
click at [346, 131] on div ".search-input_bg { opacity : 0 ; } .search-input_wrap :has ( .search-bar :focus…" at bounding box center [557, 781] width 552 height 1341
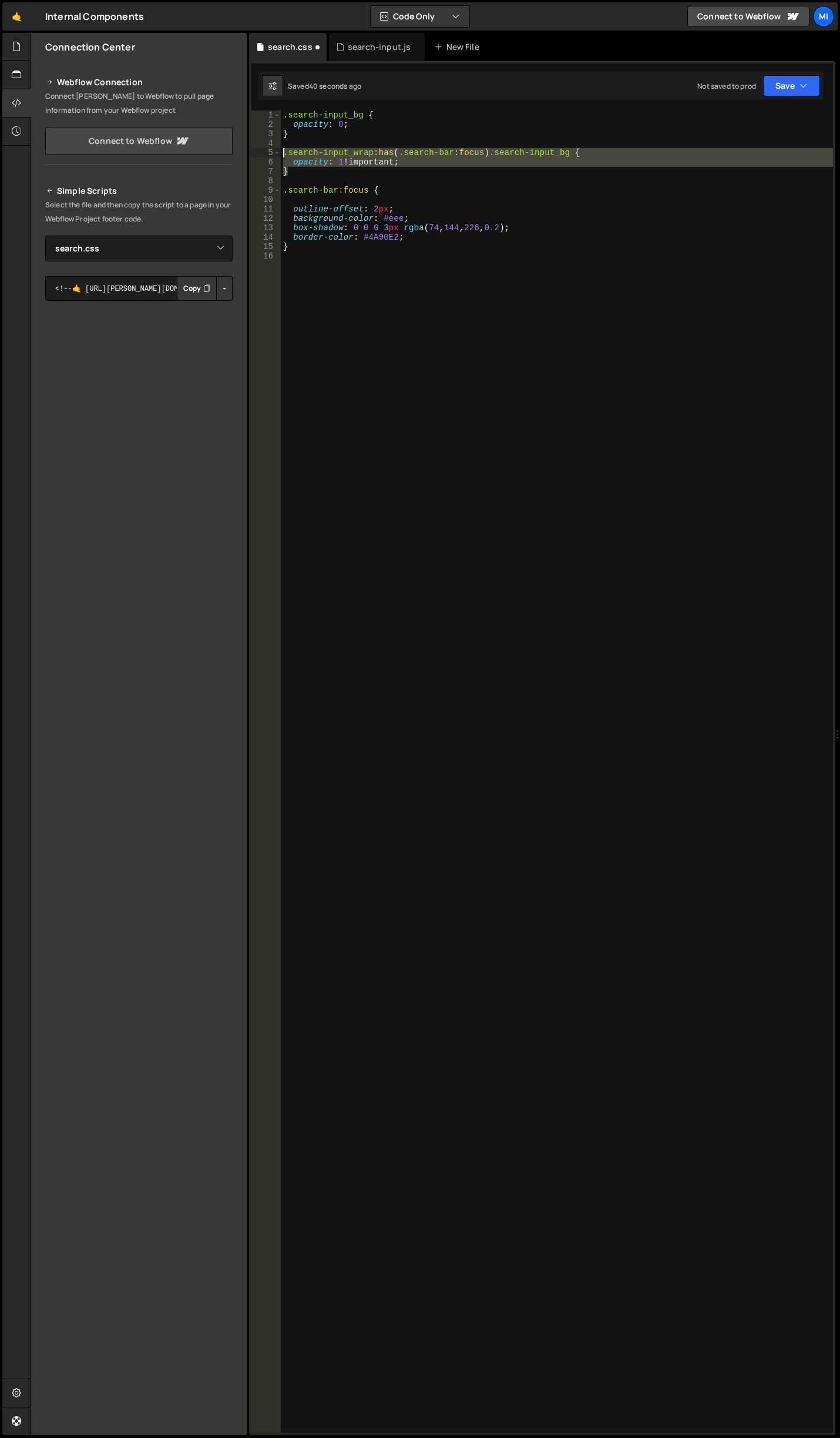
drag, startPoint x: 312, startPoint y: 173, endPoint x: 228, endPoint y: 150, distance: 87.1
click at [228, 150] on div "Files New File Javascript files 0 autoplay-tabs.js 0 0 autoplay-tabs-to-accordi…" at bounding box center [435, 734] width 809 height 1403
type textarea ".search-input_wrap:has(.search-bar:focus) .search-input_bg { opacity: 1 !import…"
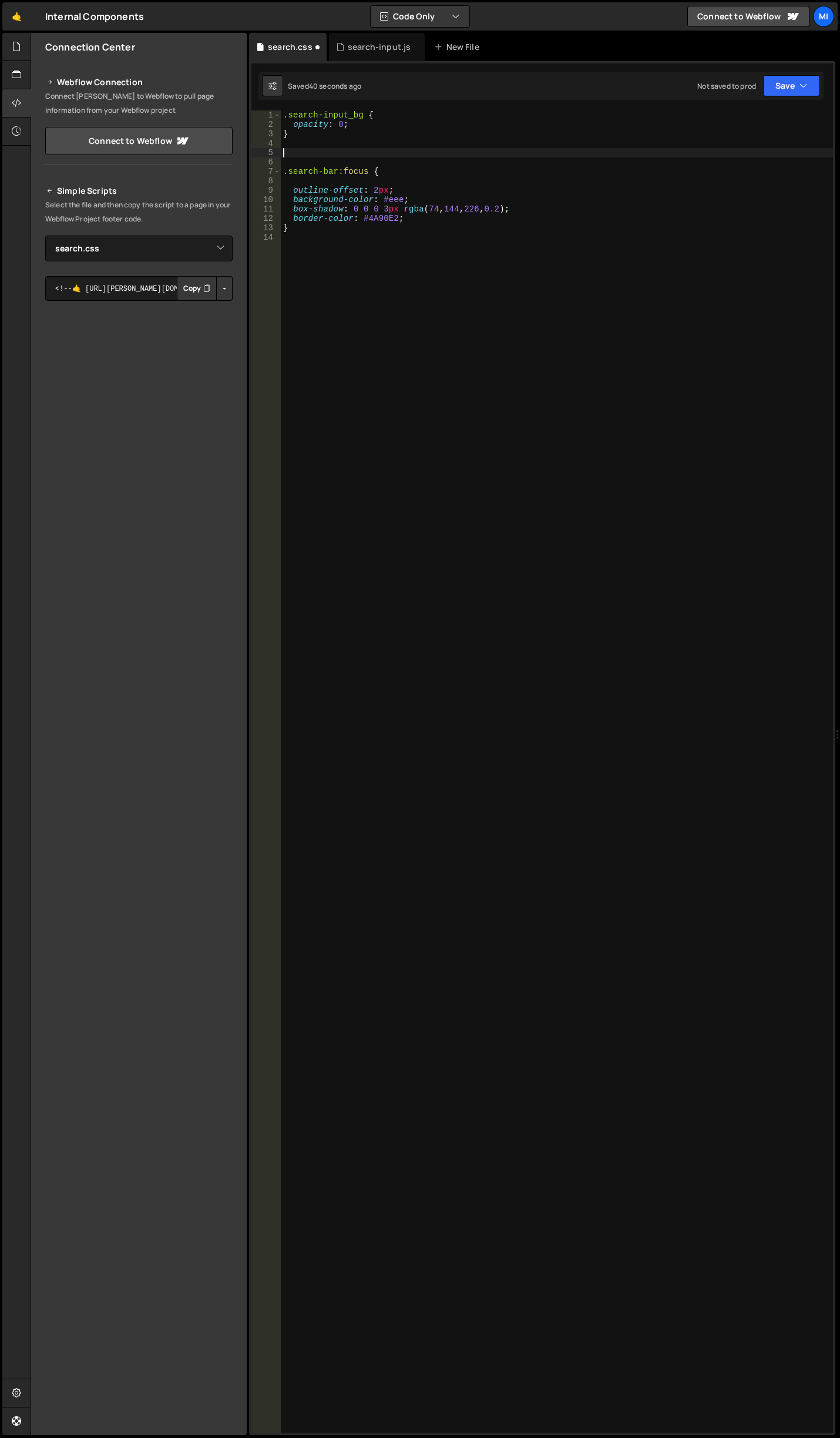
click at [291, 268] on div ".search-input_bg { opacity : 0 ; } .search-bar :focus { outline-offset : 2 px ;…" at bounding box center [557, 781] width 552 height 1341
paste textarea "}"
type textarea "}"
click at [409, 261] on div ".search-input_bg { opacity : 0 ; } .search-bar :focus { outline-offset : 2 px ;…" at bounding box center [557, 781] width 552 height 1341
click at [399, 288] on div ".search-input_bg { opacity : 0 ; } .search-bar :focus { outline-offset : 2 px ;…" at bounding box center [557, 781] width 552 height 1341
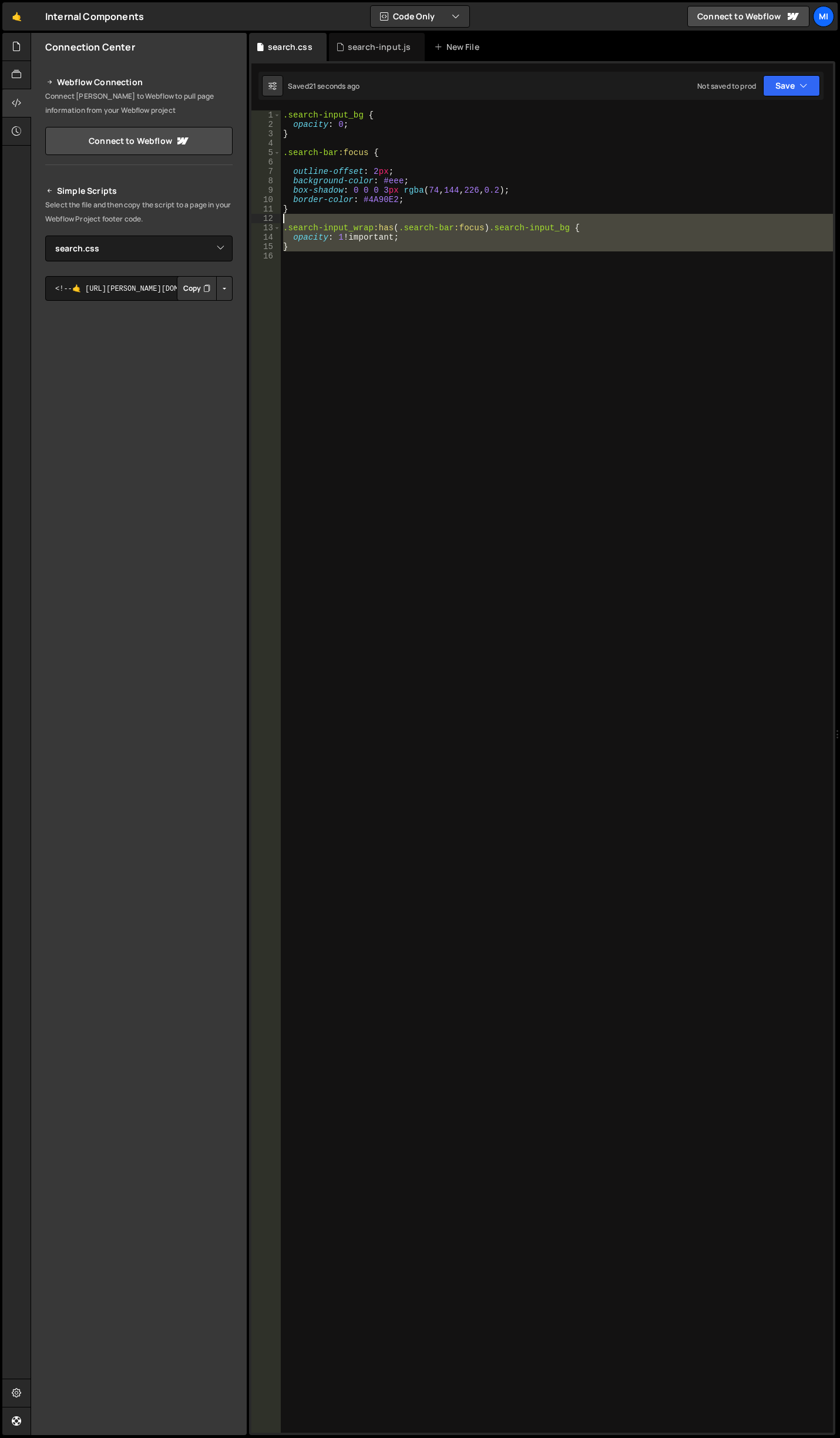
drag, startPoint x: 384, startPoint y: 272, endPoint x: 149, endPoint y: 97, distance: 293.0
click at [149, 97] on div "Files New File Javascript files 0 autoplay-tabs.js 0 0 autoplay-tabs-to-accordi…" at bounding box center [435, 734] width 809 height 1403
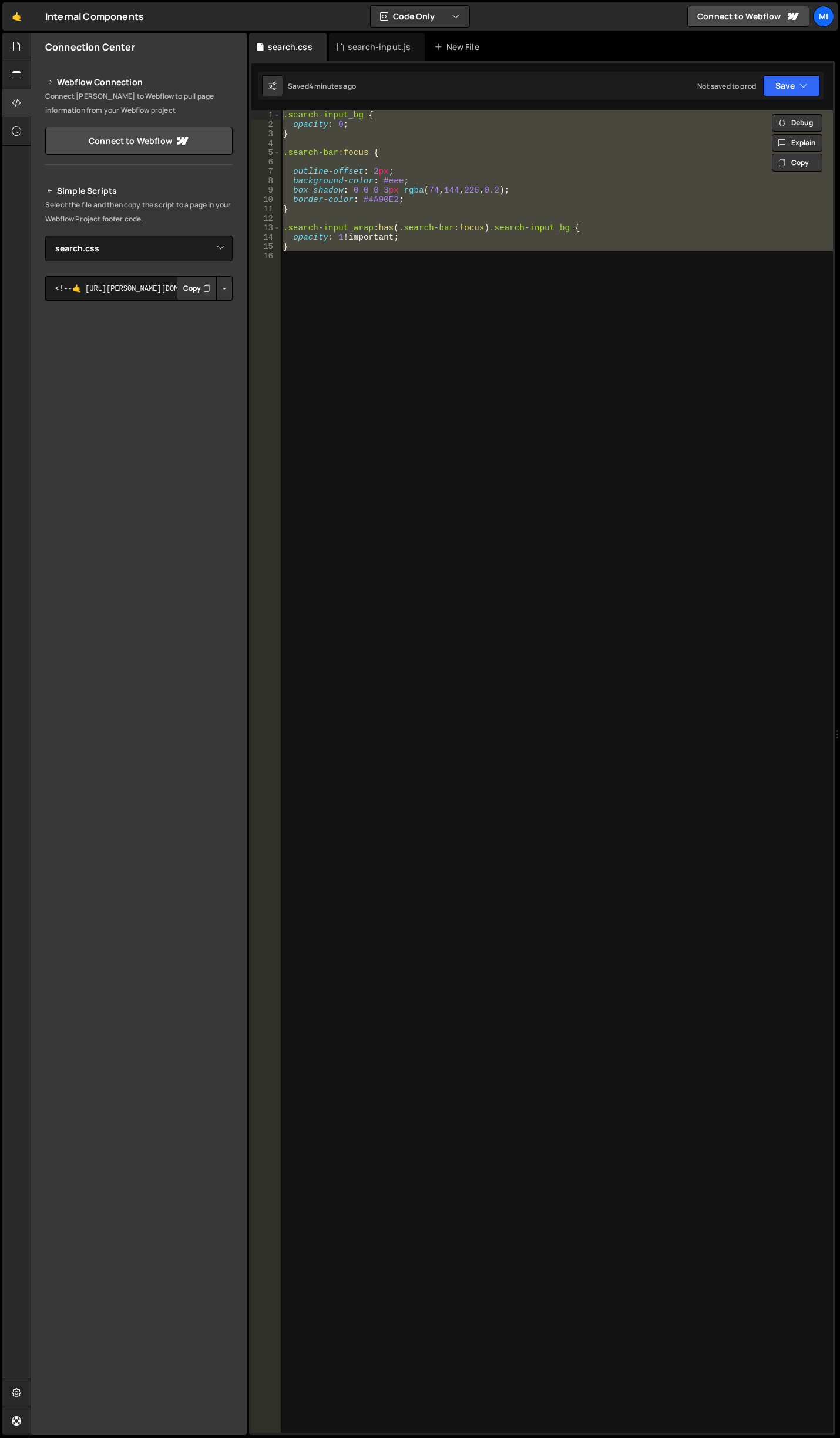
click at [316, 248] on div ".search-input_bg { opacity : 0 ; } .search-bar :focus { outline-offset : 2 px ;…" at bounding box center [557, 771] width 552 height 1322
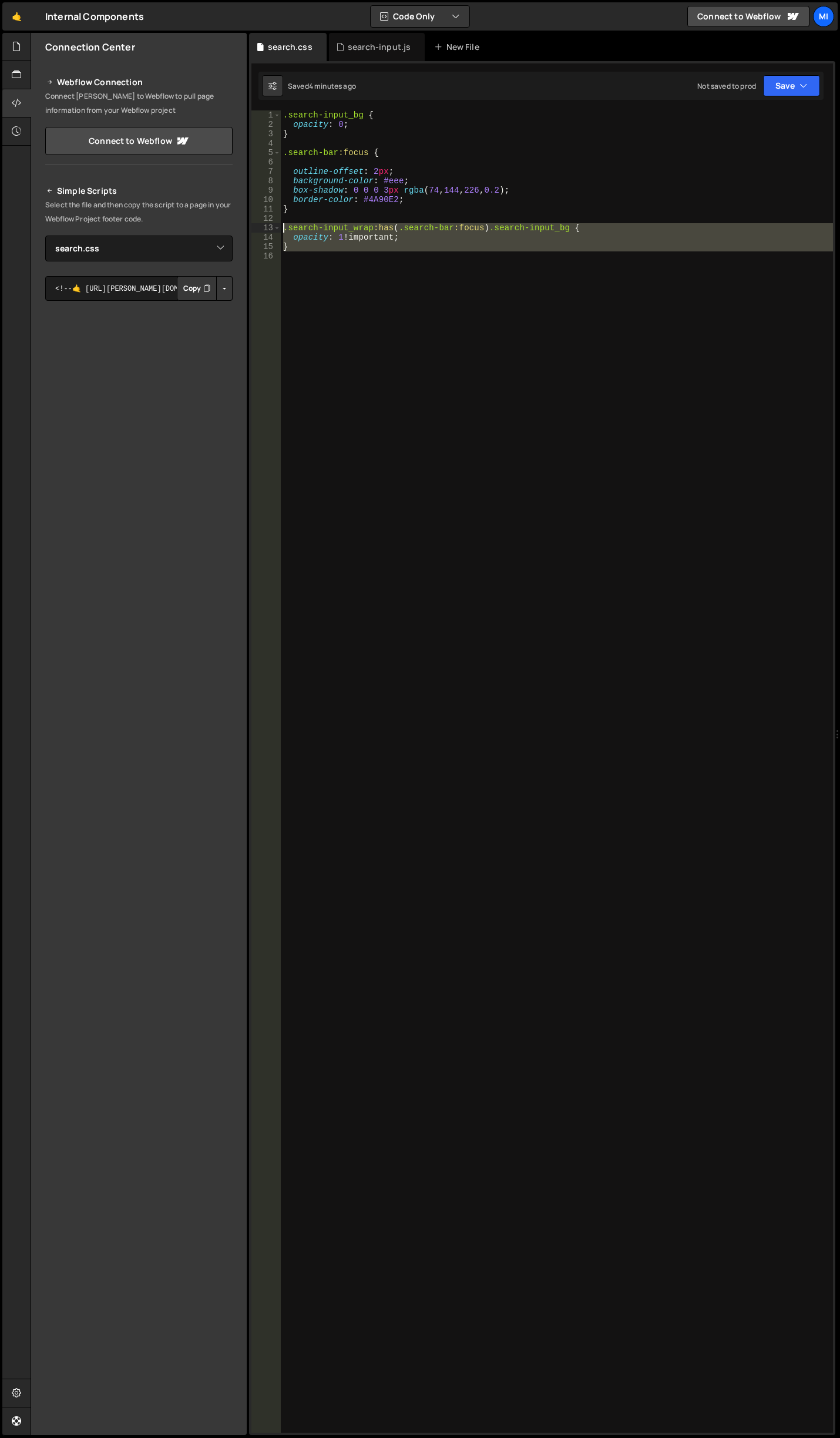
drag, startPoint x: 310, startPoint y: 252, endPoint x: 251, endPoint y: 230, distance: 63.0
click at [251, 230] on div "} 1 2 3 4 5 6 7 8 9 10 11 12 13 14 15 16 .search-input_bg { opacity : 0 ; } .se…" at bounding box center [542, 771] width 581 height 1322
paste textarea "}"
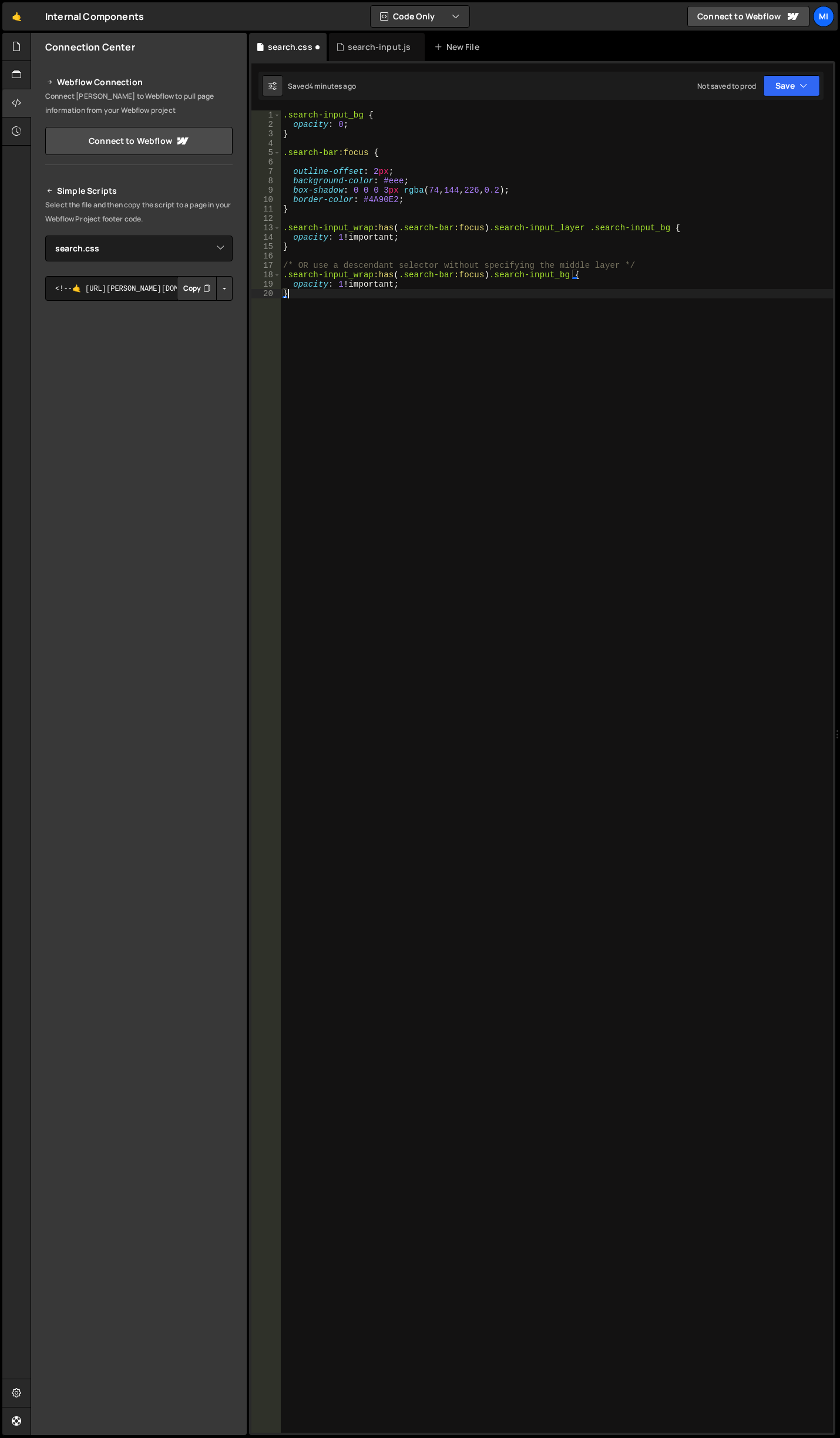
click at [546, 318] on div ".search-input_bg { opacity : 0 ; } .search-bar :focus { outline-offset : 2 px ;…" at bounding box center [557, 781] width 552 height 1341
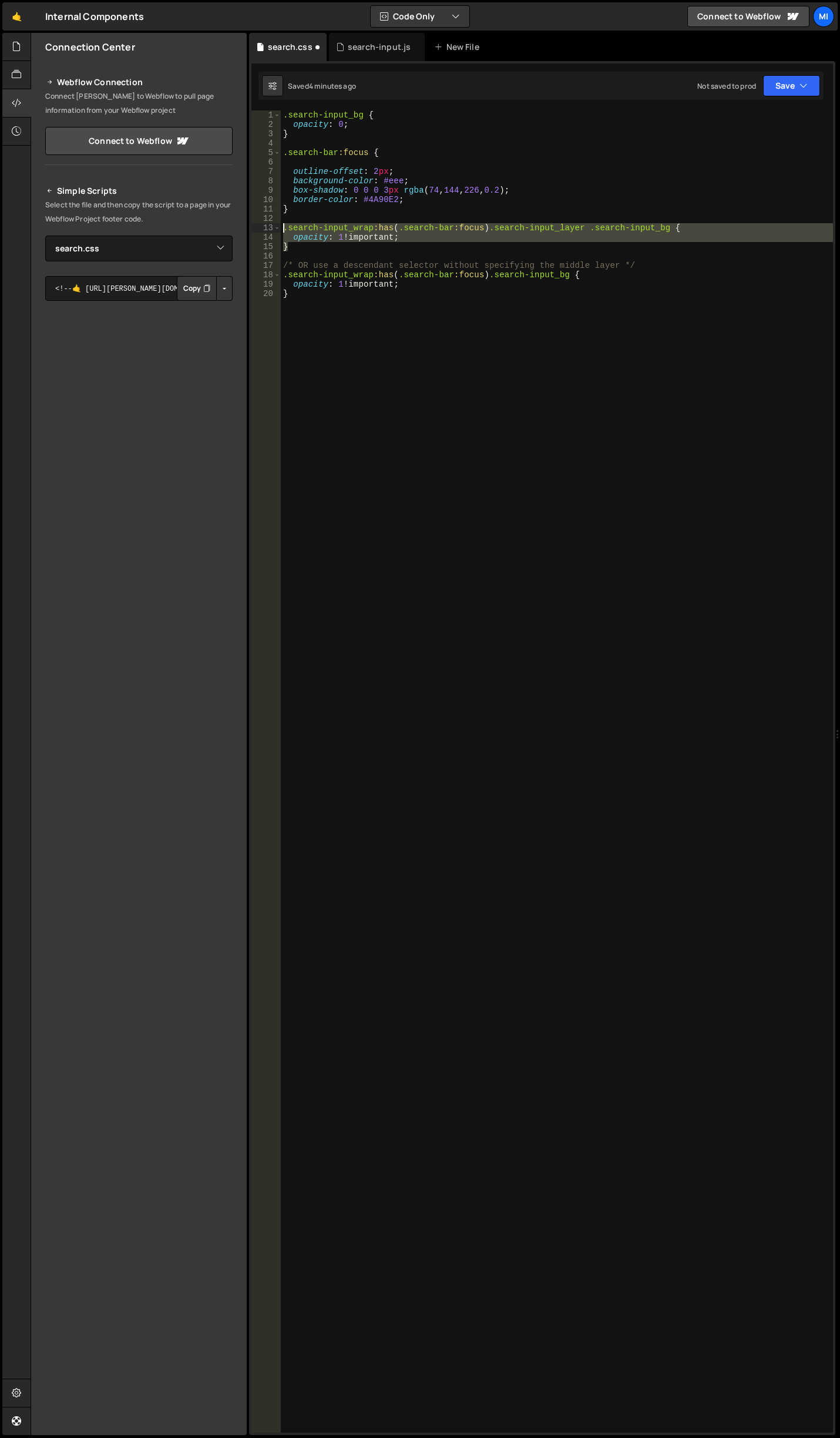
drag, startPoint x: 298, startPoint y: 247, endPoint x: 264, endPoint y: 228, distance: 38.9
click at [264, 228] on div "} 1 2 3 4 5 6 7 8 9 10 11 12 13 14 15 16 17 18 19 20 .search-input_bg { opacity…" at bounding box center [542, 771] width 581 height 1322
type textarea ".search-input_wrap:has(.search-bar:focus) .search-input_layer .search-input_bg …"
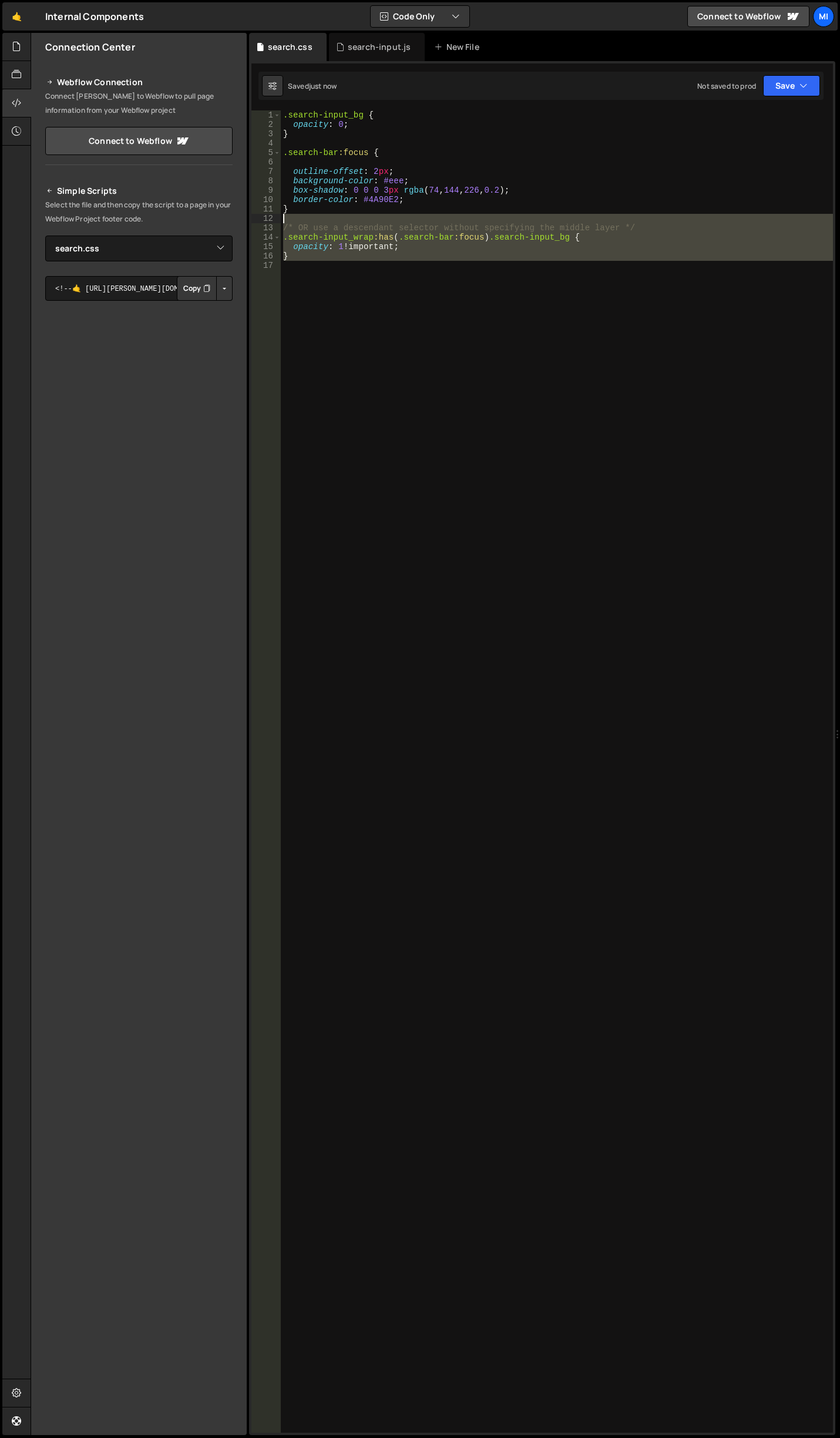
drag, startPoint x: 431, startPoint y: 283, endPoint x: 207, endPoint y: 222, distance: 232.2
click at [207, 222] on div "Files New File Javascript files 0 autoplay-tabs.js 0 0 autoplay-tabs-to-accordi…" at bounding box center [435, 734] width 809 height 1403
paste textarea "}"
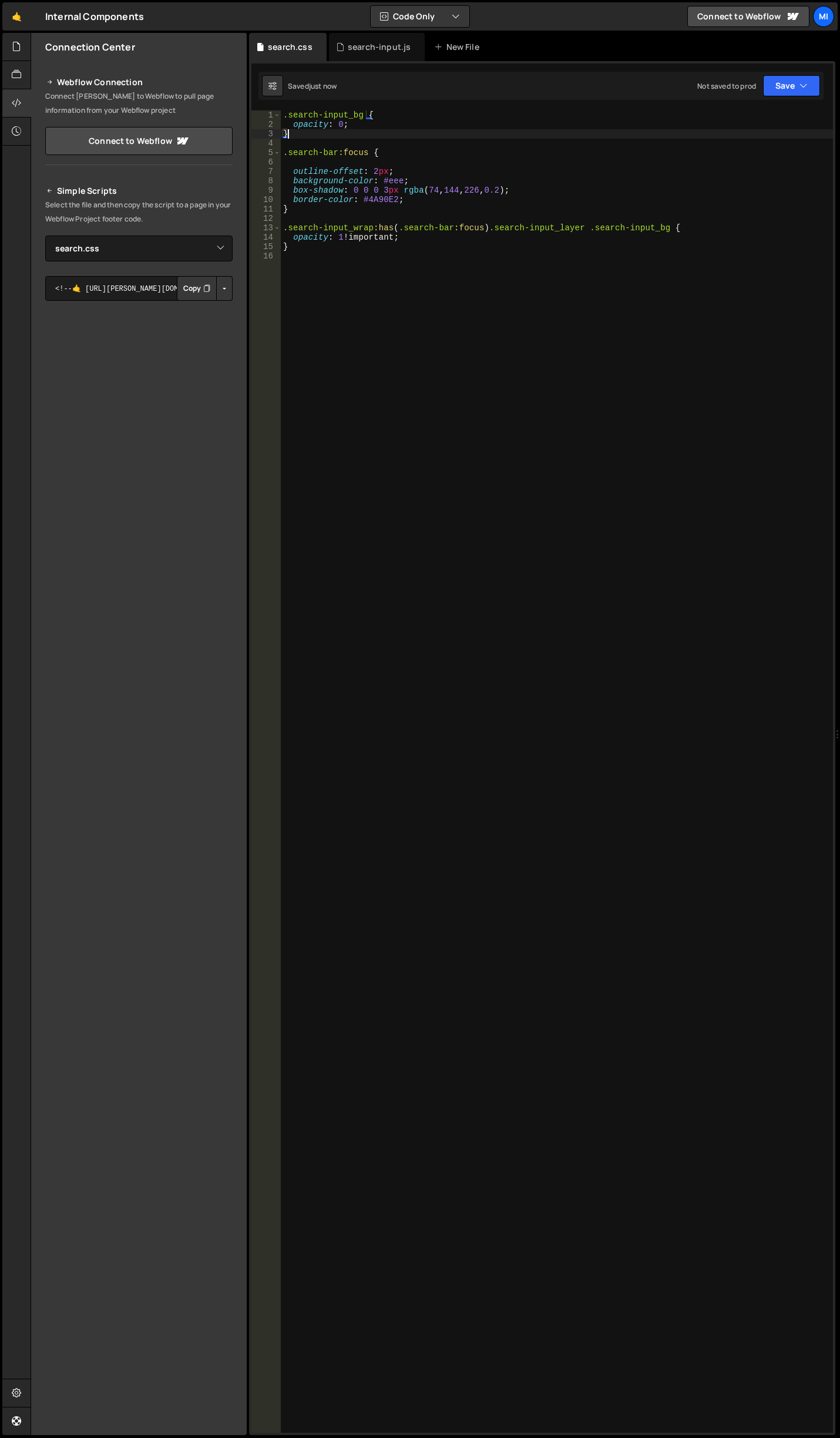
drag, startPoint x: 323, startPoint y: 137, endPoint x: 111, endPoint y: 82, distance: 219.0
click at [111, 82] on div "Files New File Javascript files 0 autoplay-tabs.js 0 0 autoplay-tabs-to-accordi…" at bounding box center [435, 734] width 809 height 1403
type textarea ".search-input_bg { opacity: 0;"
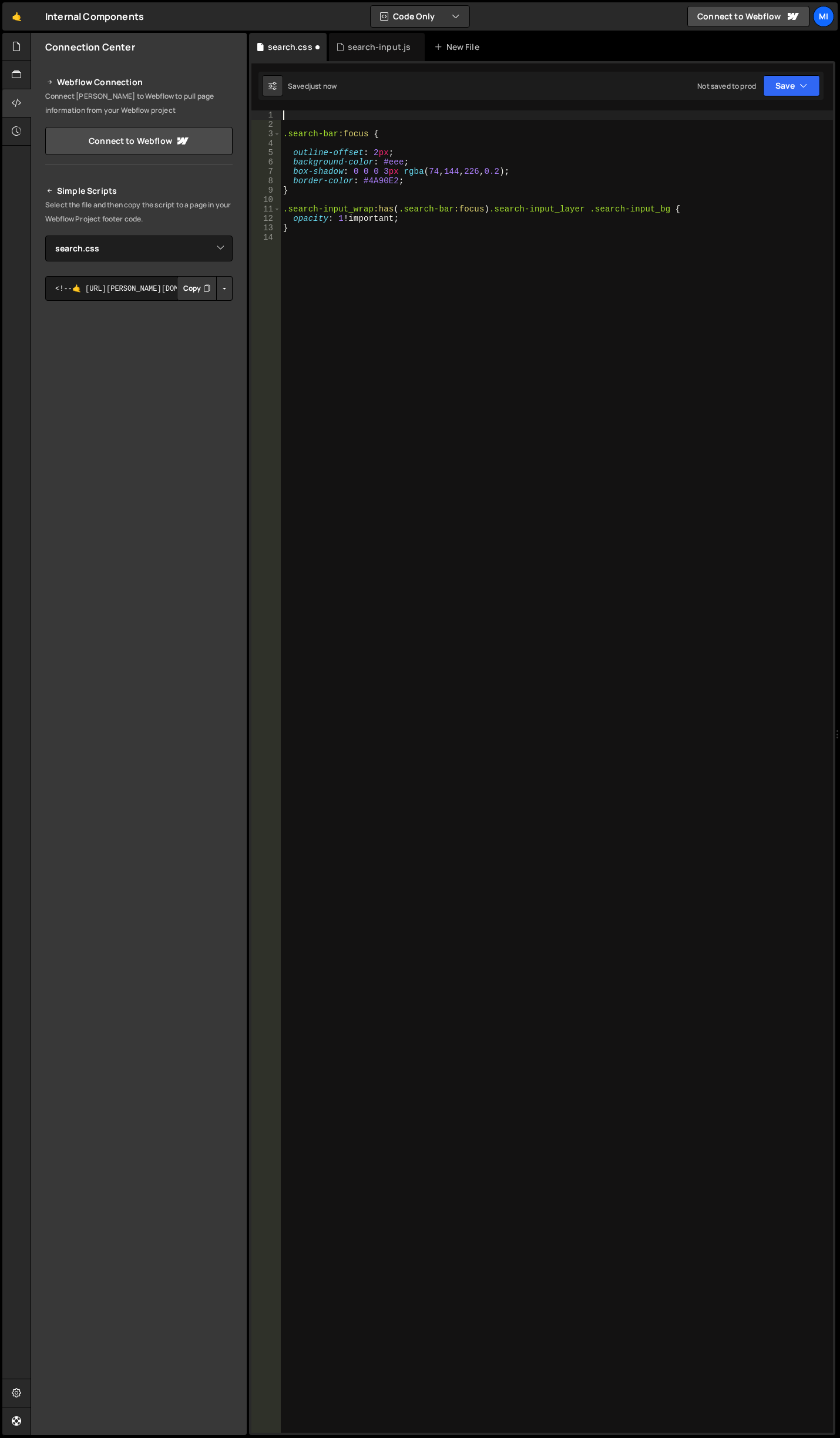
type textarea ".search-bar:focus {"
click at [394, 255] on div ".search-bar :focus { outline-offset : 2 px ; background-color : #eee ; box-shad…" at bounding box center [557, 781] width 552 height 1341
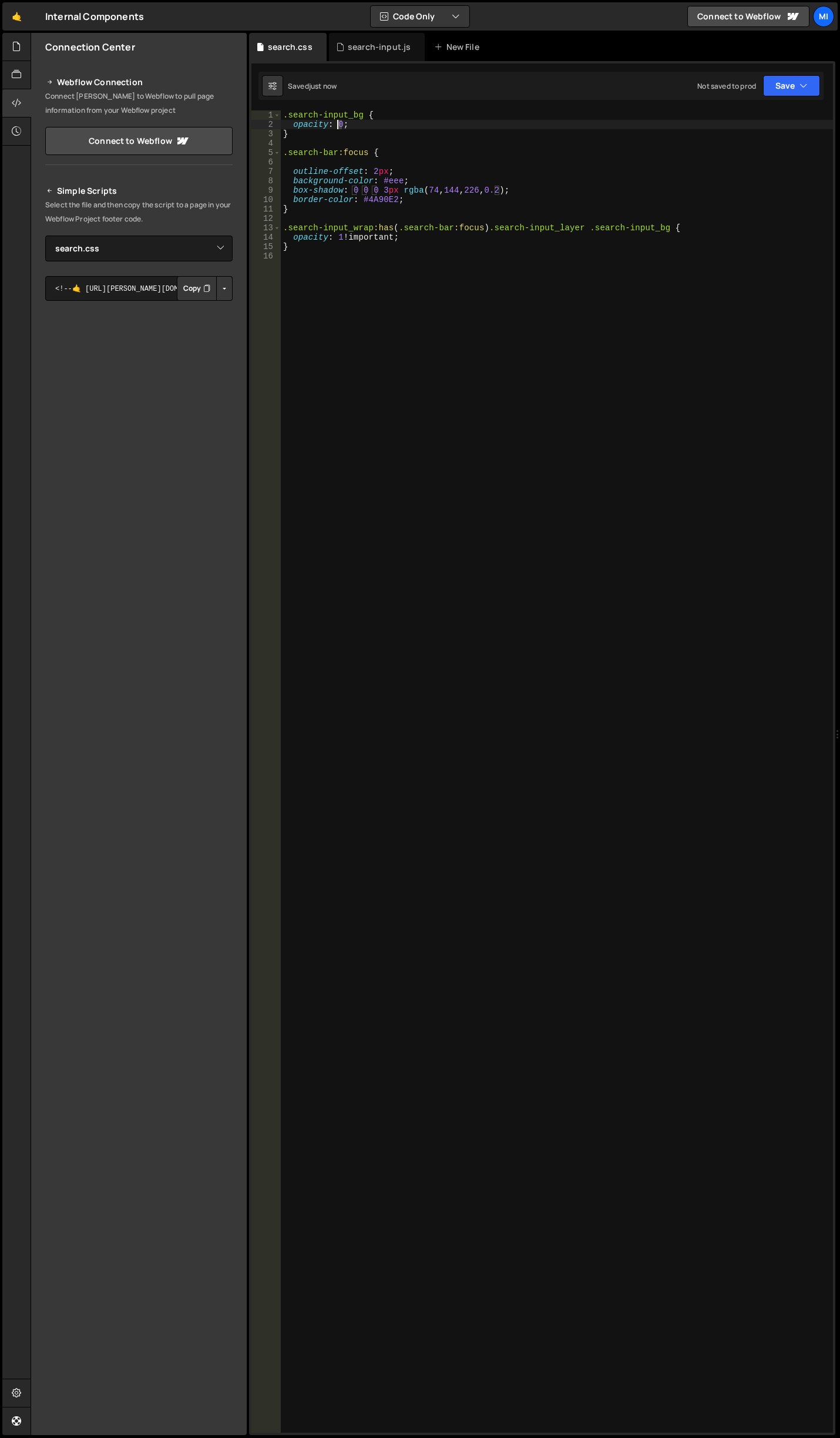
click at [338, 125] on div ".search-input_bg { opacity : 0 ; } .search-bar :focus { outline-offset : 2 px ;…" at bounding box center [557, 781] width 552 height 1341
drag, startPoint x: 320, startPoint y: 133, endPoint x: 285, endPoint y: 123, distance: 36.4
click at [308, 129] on div ".search-input_bg { opacity : 1 ; } .search-bar :focus { outline-offset : 2 px ;…" at bounding box center [557, 781] width 552 height 1341
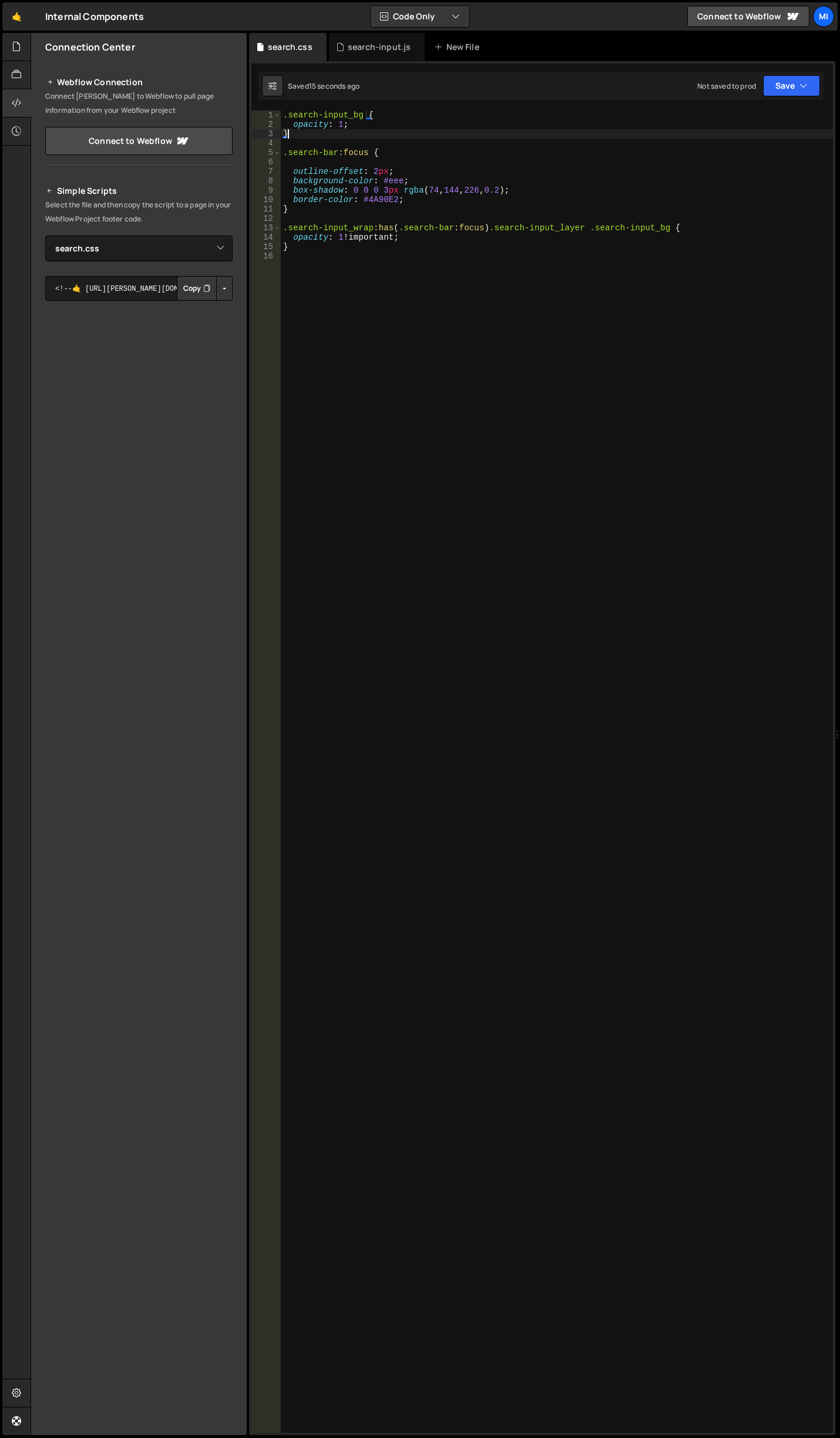
drag, startPoint x: 315, startPoint y: 138, endPoint x: 111, endPoint y: 70, distance: 215.0
click at [113, 70] on div "Files New File Javascript files 0 autoplay-tabs.js 0 0 autoplay-tabs-to-accordi…" at bounding box center [435, 734] width 809 height 1403
type textarea ".search-input_bg { opacity: 1;"
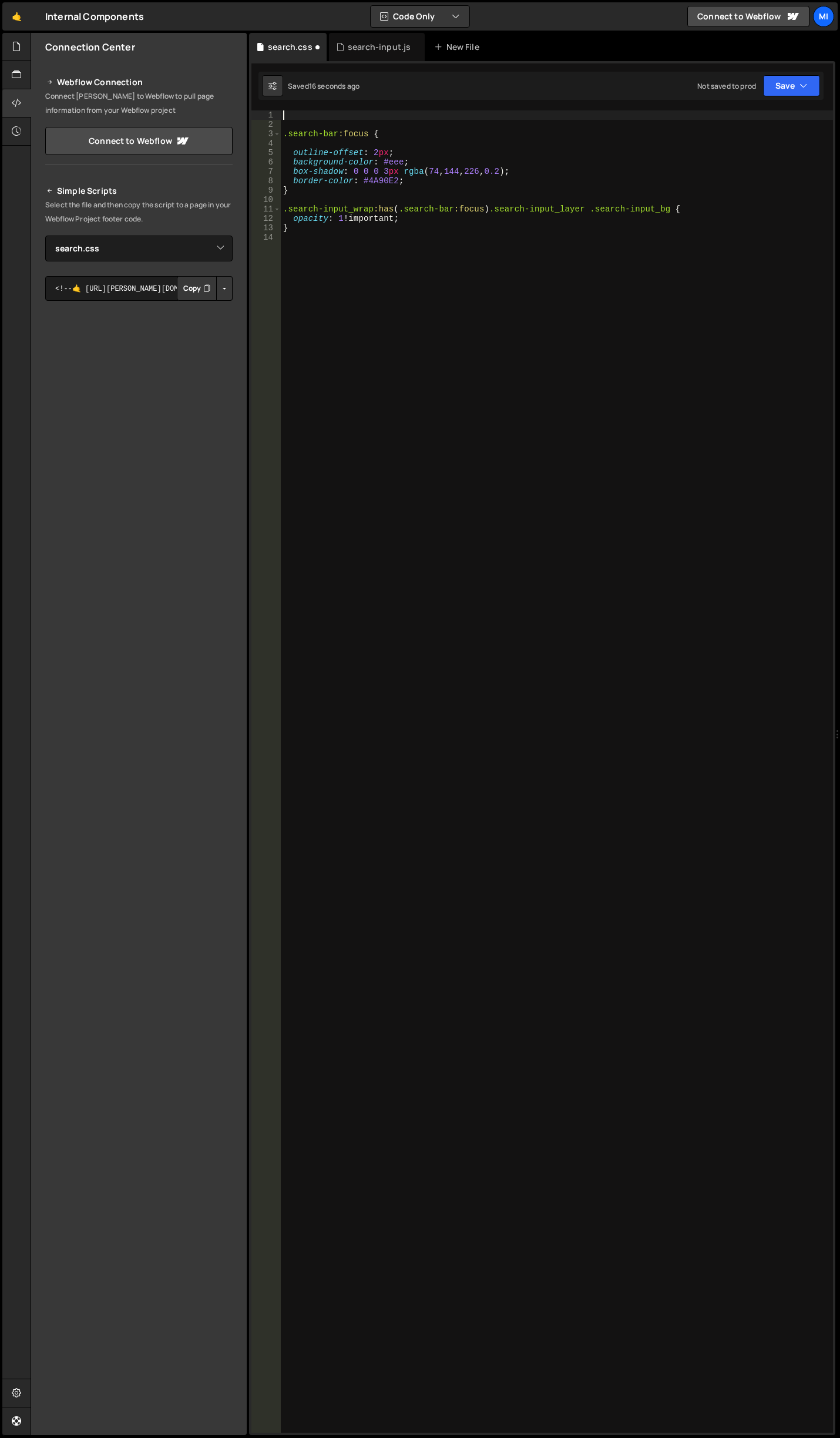
type textarea ".search-bar:focus {"
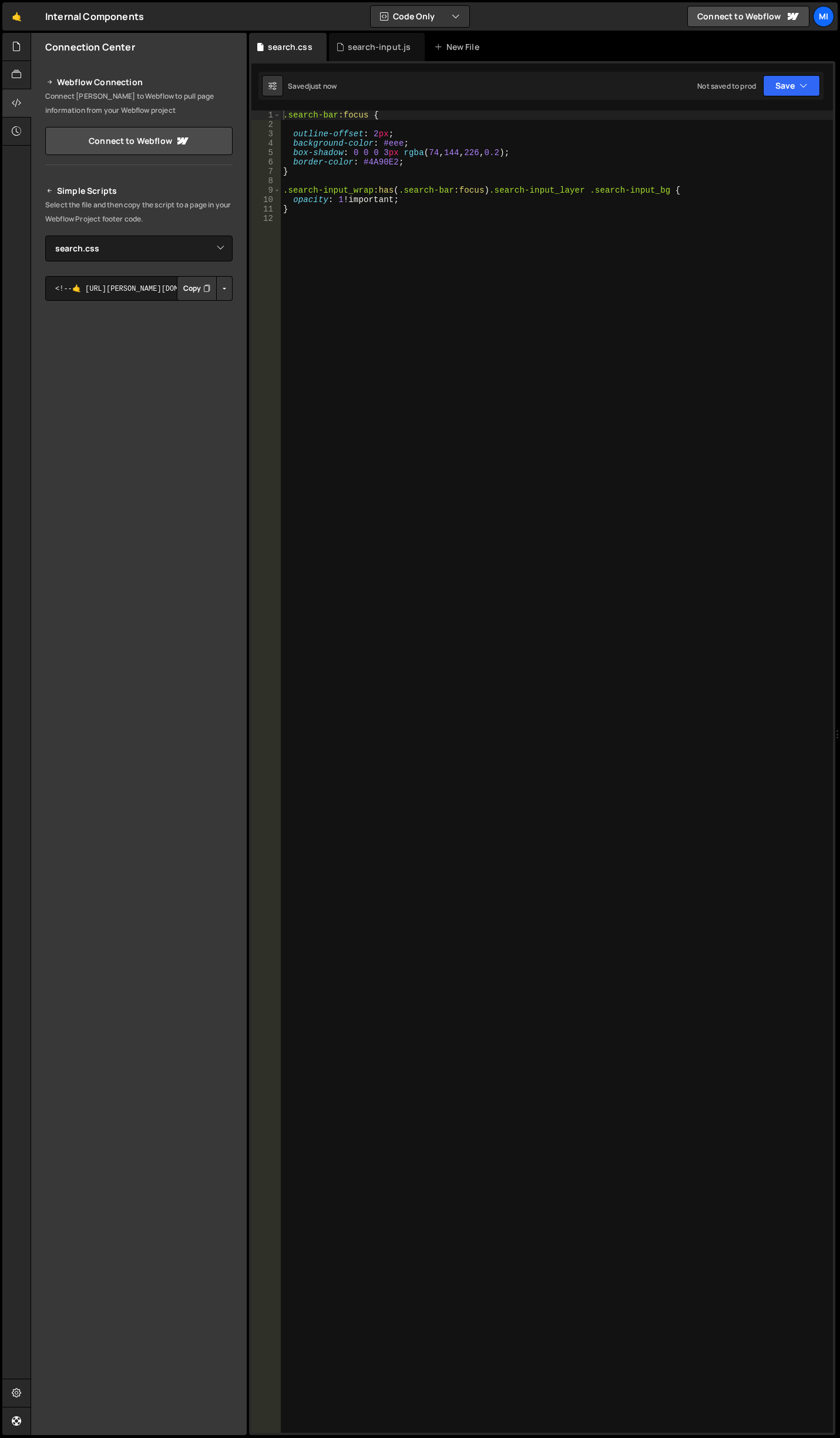
click at [589, 246] on div ".search-bar :focus { outline-offset : 2 px ; background-color : #eee ; box-shad…" at bounding box center [557, 781] width 552 height 1341
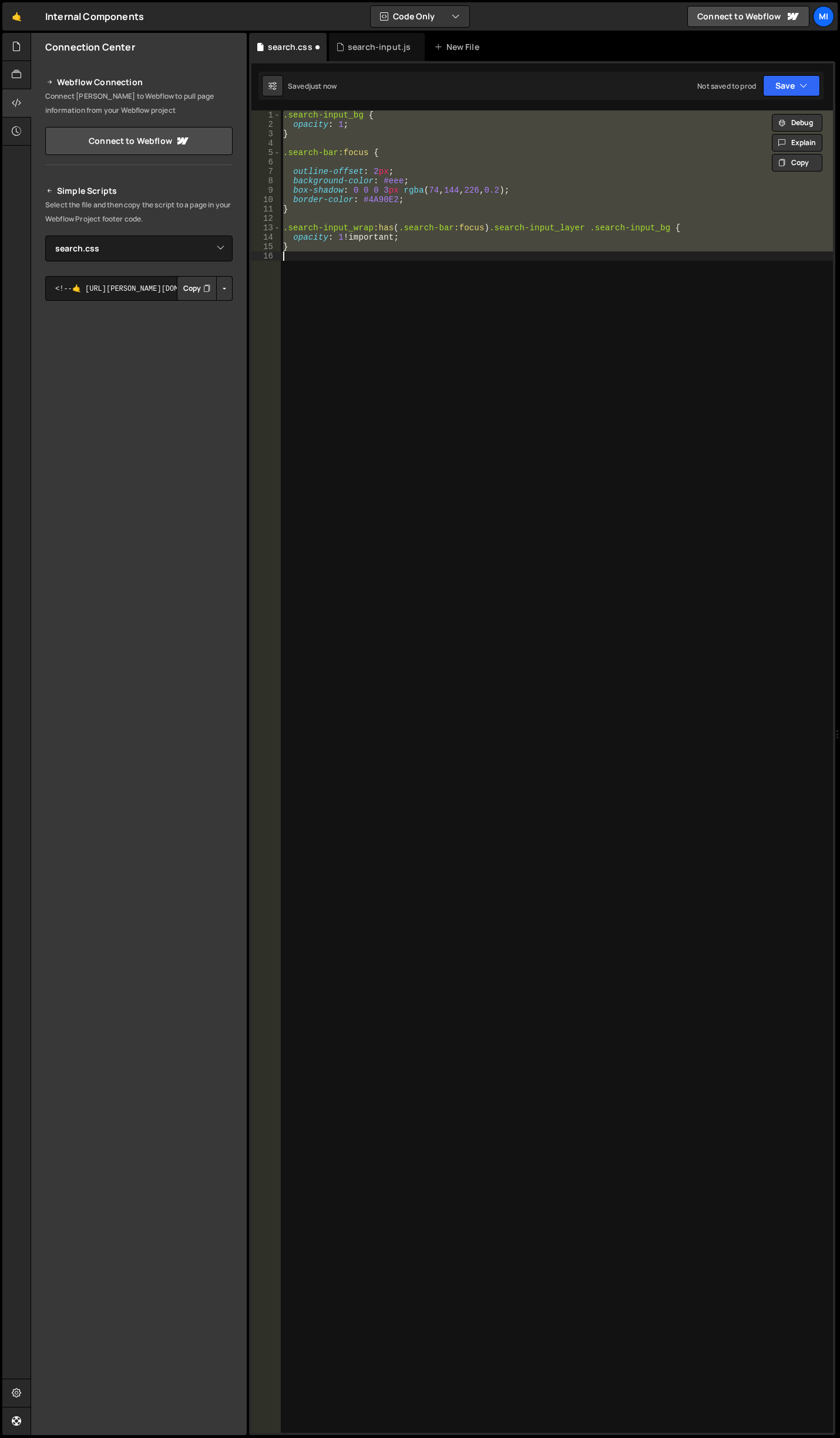
type textarea "opacity: 0;"
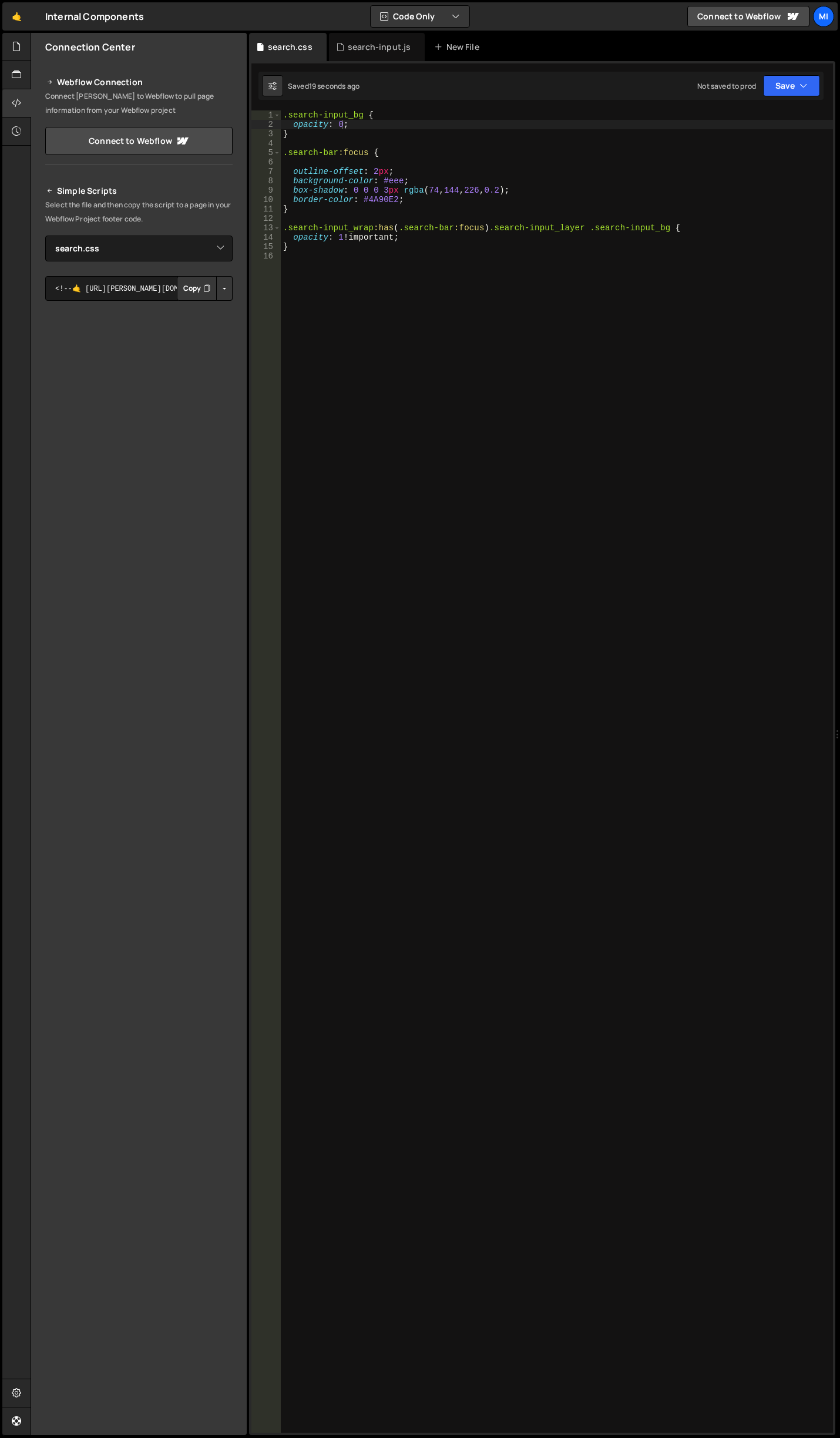
drag, startPoint x: 513, startPoint y: 298, endPoint x: 478, endPoint y: 290, distance: 35.9
click at [513, 298] on div ".search-input_bg { opacity : 0 ; } .search-bar :focus { outline-offset : 2 px ;…" at bounding box center [557, 781] width 552 height 1341
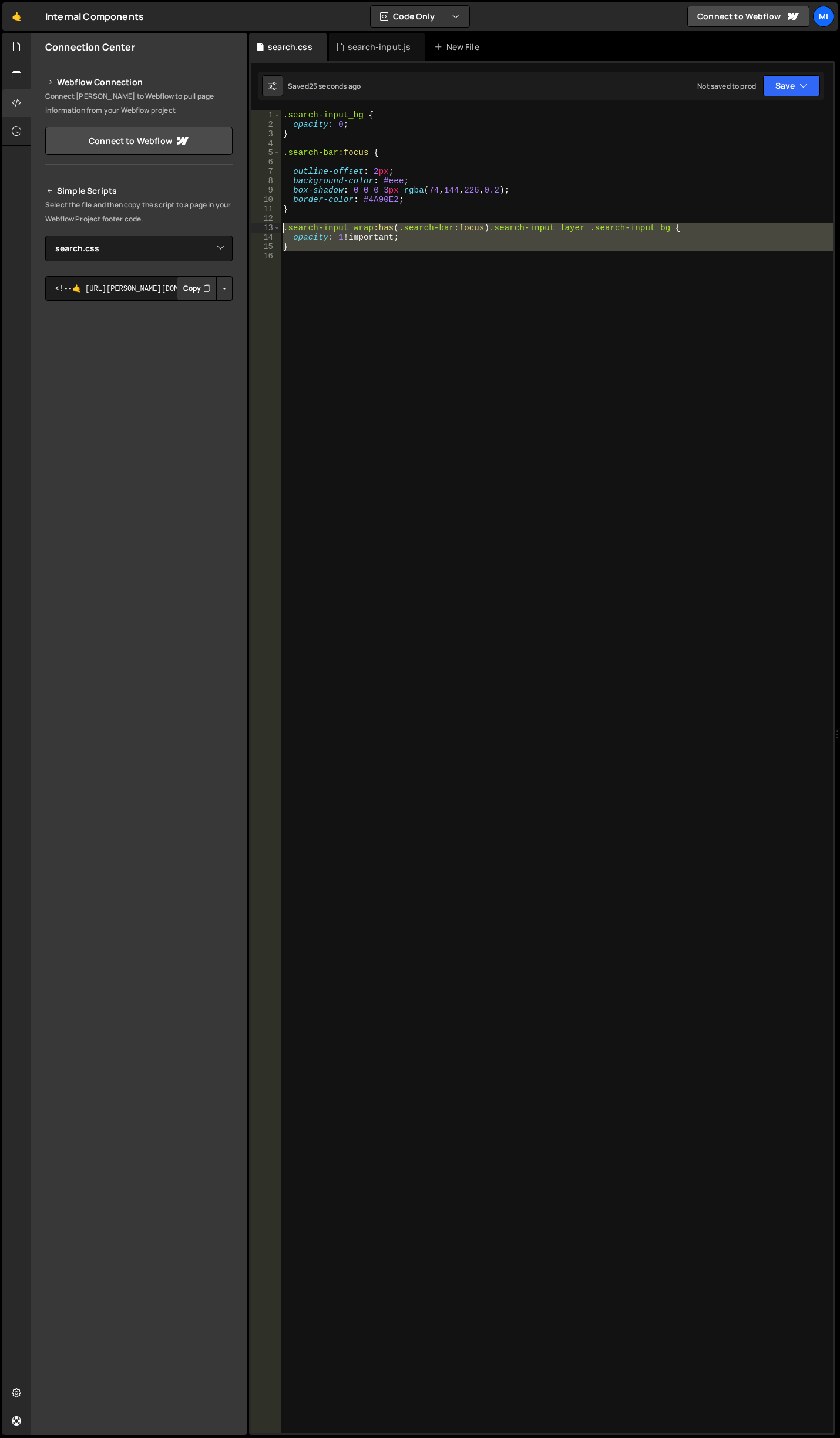
drag, startPoint x: 335, startPoint y: 272, endPoint x: 256, endPoint y: 225, distance: 91.9
click at [256, 225] on div "1 2 3 4 5 6 7 8 9 10 11 12 13 14 15 16 .search-input_bg { opacity : 0 ; } .sear…" at bounding box center [542, 771] width 581 height 1322
paste textarea "}"
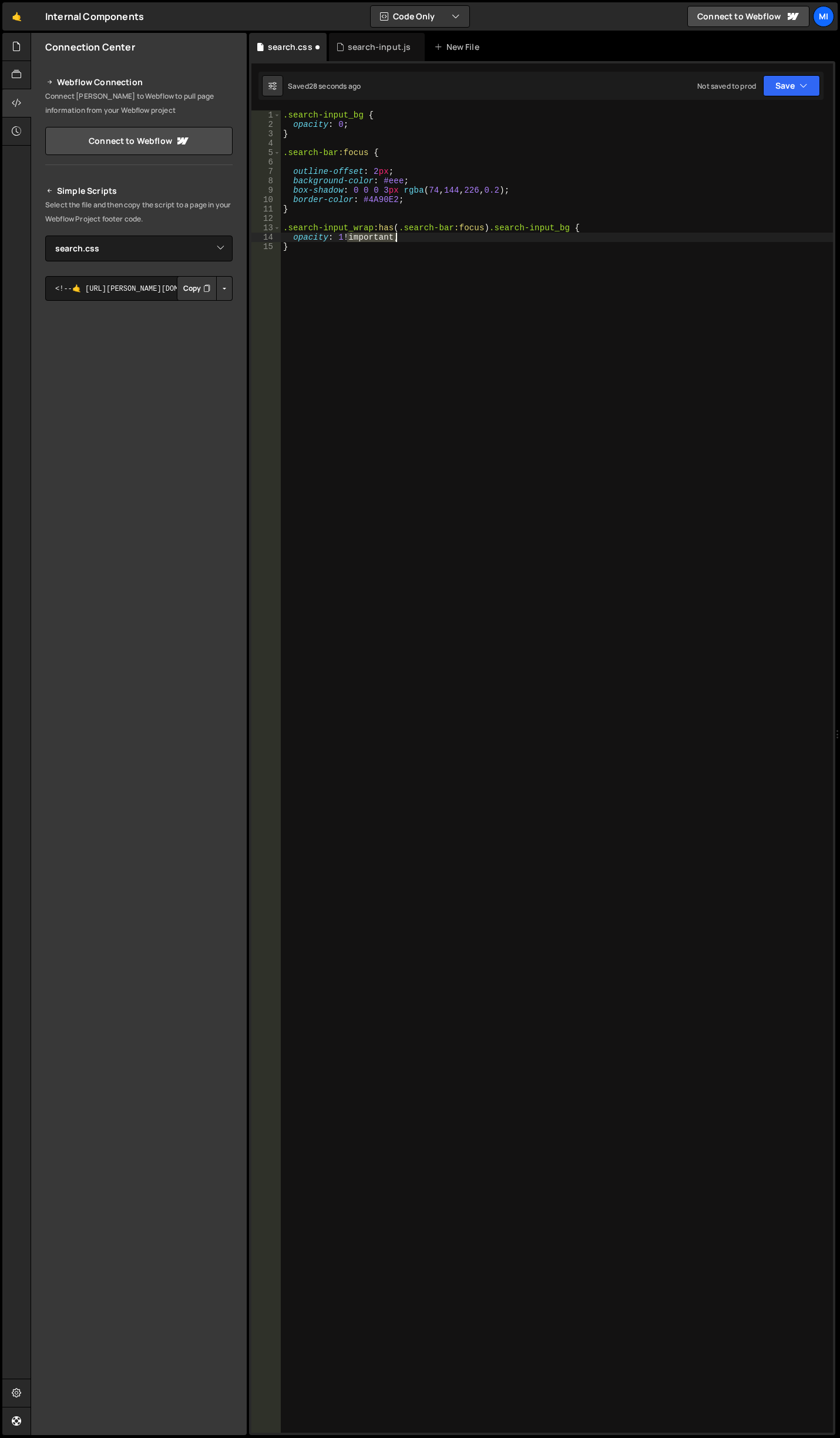
drag, startPoint x: 344, startPoint y: 237, endPoint x: 396, endPoint y: 239, distance: 52.0
click at [396, 239] on div ".search-input_bg { opacity : 0 ; } .search-bar :focus { outline-offset : 2 px ;…" at bounding box center [557, 781] width 552 height 1341
type textarea "opacity: 1;"
click at [383, 234] on div ".search-input_bg { opacity : 0 ; } .search-bar :focus { outline-offset : 2 px ;…" at bounding box center [557, 781] width 552 height 1341
type textarea "transition"
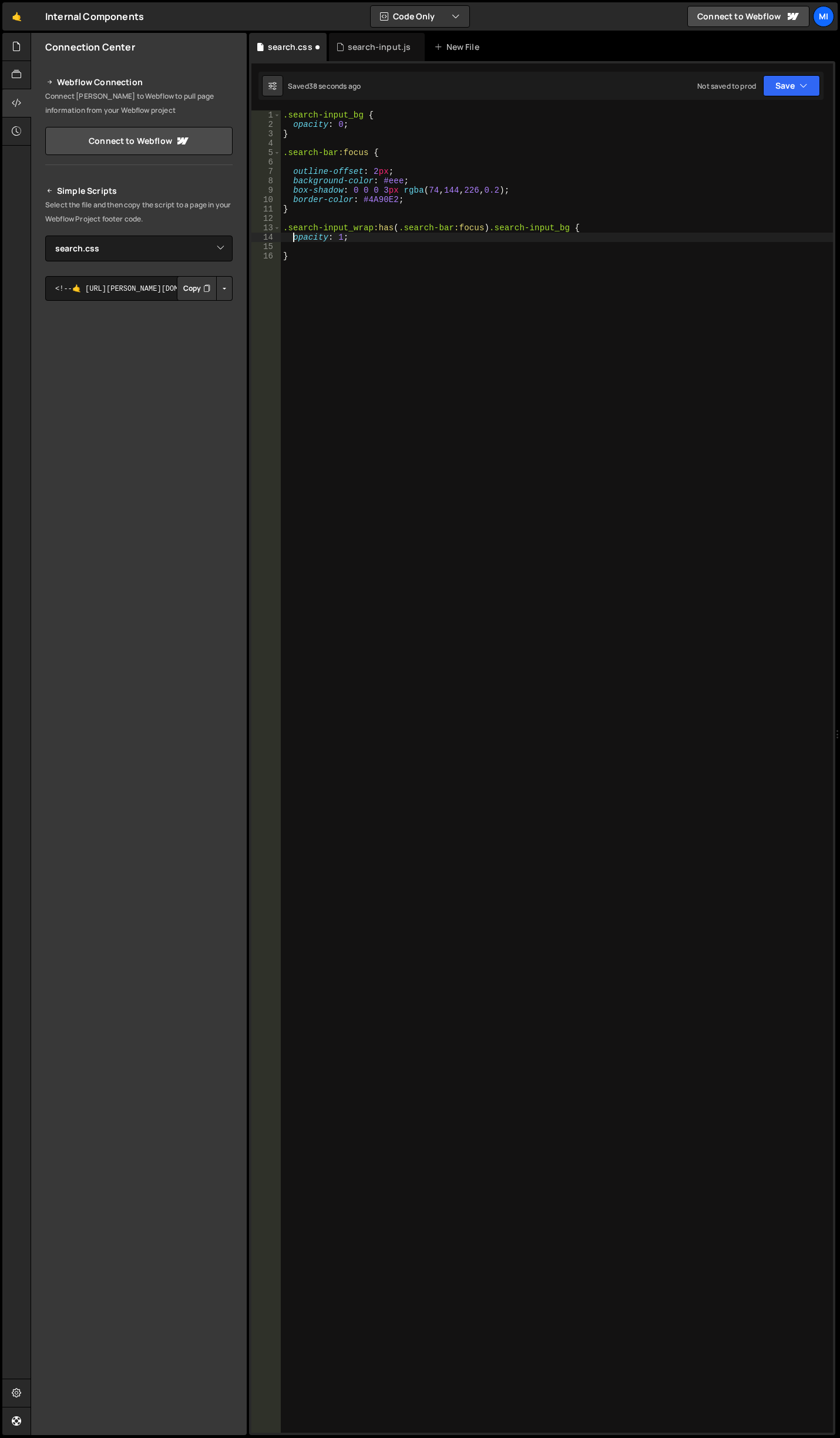
click at [411, 122] on div ".search-input_bg { opacity : 0 ; } .search-bar :focus { outline-offset : 2 px ;…" at bounding box center [557, 781] width 552 height 1341
type textarea "opacity: 0;"
type textarea "transition: opacity var(--animation-duration-half);"
